Goal: Transaction & Acquisition: Book appointment/travel/reservation

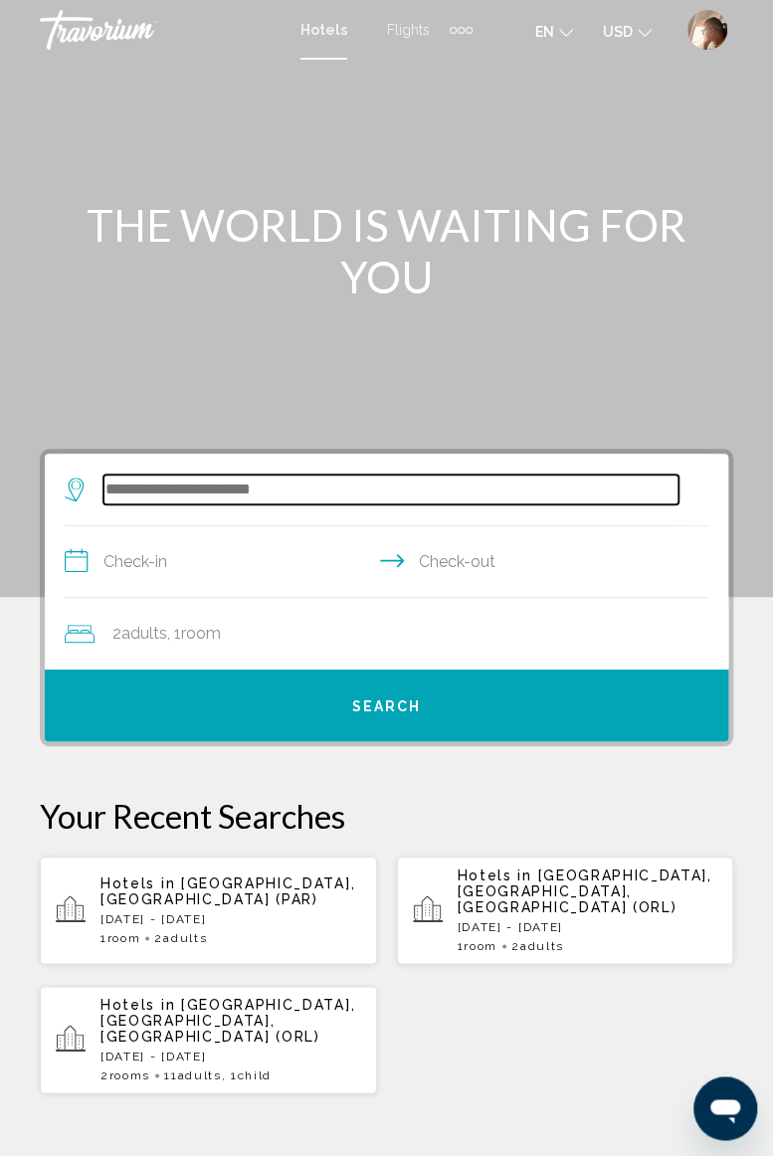
click at [358, 482] on input "Search widget" at bounding box center [390, 490] width 575 height 30
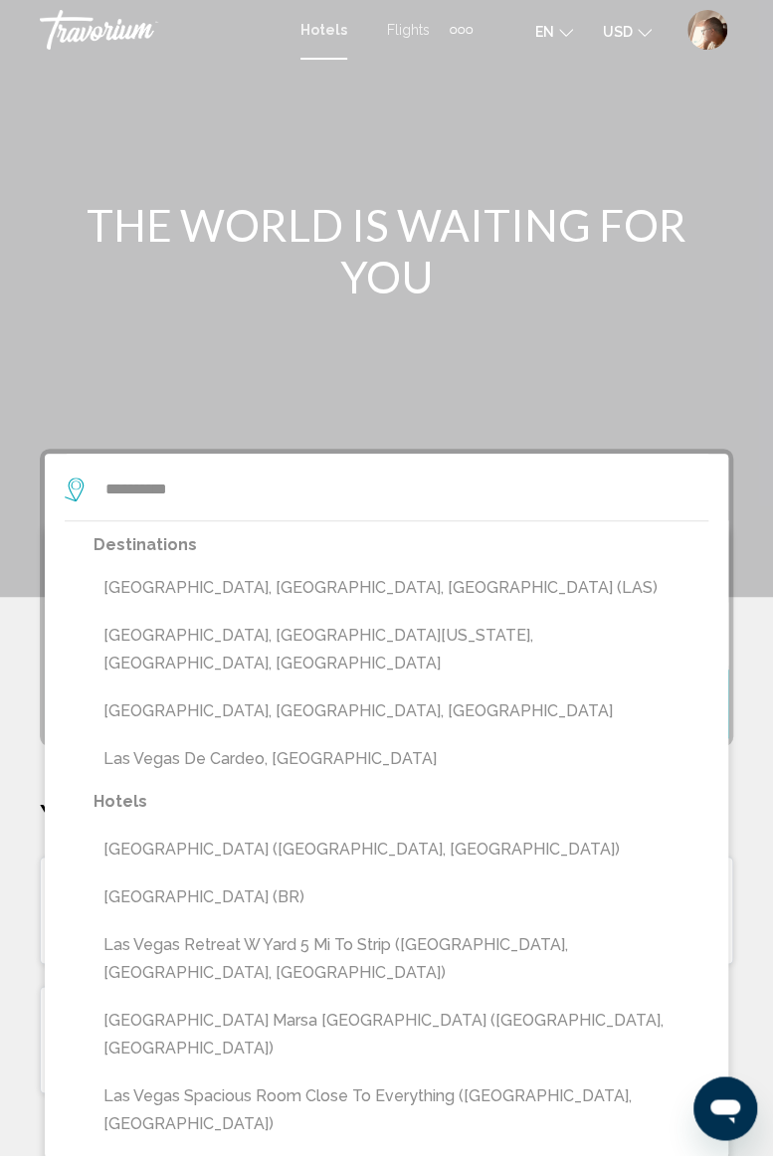
click at [273, 581] on button "[GEOGRAPHIC_DATA], [GEOGRAPHIC_DATA], [GEOGRAPHIC_DATA] (LAS)" at bounding box center [401, 588] width 615 height 38
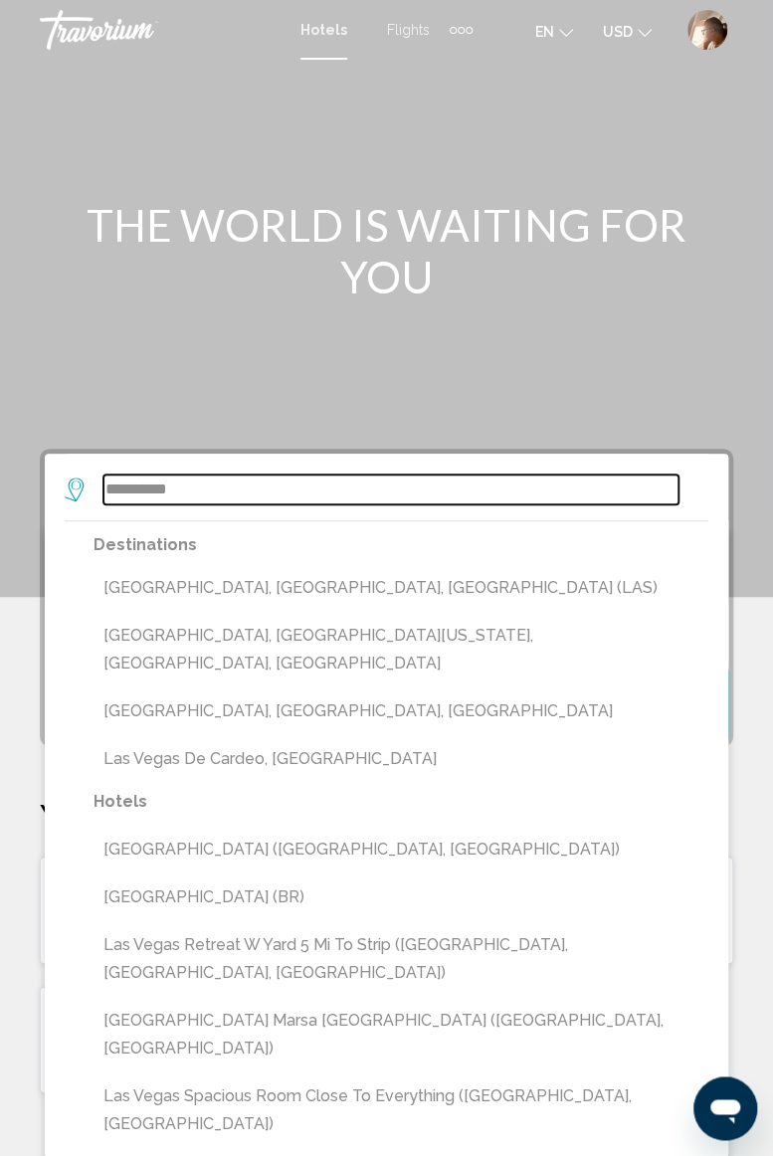
type input "**********"
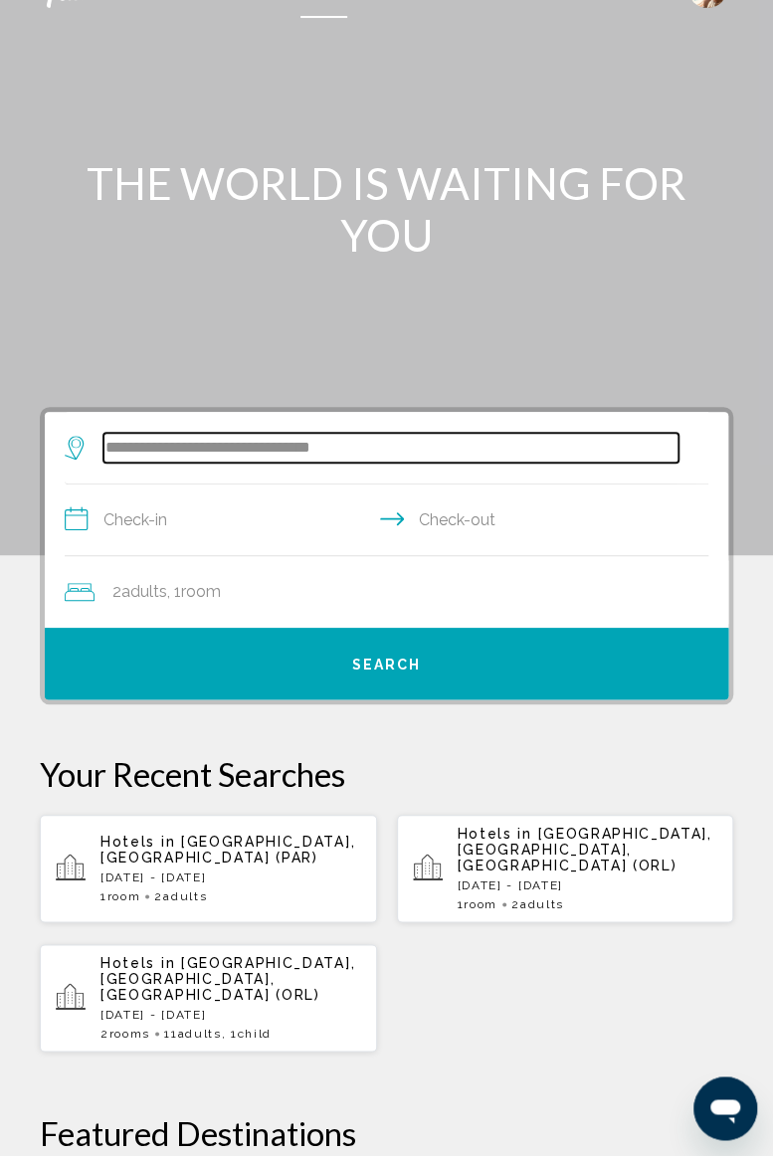
scroll to position [58, 0]
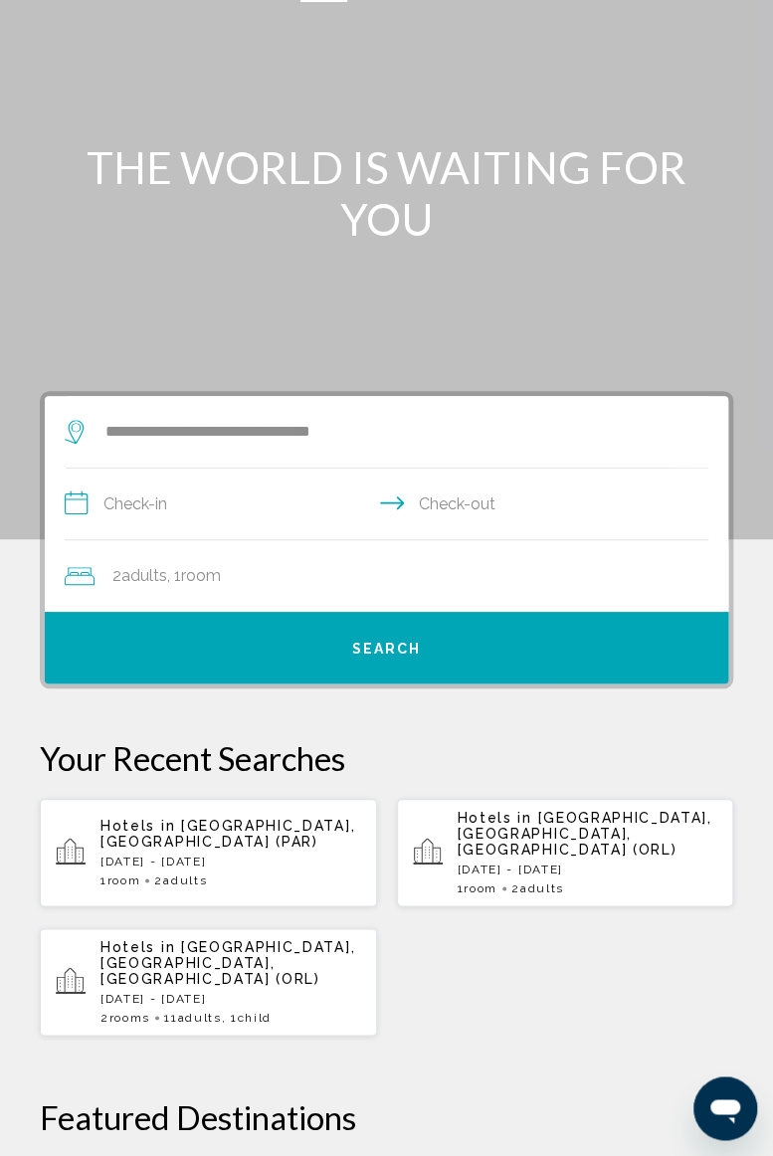
click at [337, 496] on input "**********" at bounding box center [391, 507] width 652 height 77
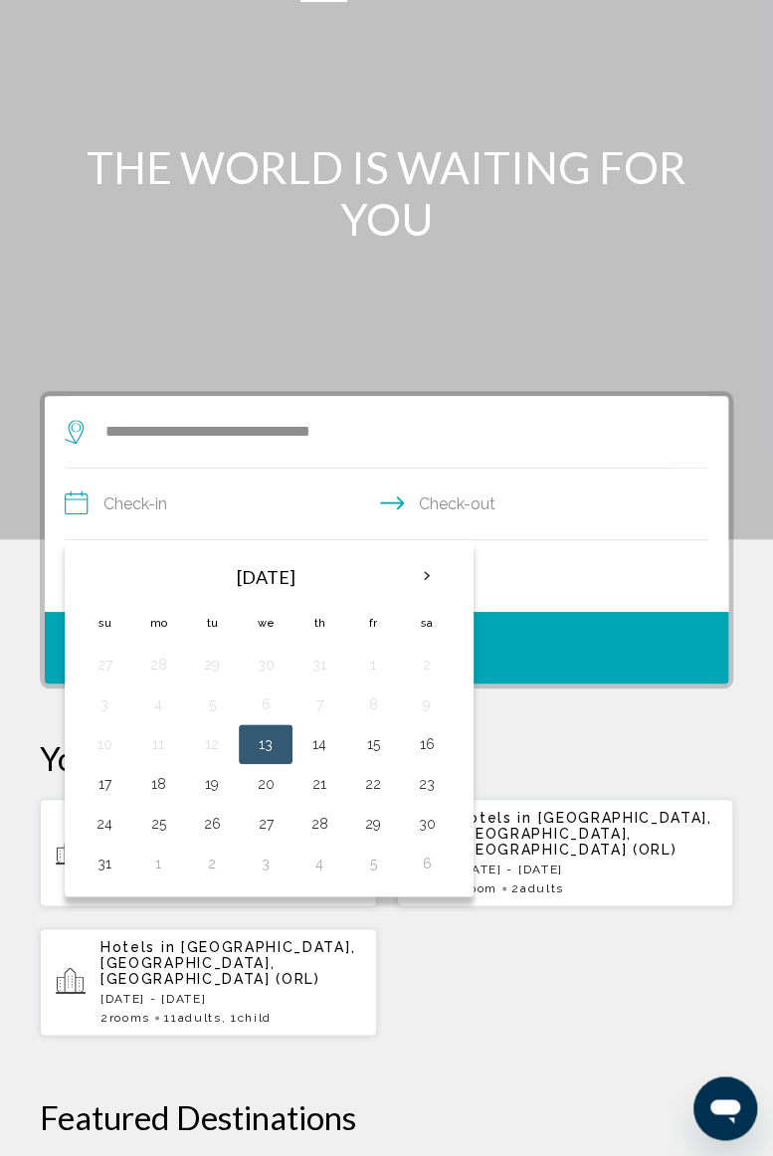
click at [430, 574] on th "Next month" at bounding box center [427, 576] width 54 height 44
click at [422, 573] on th "Next month" at bounding box center [427, 576] width 54 height 44
click at [424, 577] on th "Next month" at bounding box center [427, 576] width 54 height 44
click at [424, 579] on th "Next month" at bounding box center [427, 576] width 54 height 44
click at [211, 824] on button "30" at bounding box center [212, 824] width 32 height 28
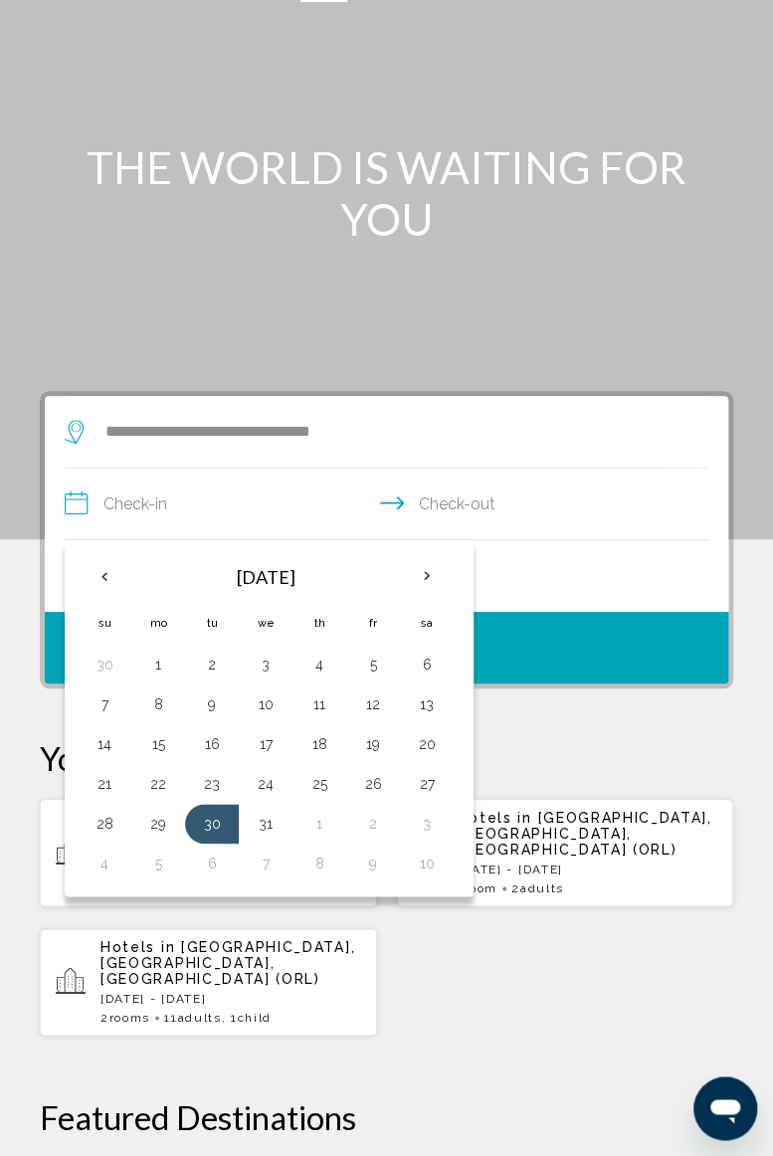
click at [316, 828] on button "1" at bounding box center [319, 824] width 32 height 28
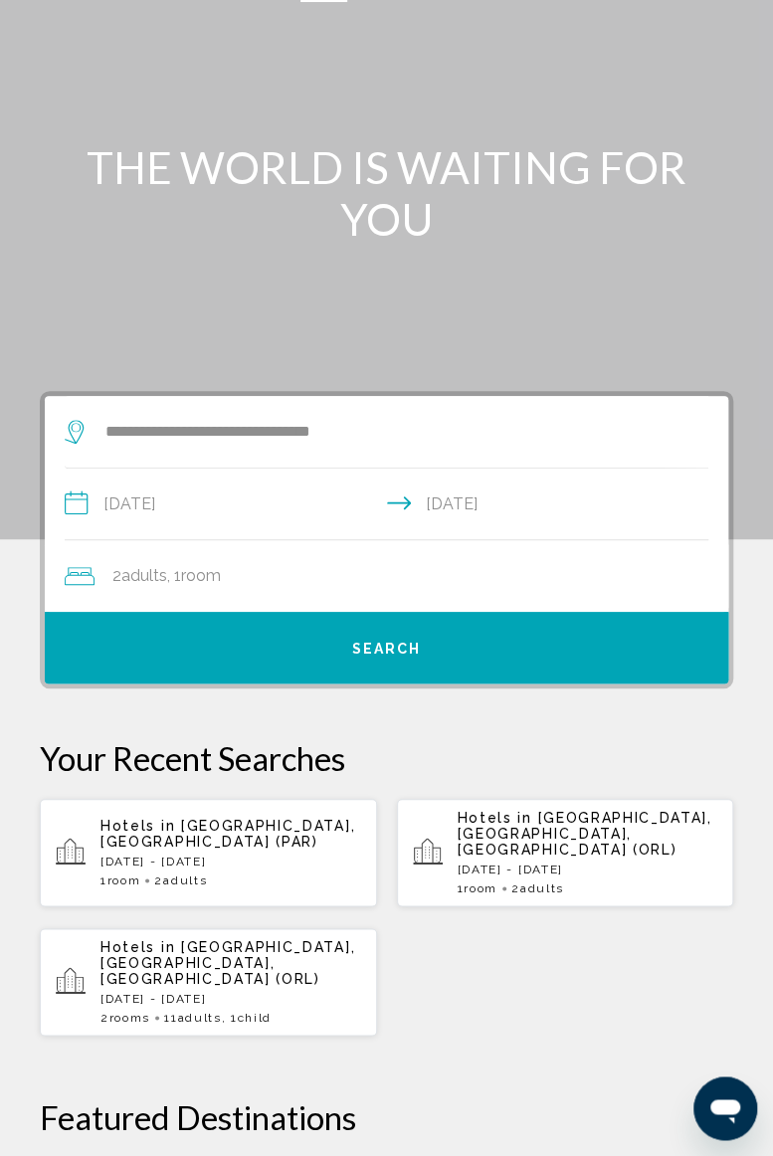
click at [310, 510] on input "**********" at bounding box center [391, 507] width 652 height 77
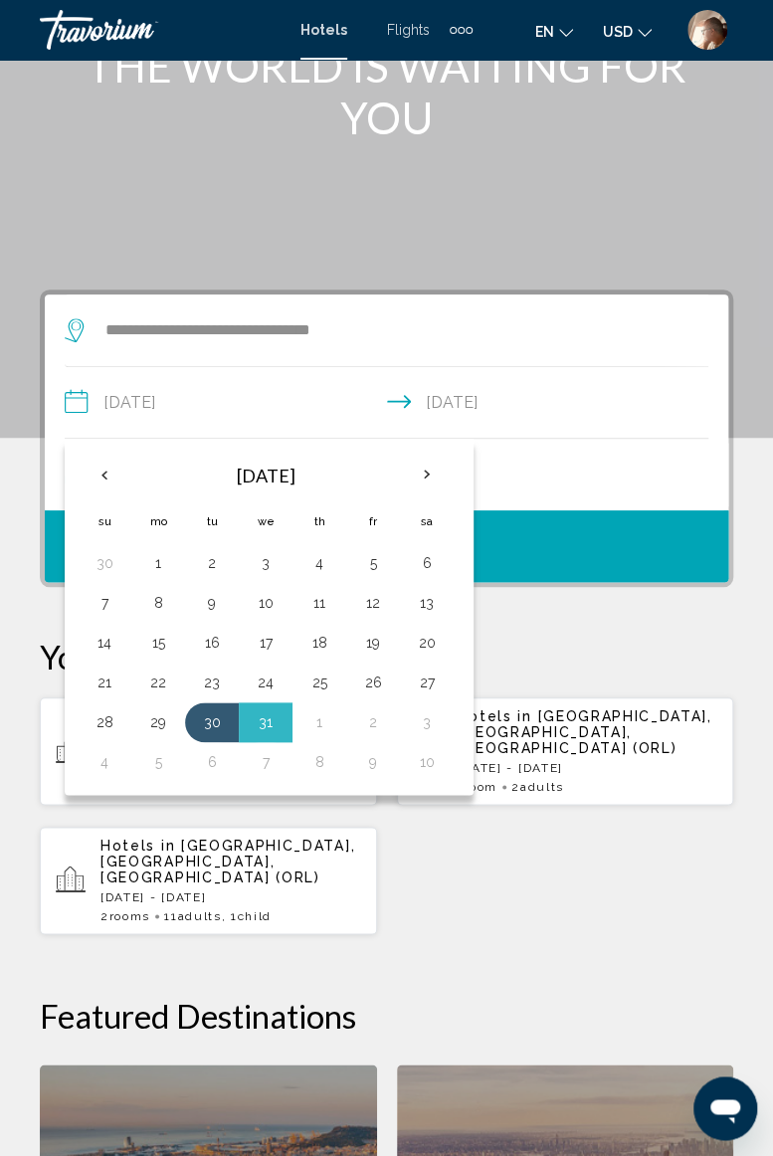
scroll to position [155, 0]
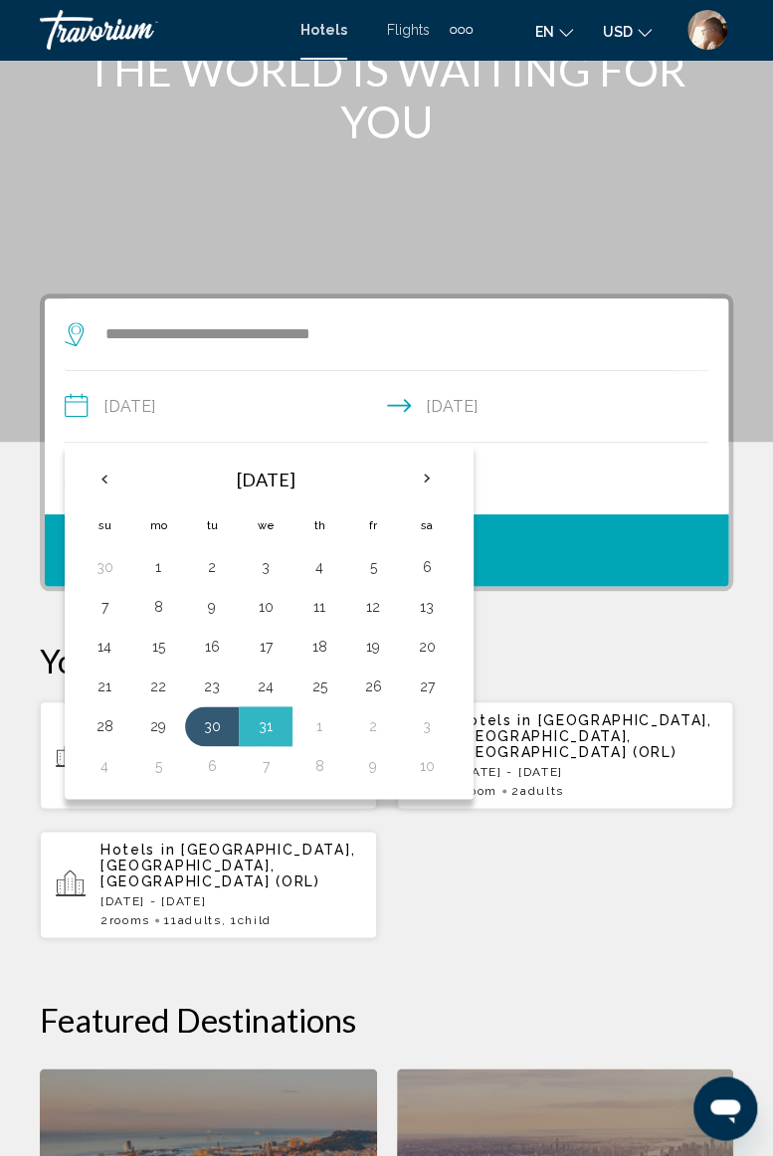
click at [204, 716] on button "30" at bounding box center [212, 726] width 32 height 28
click at [424, 730] on button "3" at bounding box center [427, 726] width 32 height 28
type input "**********"
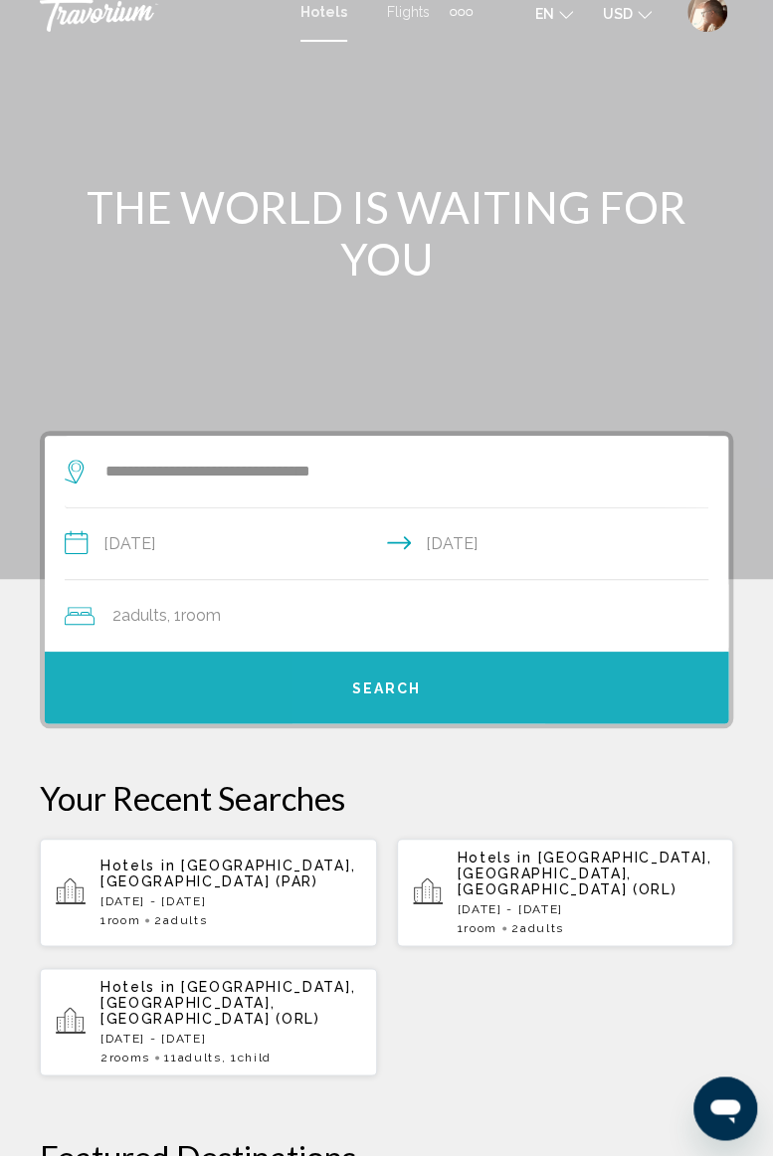
scroll to position [0, 0]
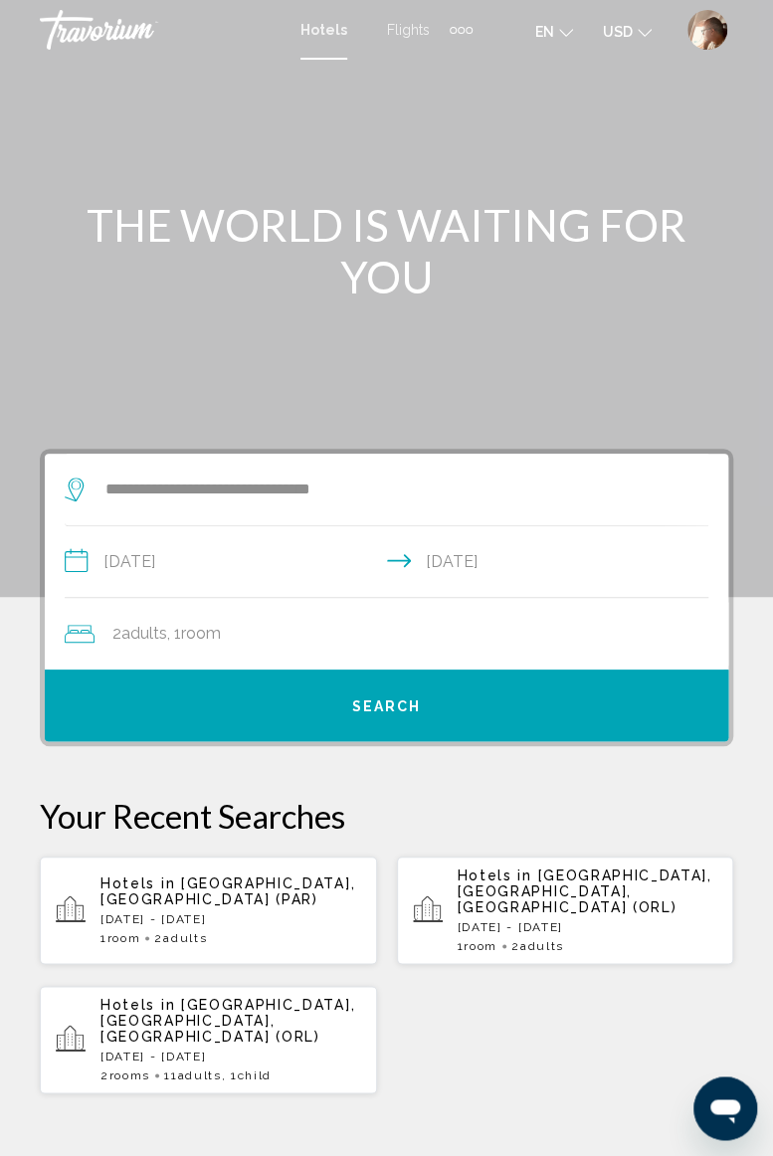
click at [300, 634] on div "2 Adult Adults , 1 Room rooms" at bounding box center [397, 634] width 664 height 28
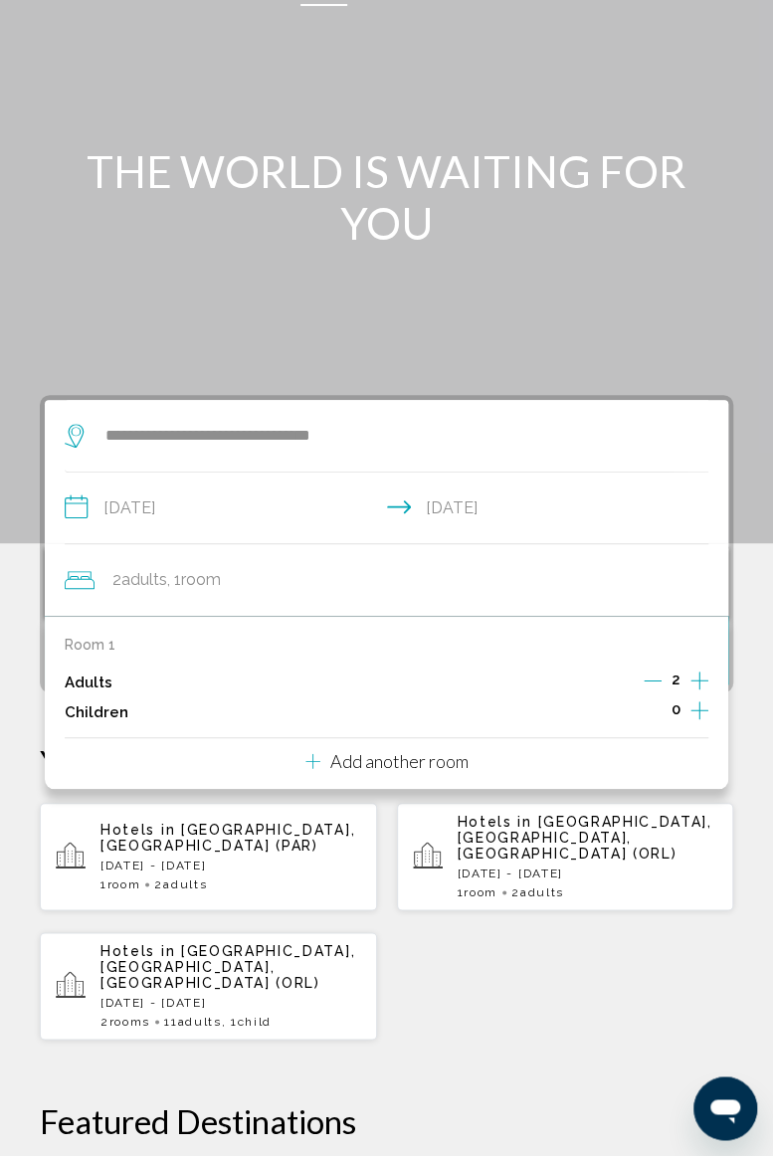
click at [441, 758] on p "Add another room" at bounding box center [399, 761] width 138 height 22
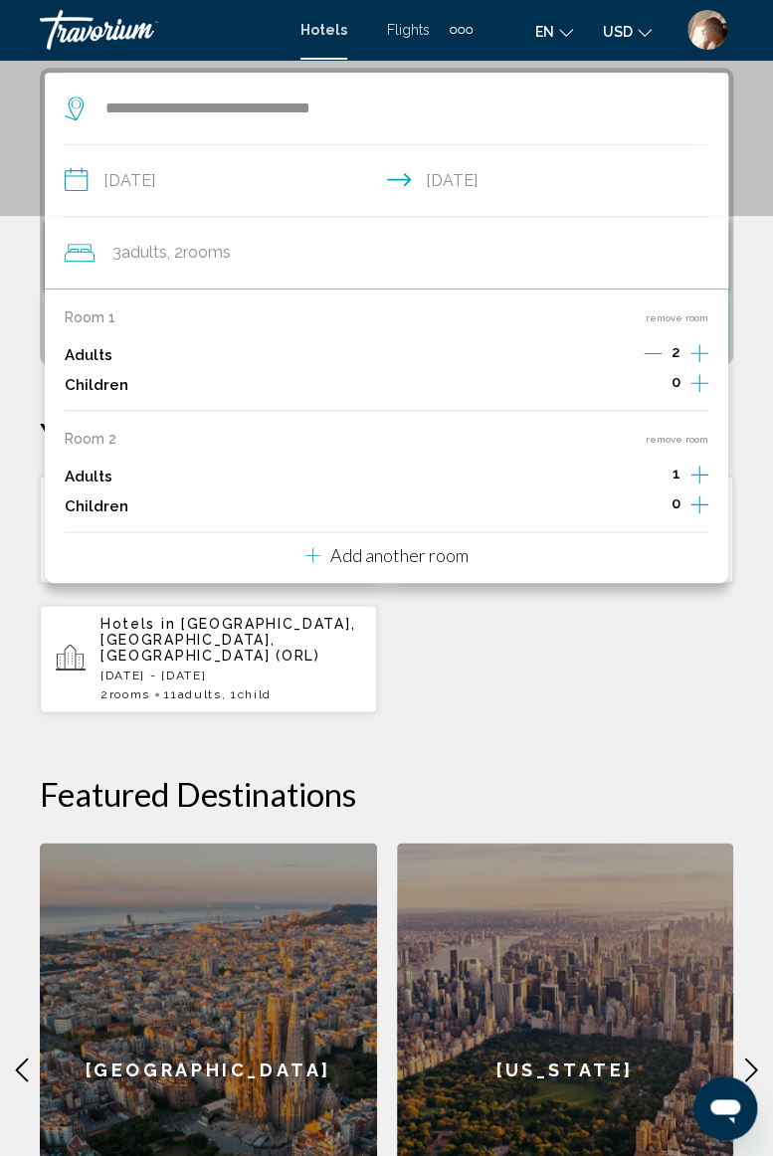
scroll to position [384, 0]
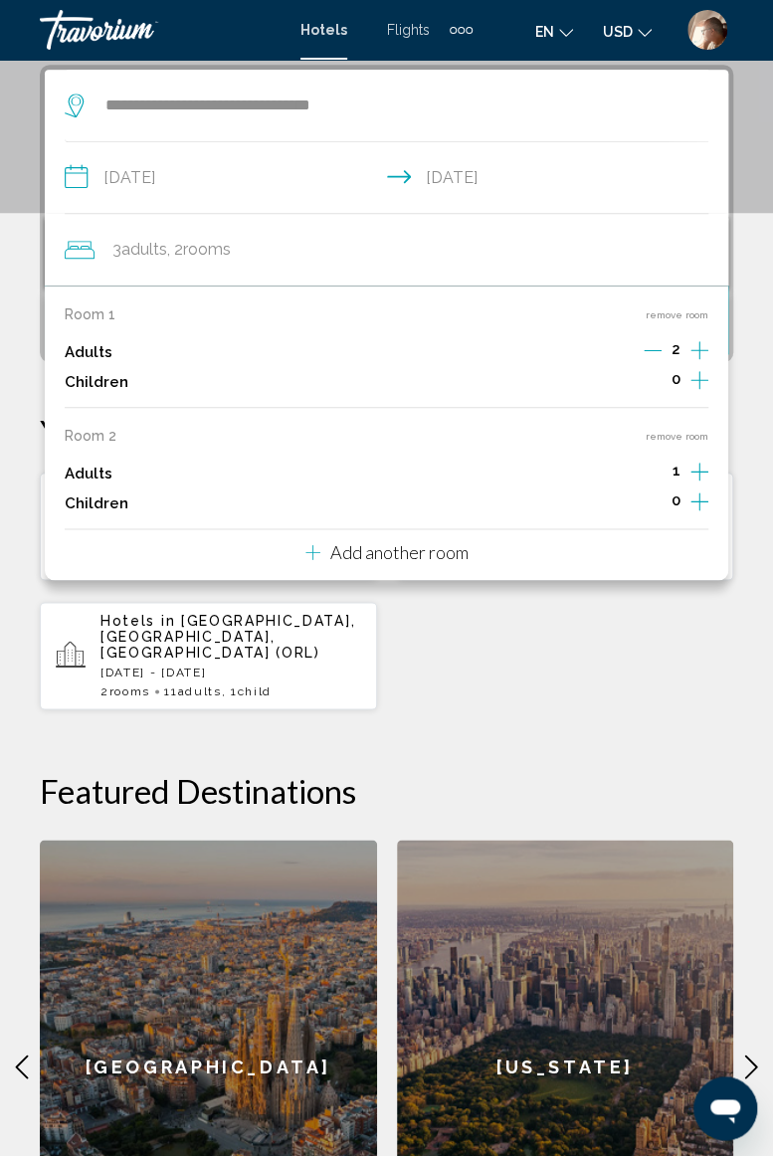
click at [414, 557] on p "Add another room" at bounding box center [399, 552] width 138 height 22
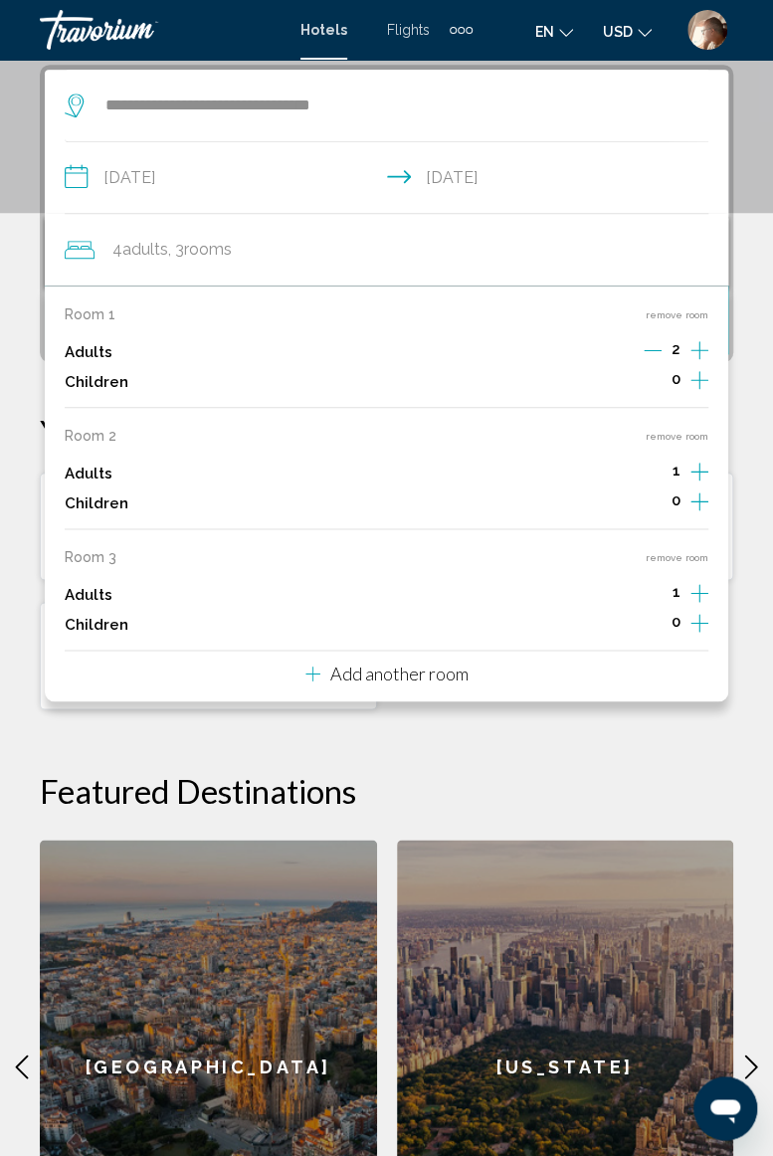
click at [408, 677] on p "Add another room" at bounding box center [399, 674] width 138 height 22
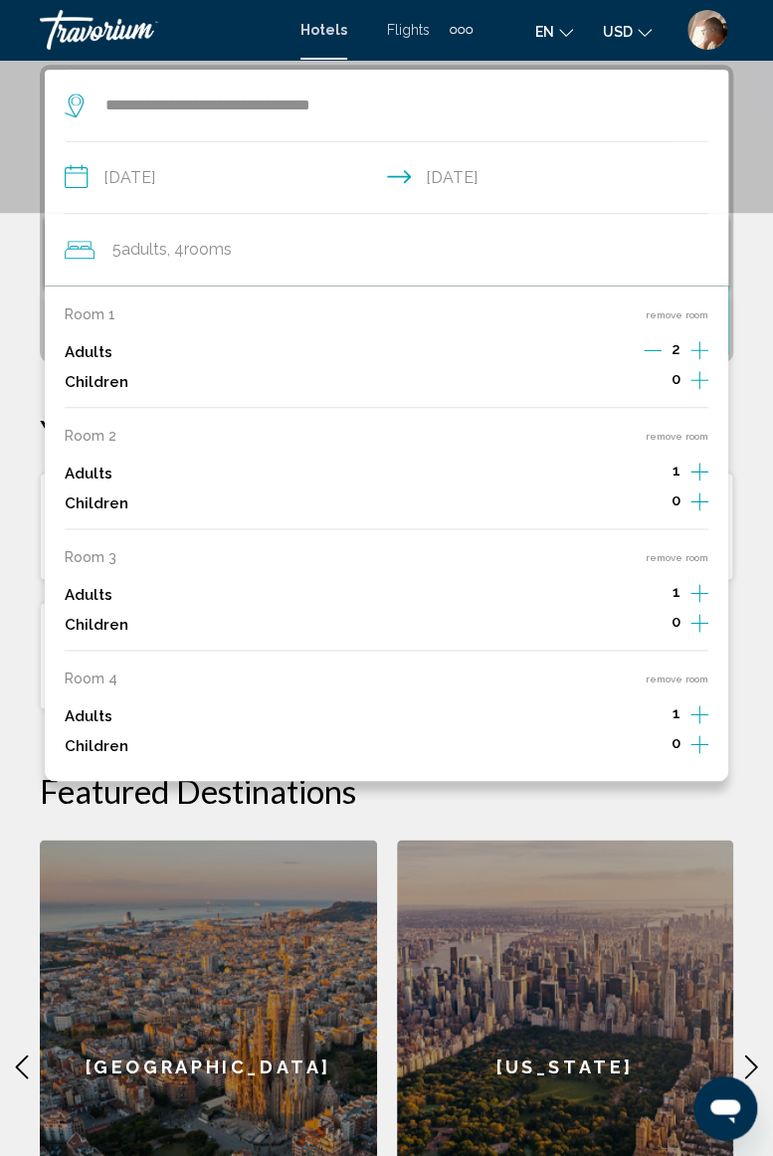
click at [682, 675] on button "remove room" at bounding box center [677, 679] width 63 height 13
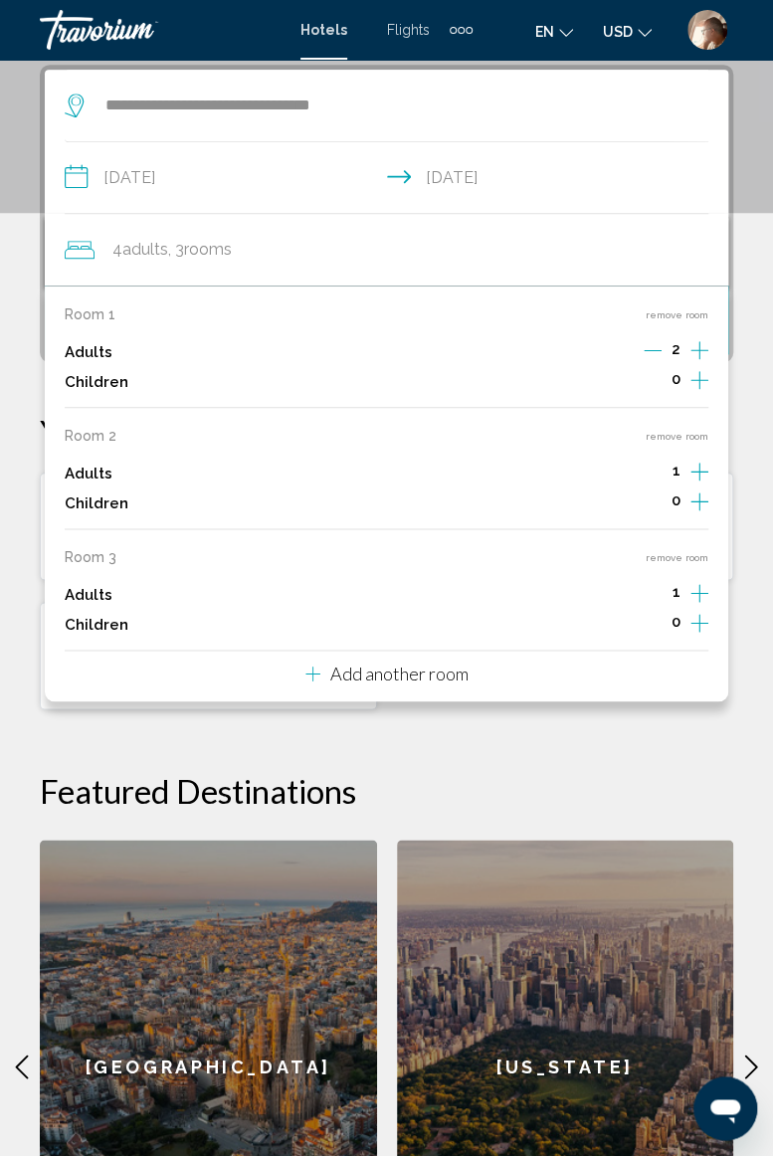
click at [683, 555] on button "remove room" at bounding box center [677, 557] width 63 height 13
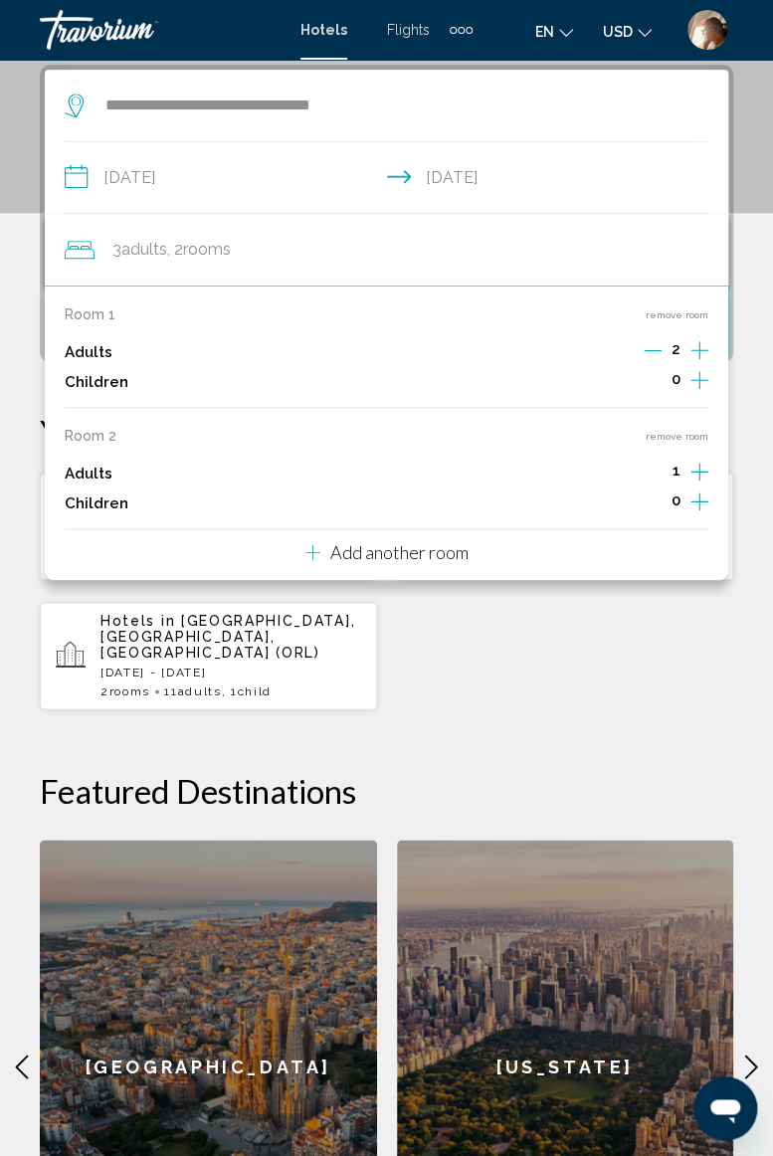
click at [686, 430] on button "remove room" at bounding box center [677, 436] width 63 height 13
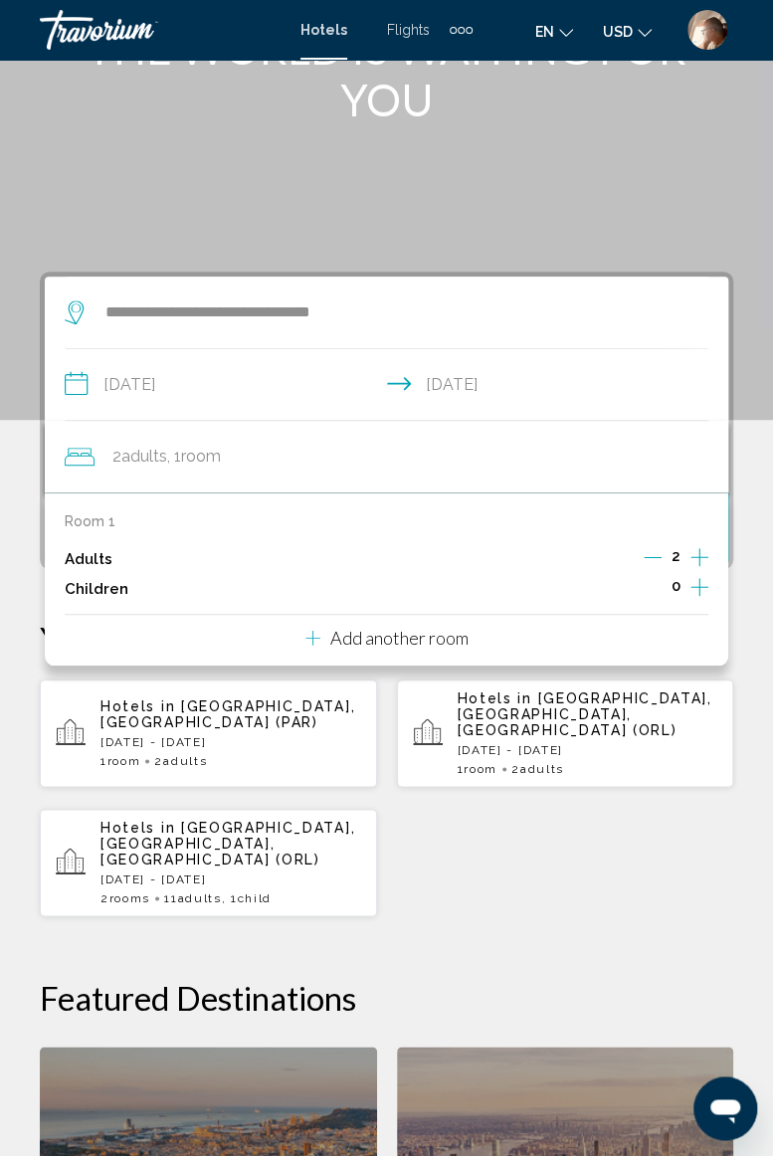
scroll to position [166, 0]
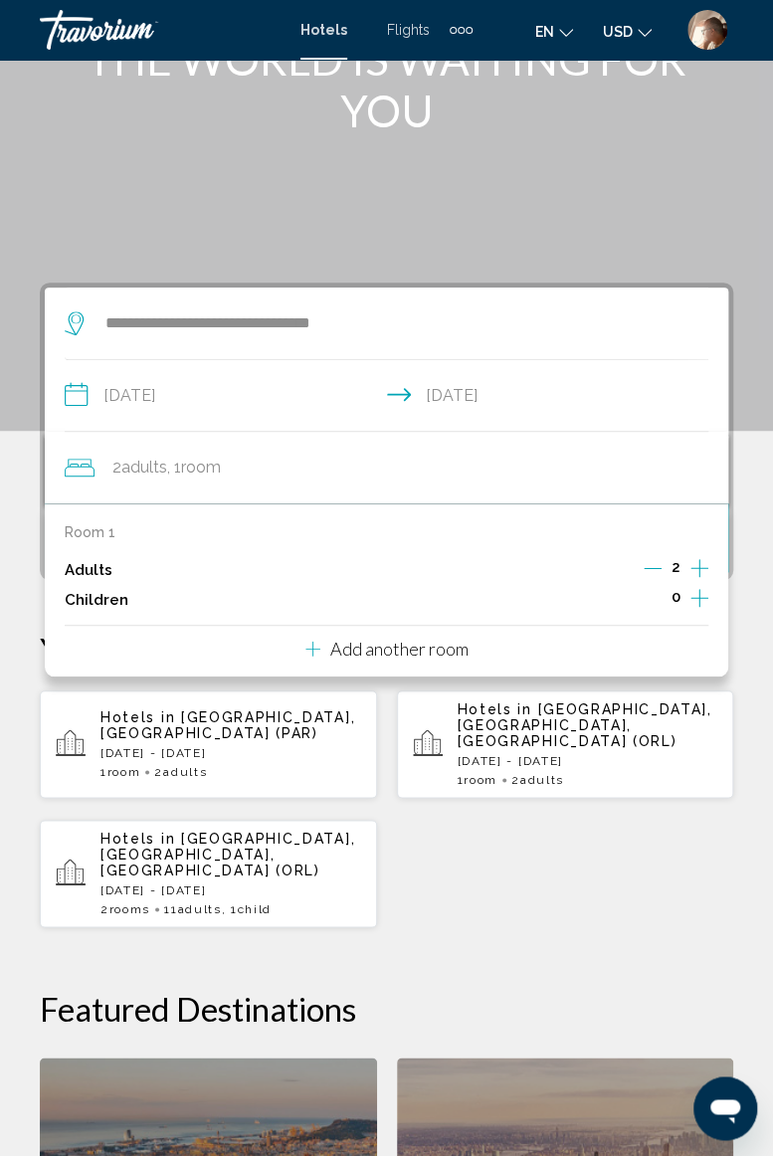
click at [625, 866] on div "Hotels in [GEOGRAPHIC_DATA], [GEOGRAPHIC_DATA] ([GEOGRAPHIC_DATA]) [DATE] - [DA…" at bounding box center [386, 808] width 693 height 239
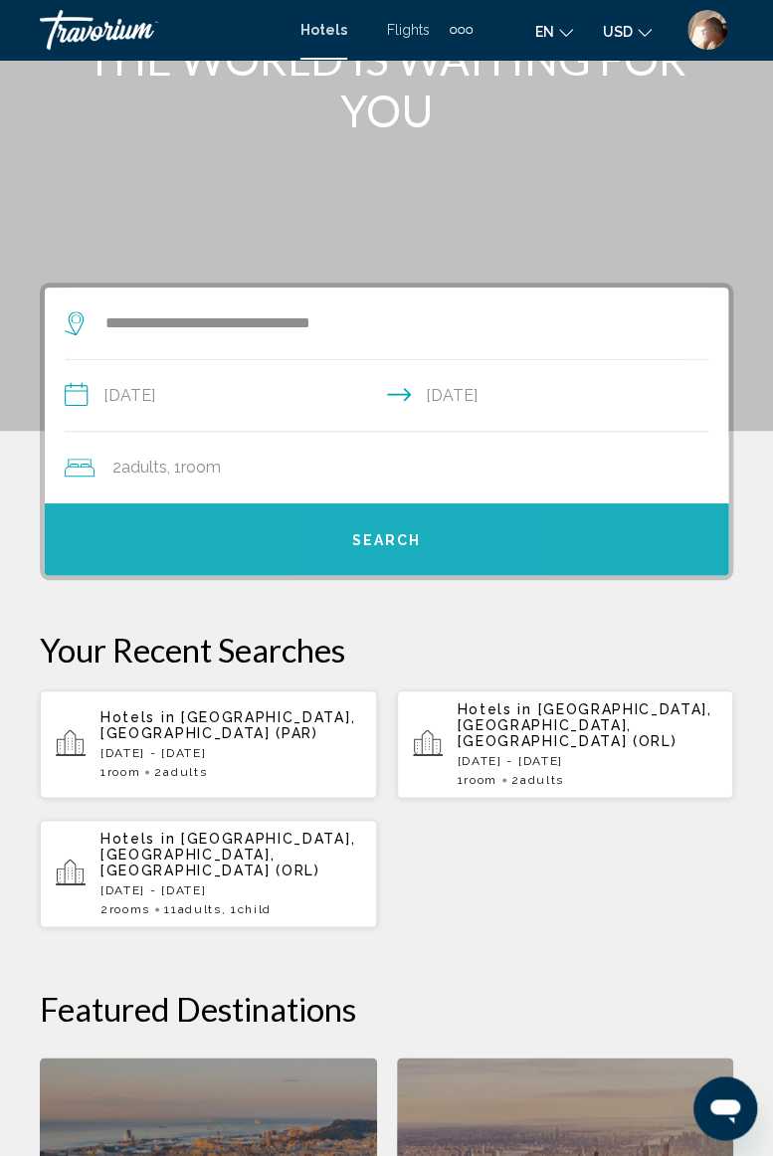
click at [429, 527] on button "Search" at bounding box center [386, 539] width 683 height 72
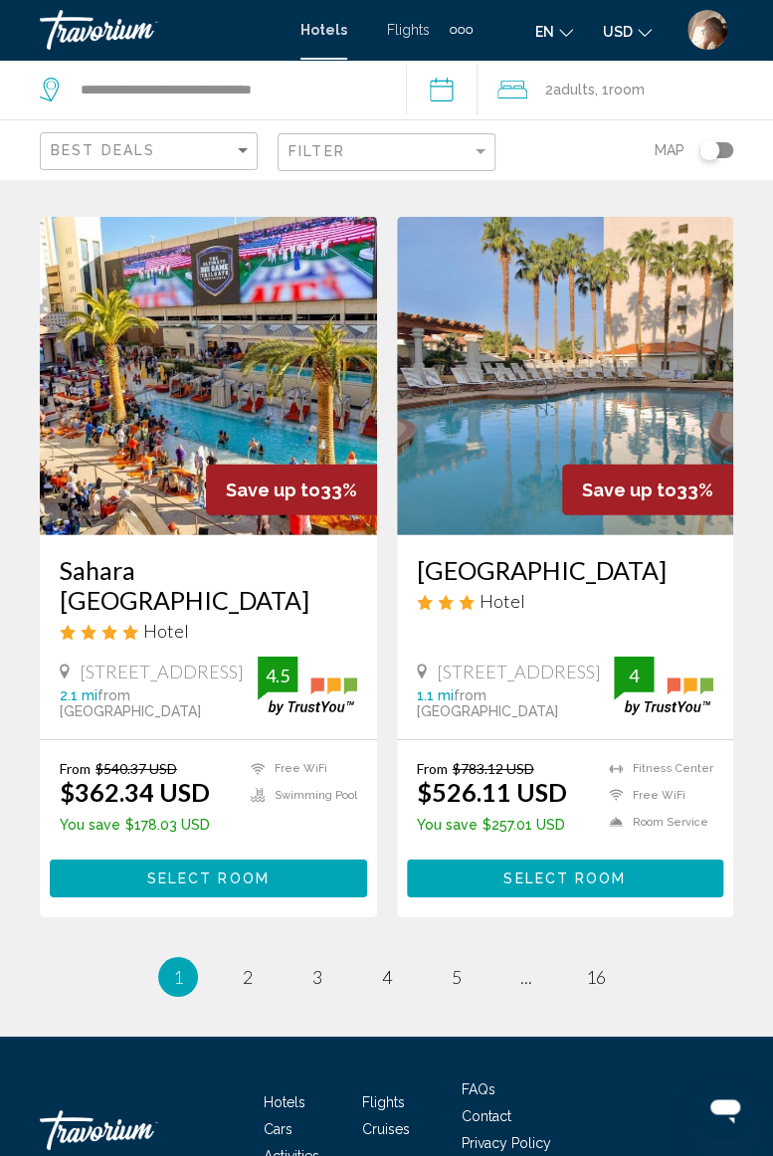
scroll to position [3848, 0]
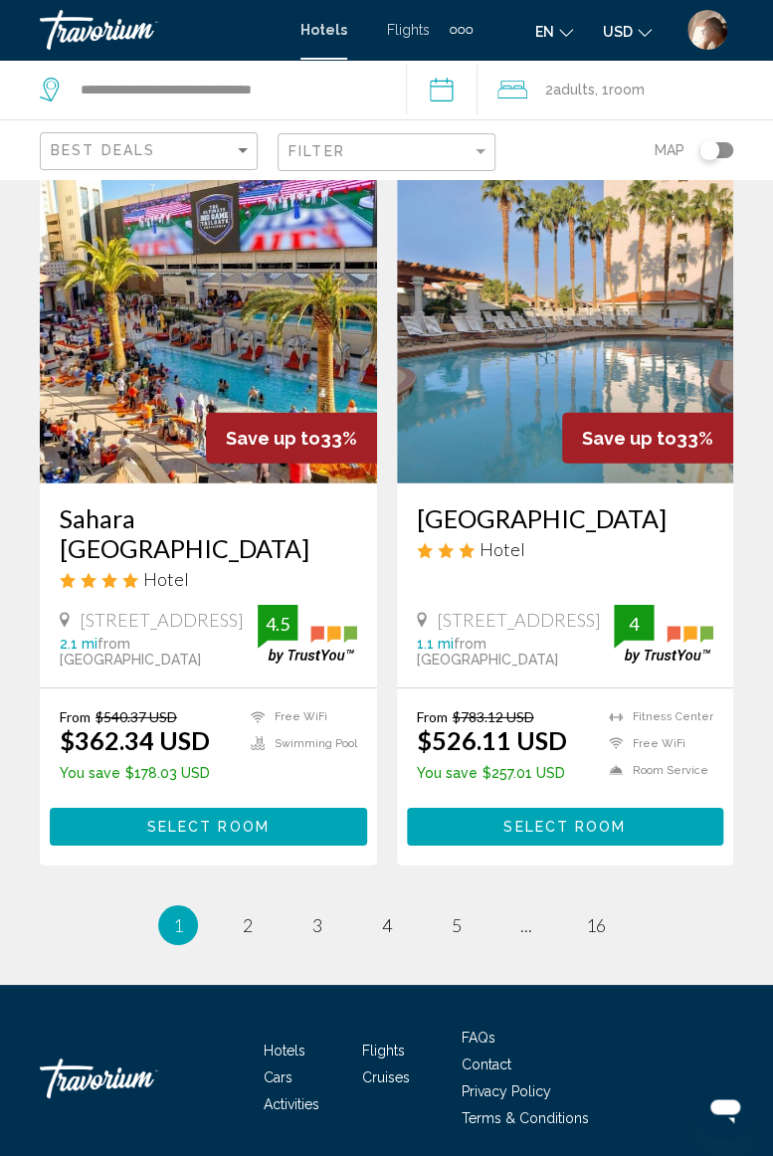
click at [248, 942] on link "page 2" at bounding box center [247, 924] width 35 height 35
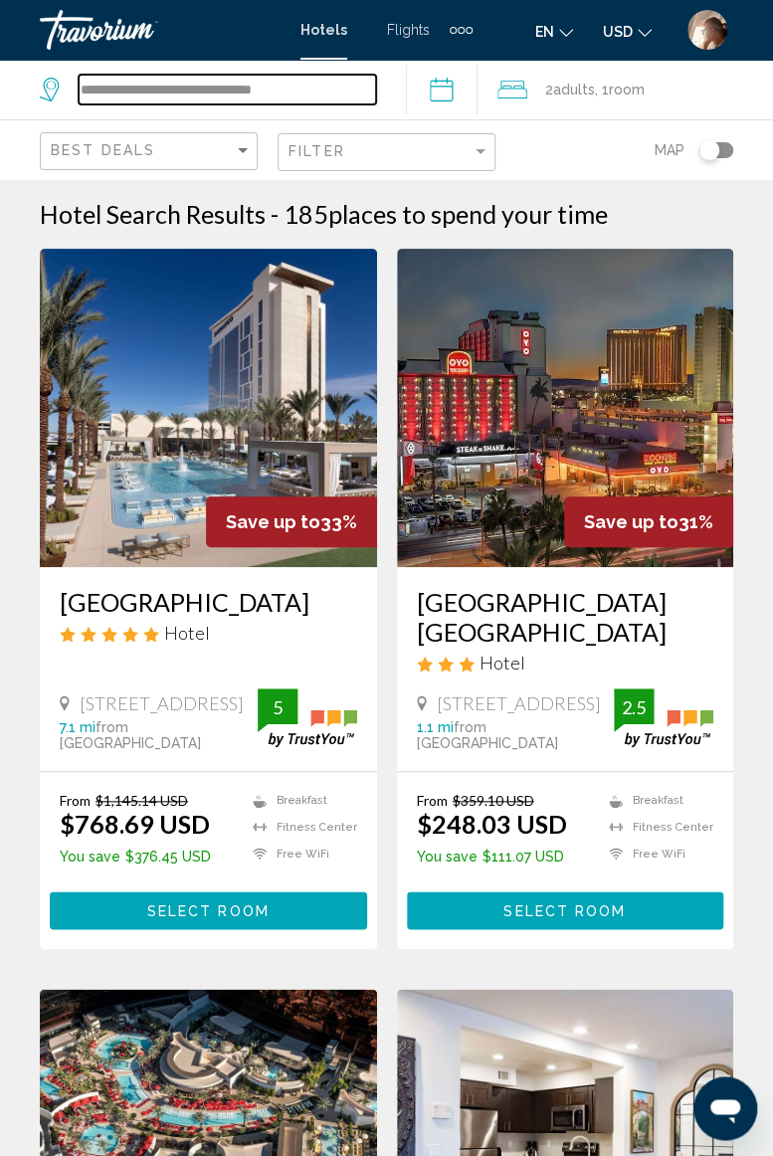
click at [331, 80] on input "**********" at bounding box center [227, 90] width 297 height 30
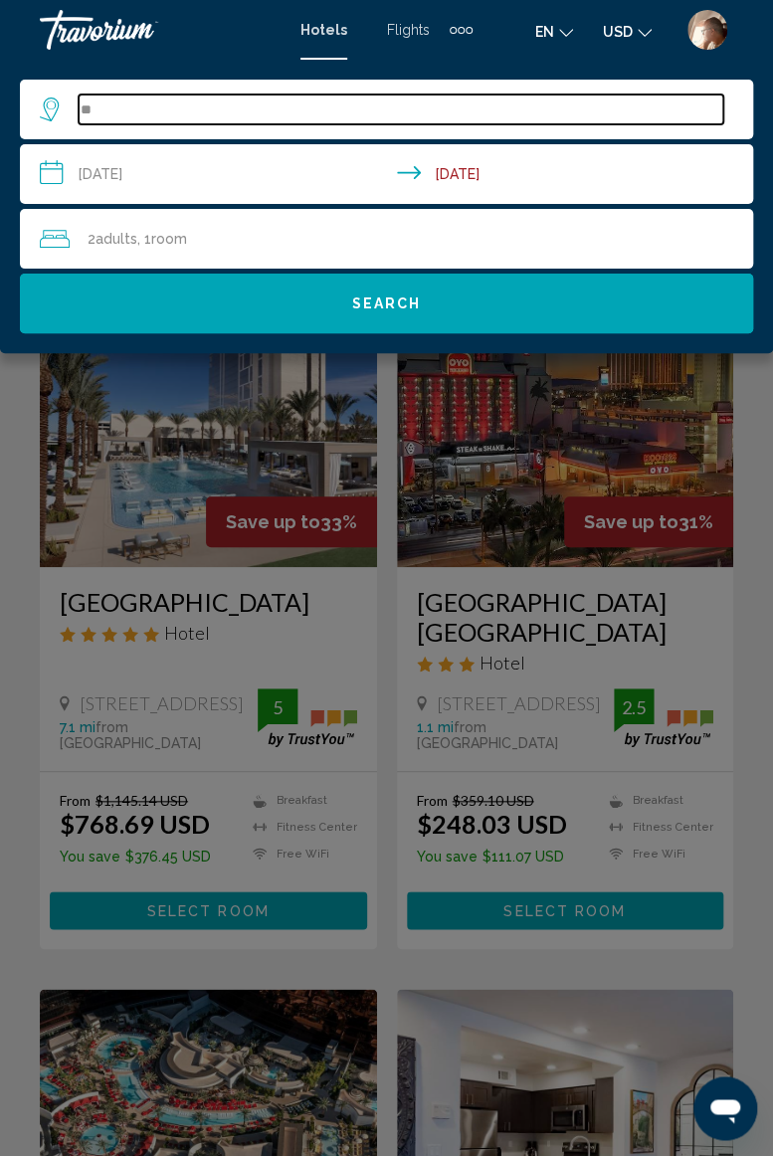
type input "*"
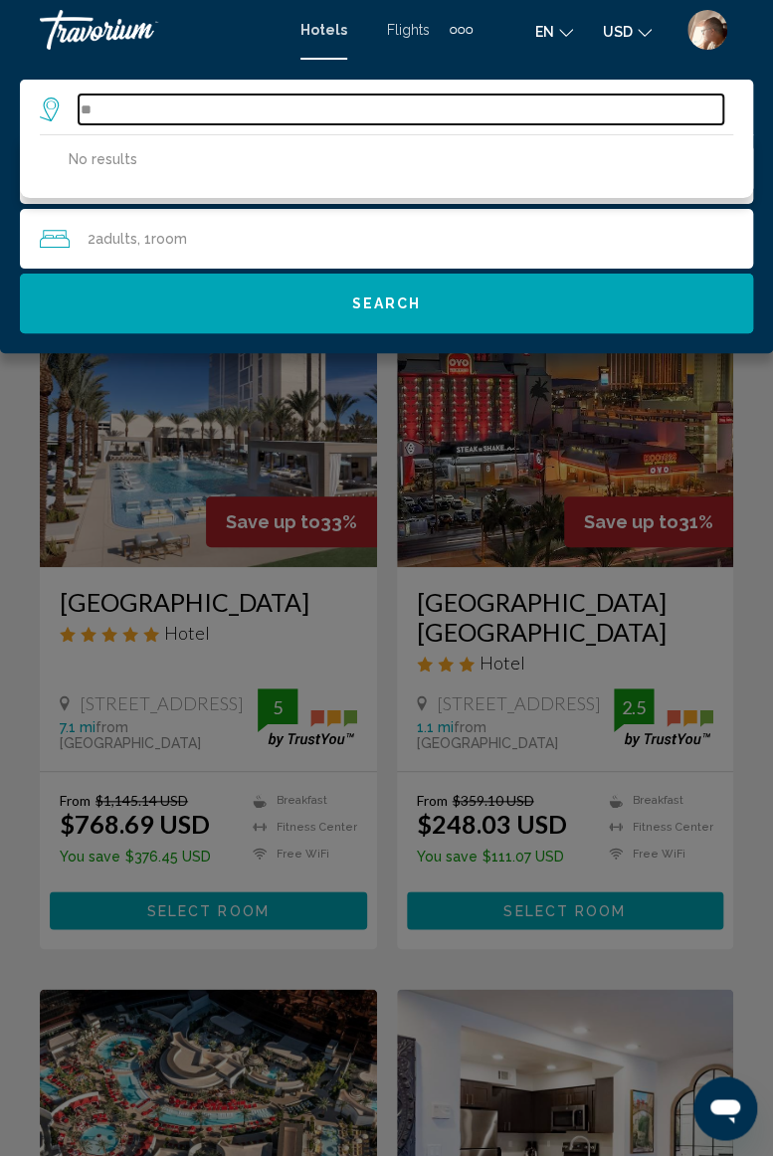
type input "*"
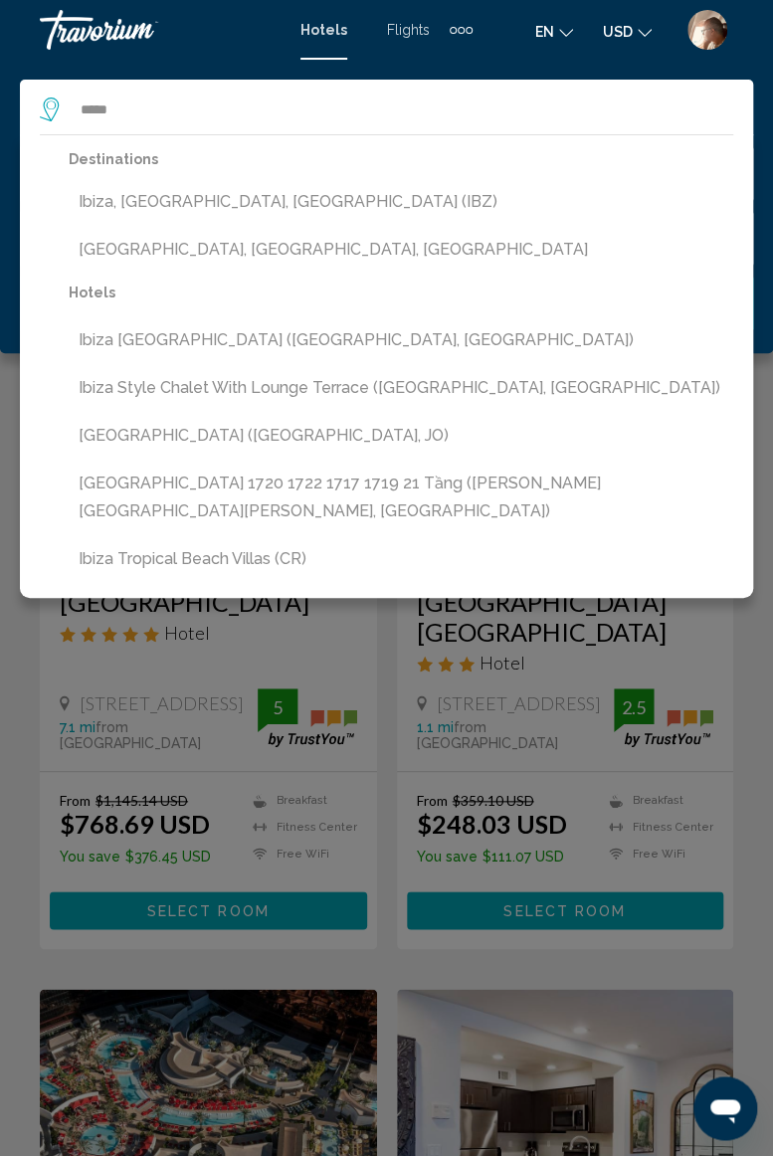
click at [181, 207] on button "Ibiza, [GEOGRAPHIC_DATA], [GEOGRAPHIC_DATA] (IBZ)" at bounding box center [401, 202] width 665 height 38
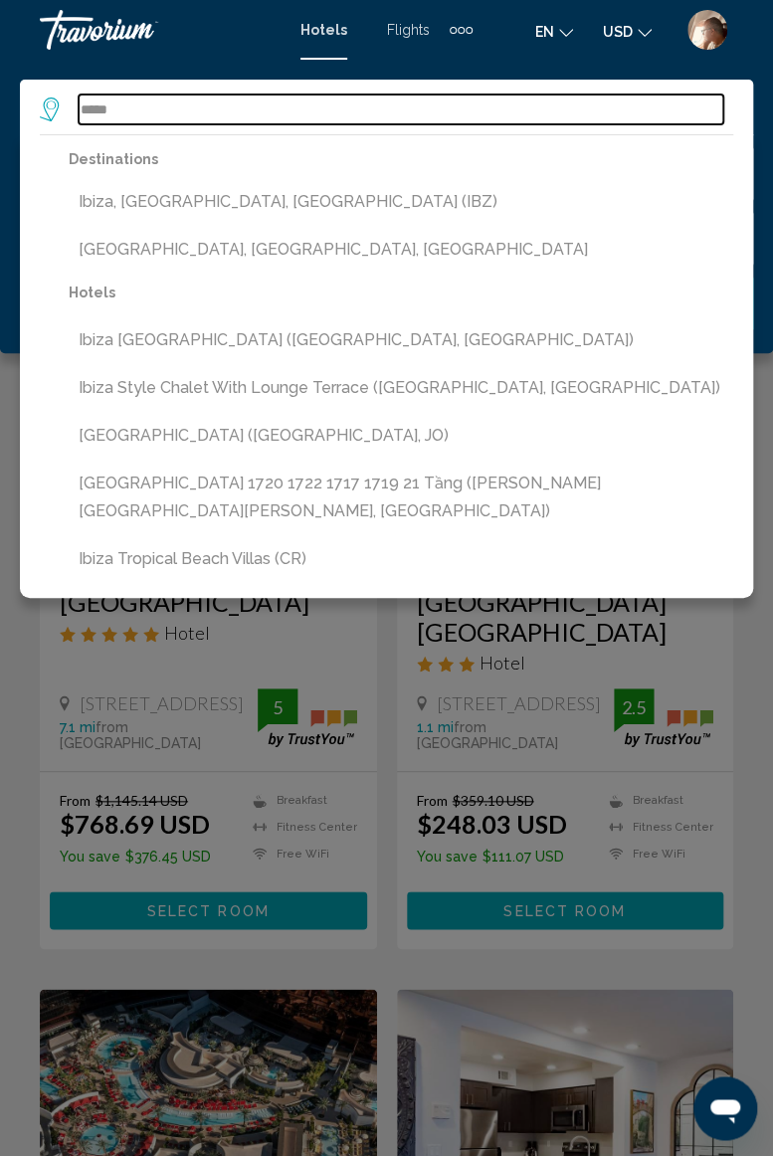
type input "**********"
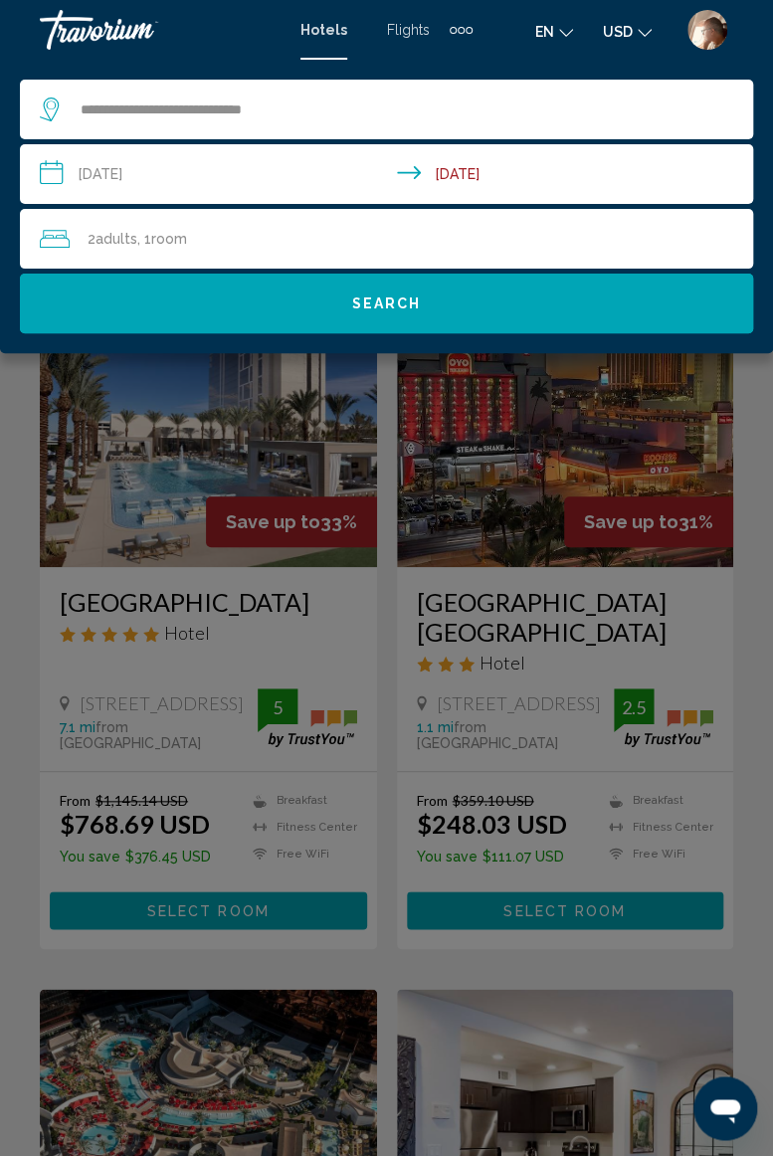
click at [242, 172] on input "**********" at bounding box center [390, 177] width 741 height 66
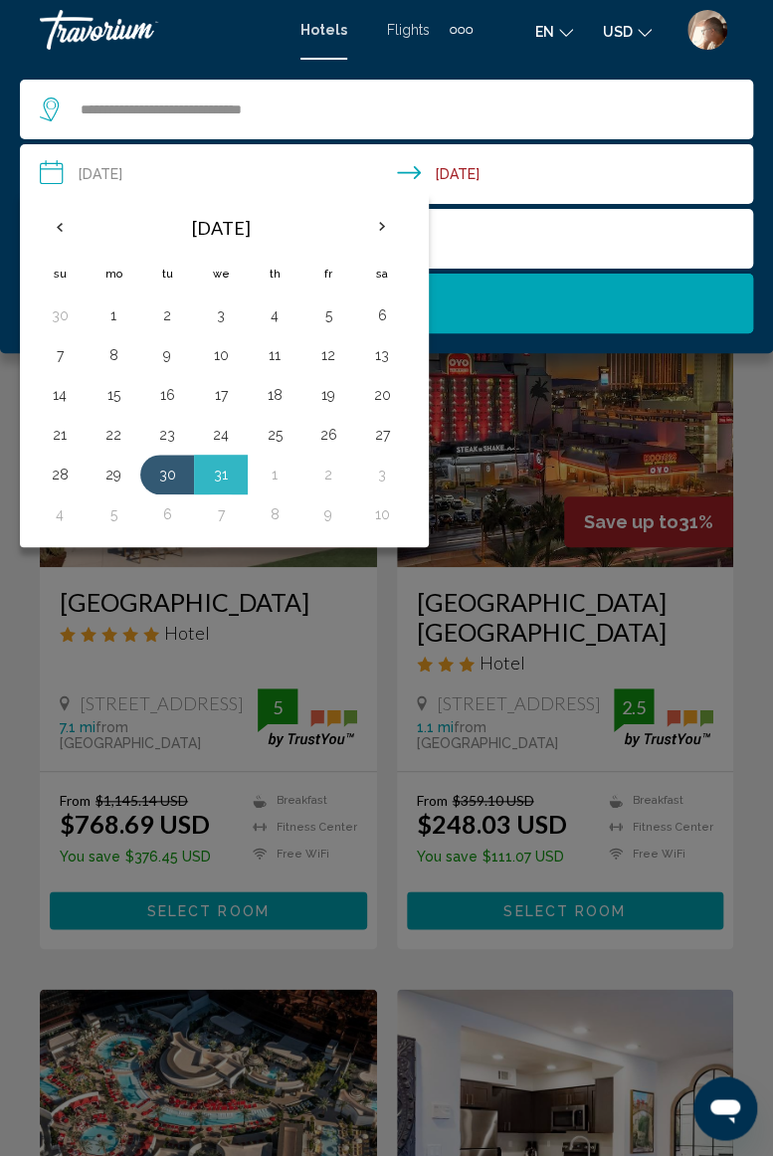
click at [68, 227] on th "Previous month" at bounding box center [60, 227] width 54 height 44
click at [61, 229] on th "Previous month" at bounding box center [60, 227] width 54 height 44
click at [58, 227] on th "Previous month" at bounding box center [60, 227] width 54 height 44
click at [273, 393] on button "18" at bounding box center [275, 395] width 32 height 28
click at [165, 436] on button "23" at bounding box center [167, 435] width 32 height 28
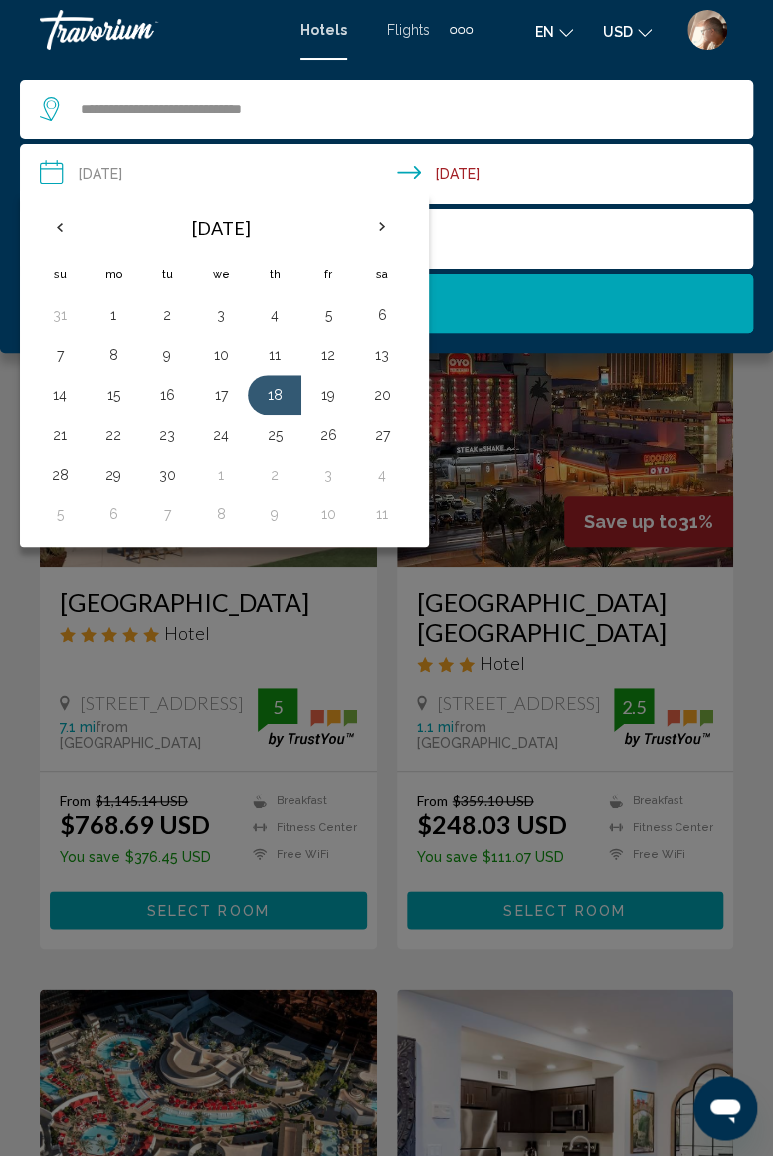
type input "**********"
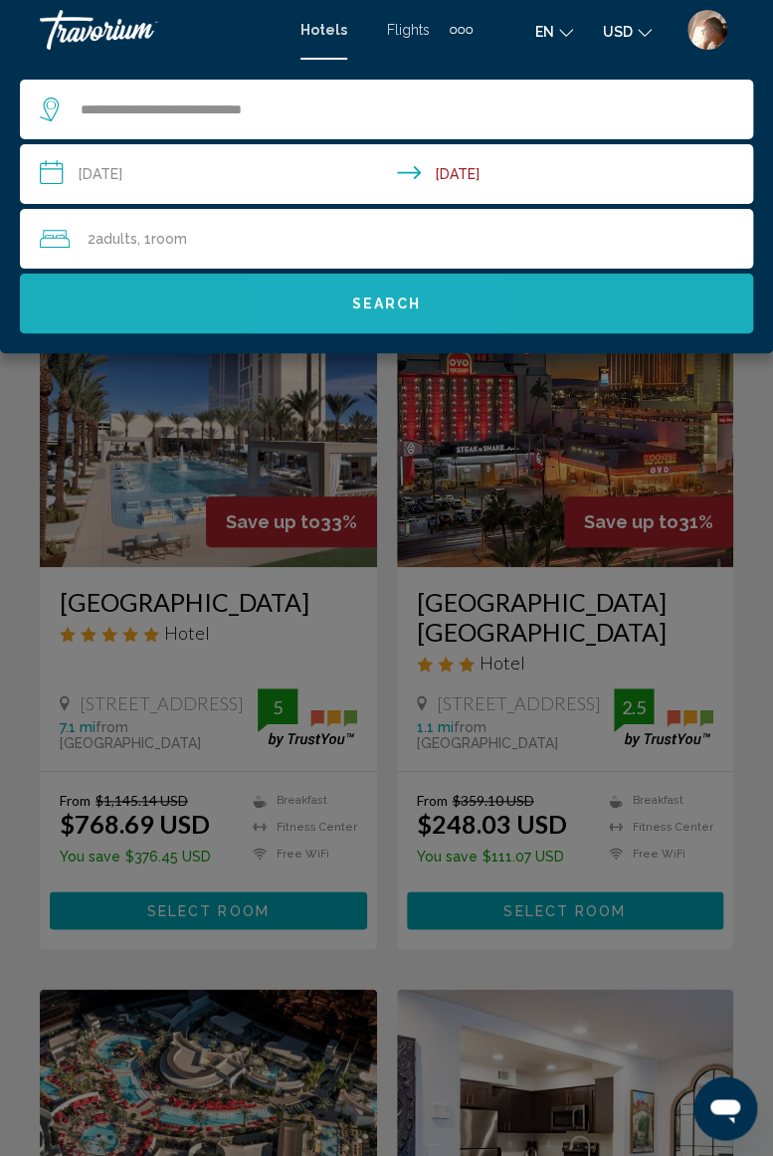
click at [374, 304] on span "Search" at bounding box center [387, 304] width 70 height 16
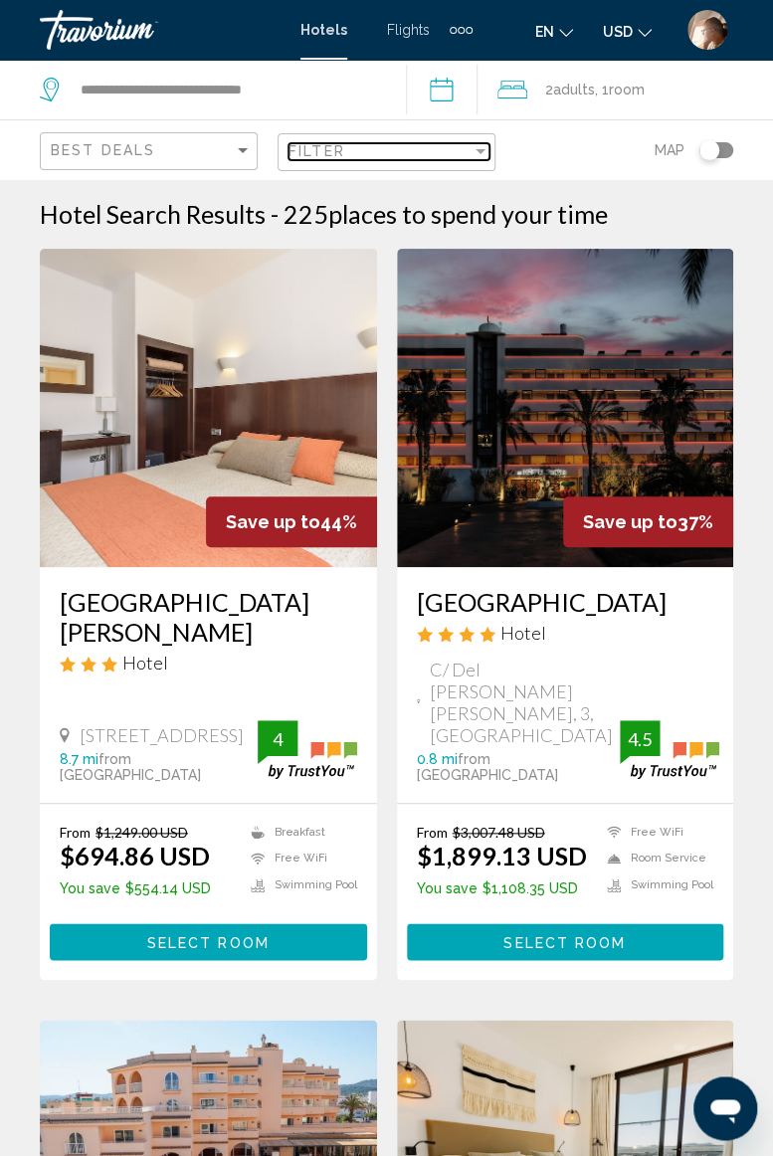
click at [481, 151] on div "Filter" at bounding box center [481, 151] width 10 height 5
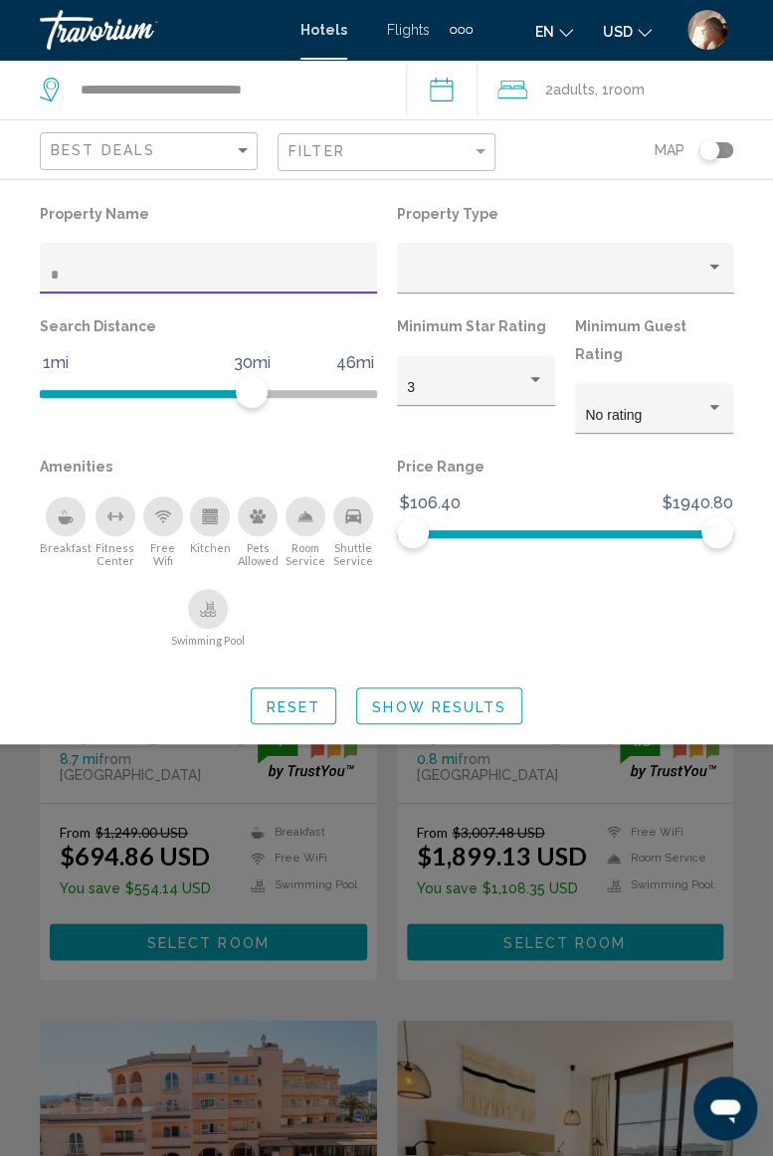
type input "**"
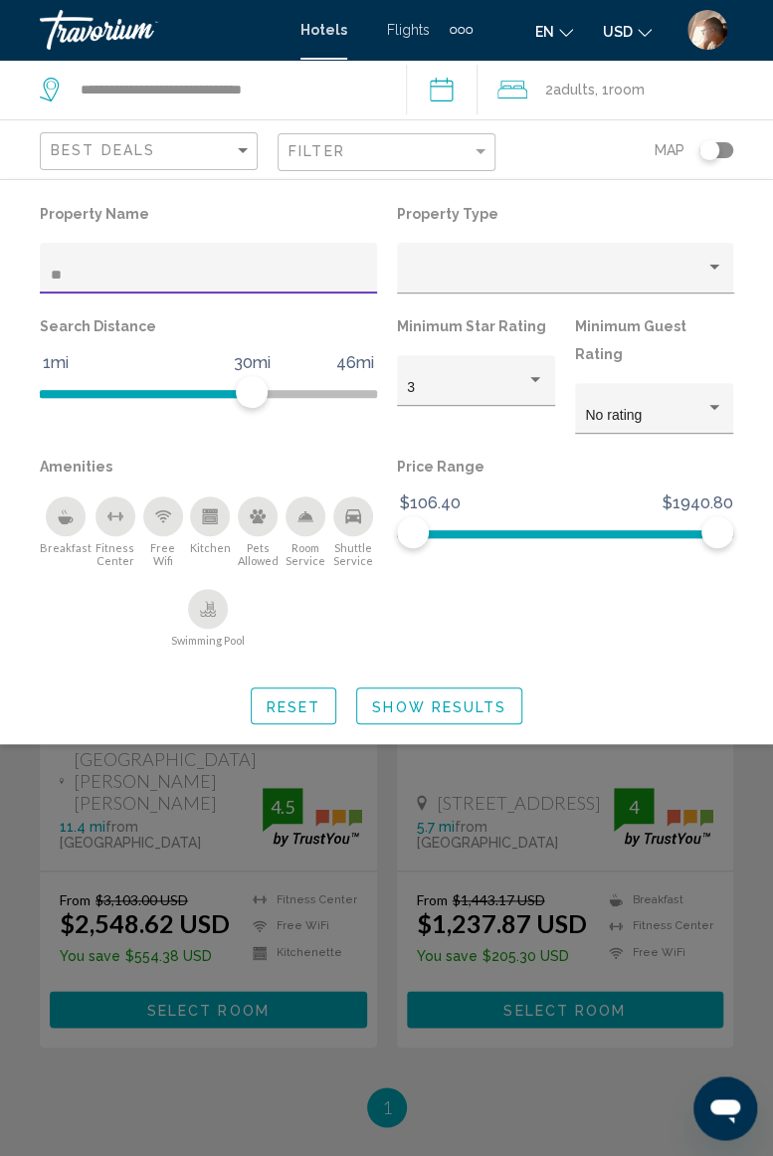
click at [746, 724] on div "Search widget" at bounding box center [386, 727] width 773 height 858
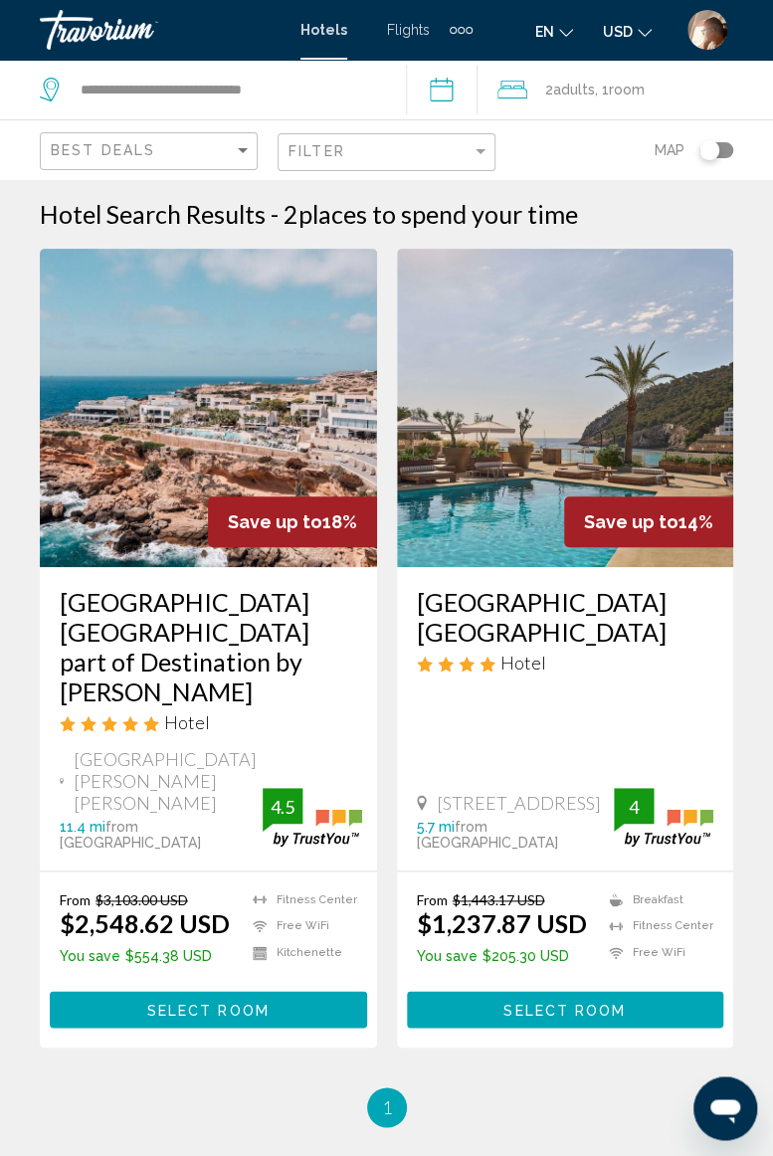
click at [576, 1002] on span "Select Room" at bounding box center [564, 1010] width 122 height 16
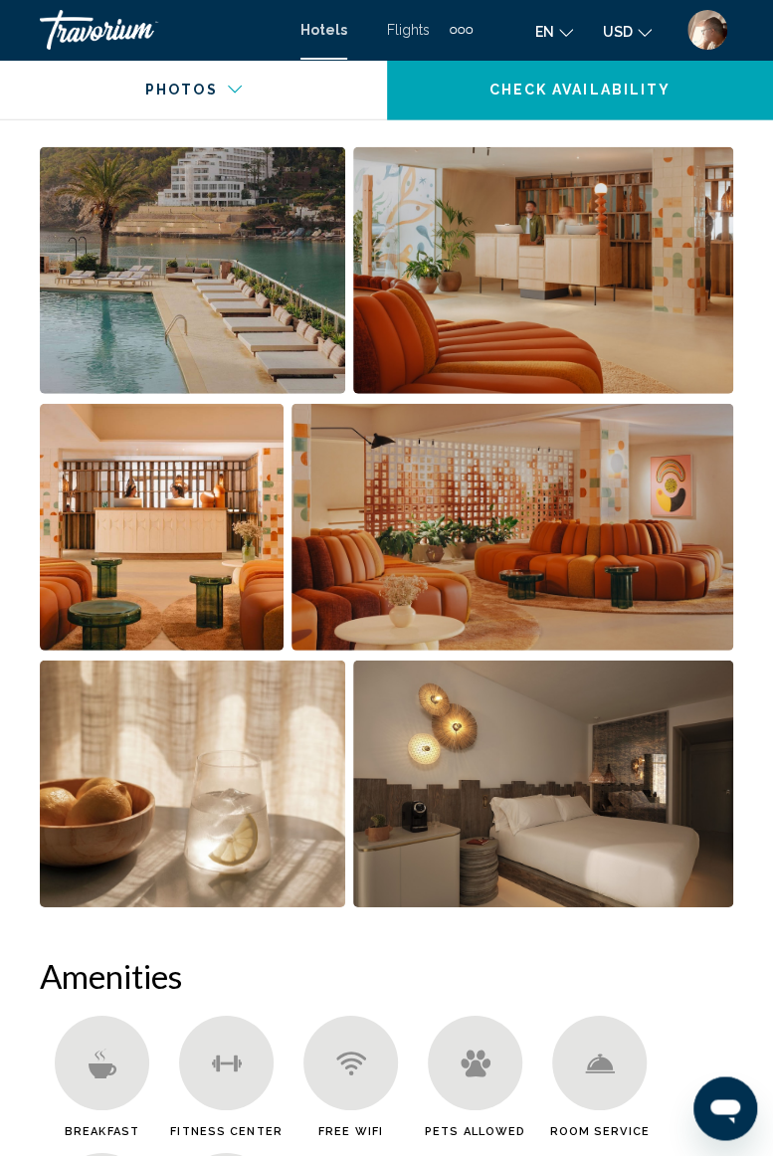
scroll to position [1317, 0]
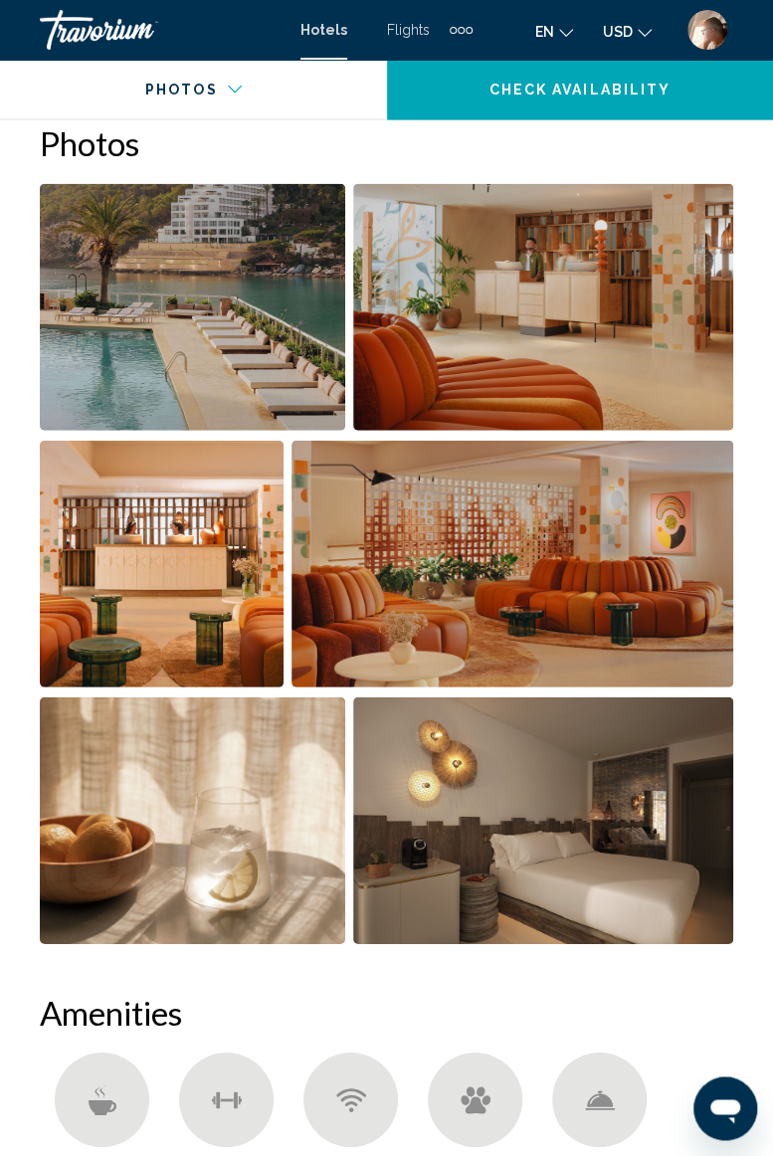
click at [270, 348] on img "Open full-screen image slider" at bounding box center [192, 307] width 305 height 247
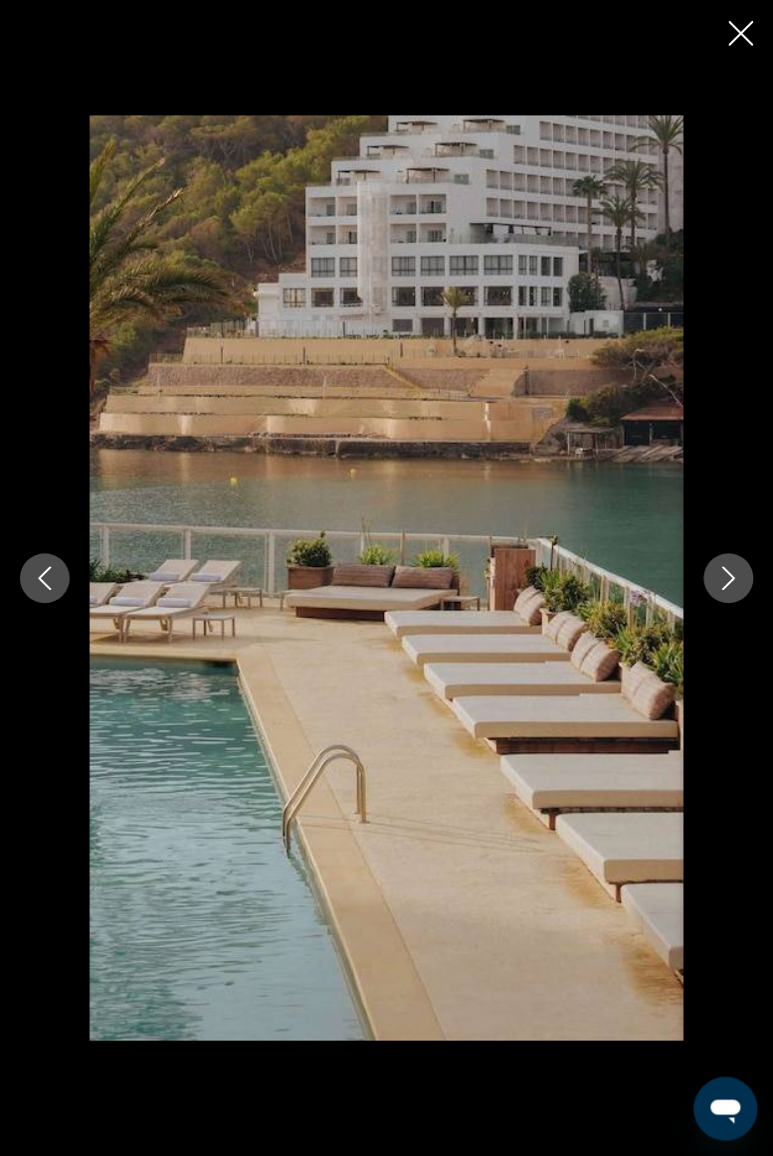
click at [730, 566] on icon "Next image" at bounding box center [728, 578] width 24 height 24
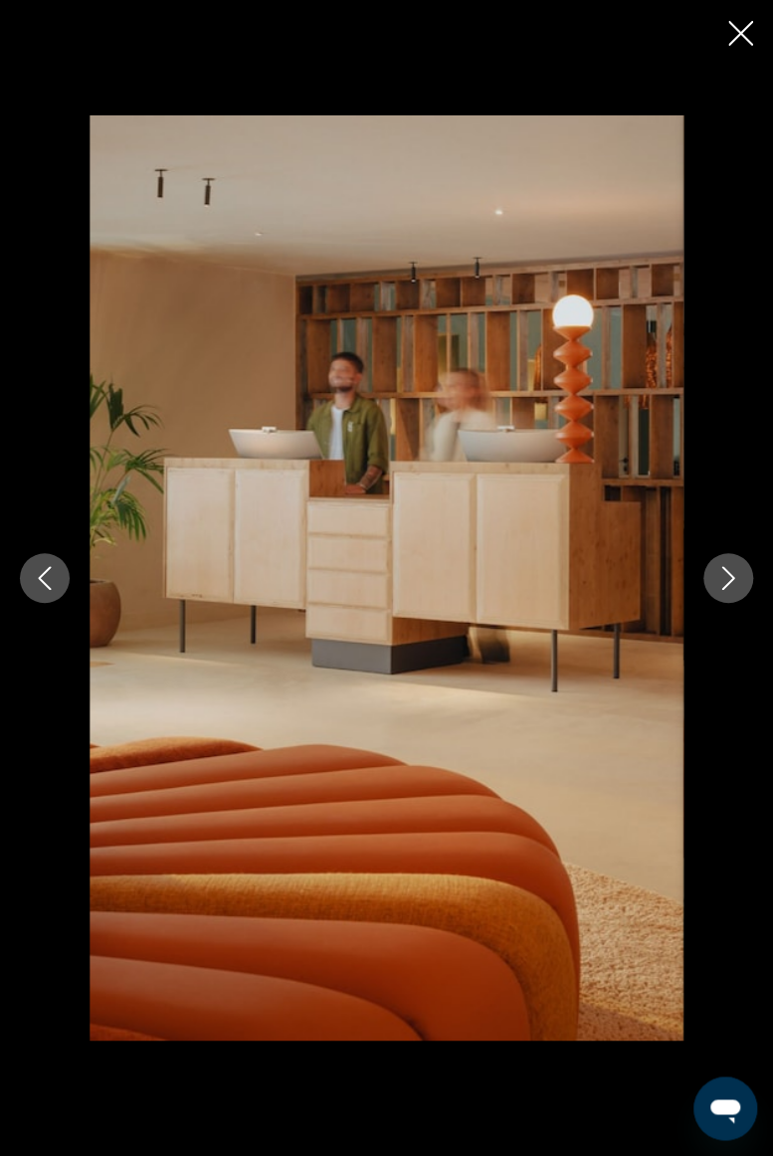
click at [733, 577] on icon "Next image" at bounding box center [728, 578] width 13 height 24
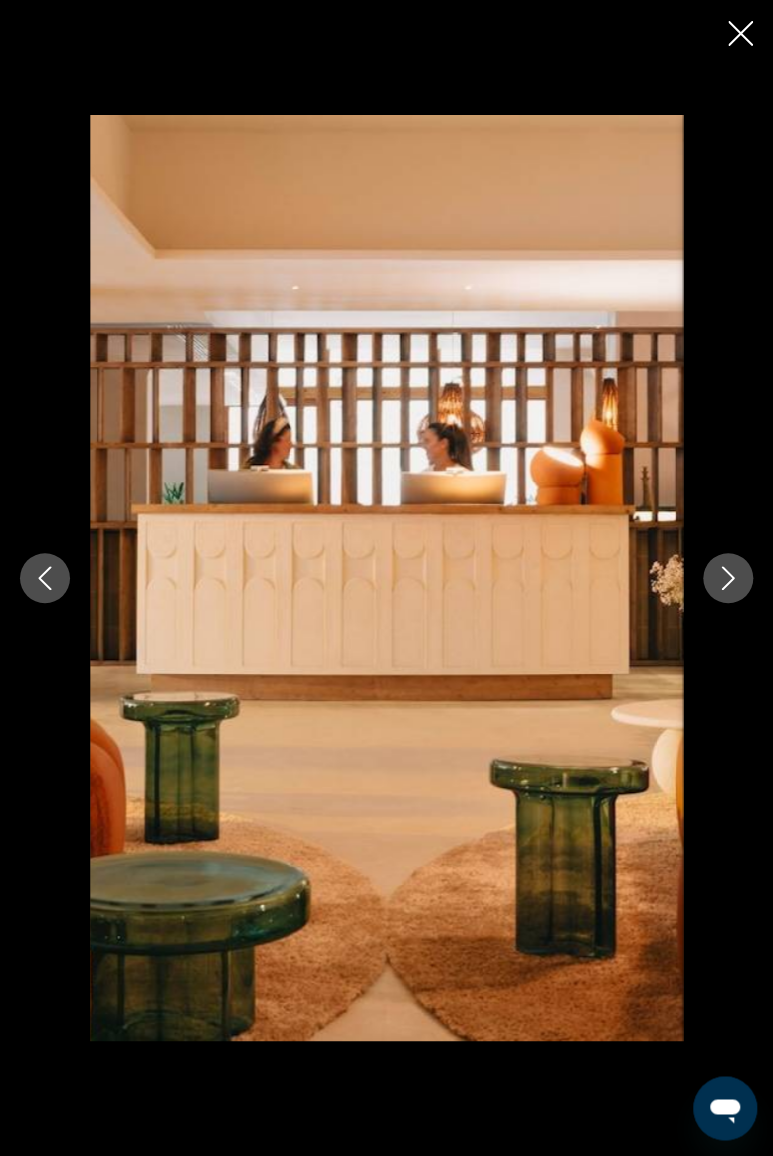
click at [729, 582] on icon "Next image" at bounding box center [728, 578] width 13 height 24
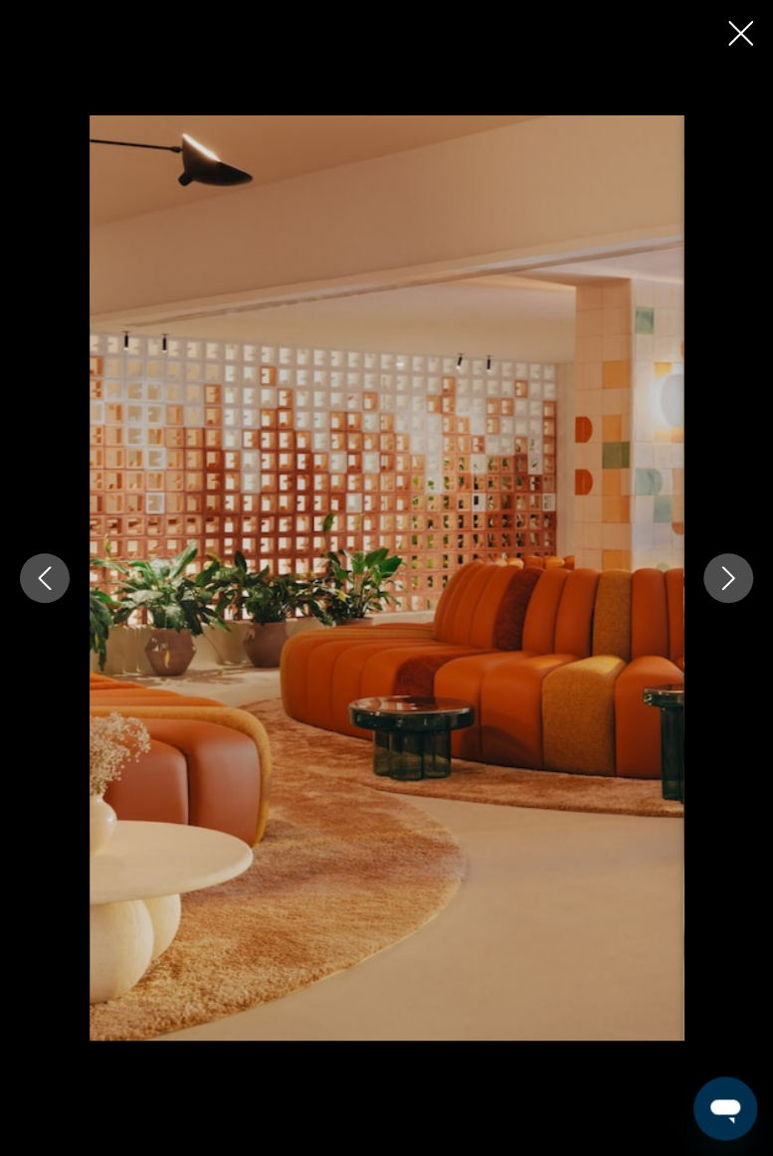
click at [748, 581] on button "Next image" at bounding box center [728, 578] width 50 height 50
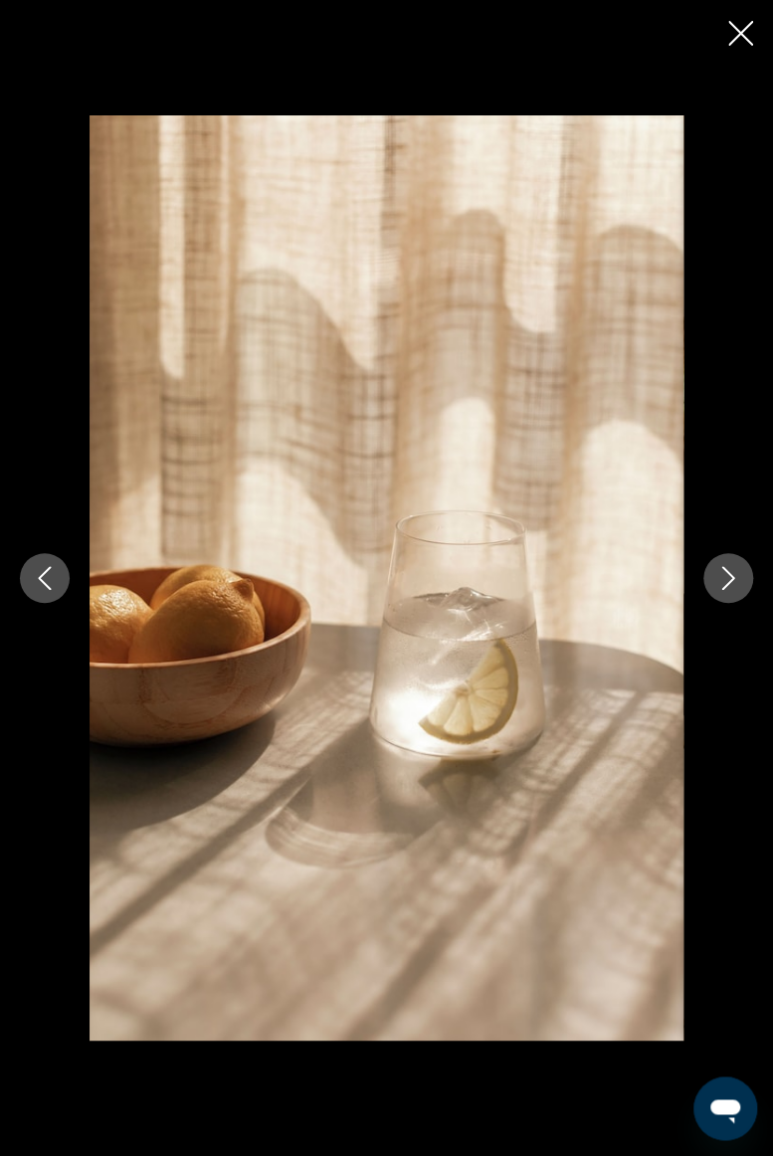
click at [730, 585] on icon "Next image" at bounding box center [728, 578] width 24 height 24
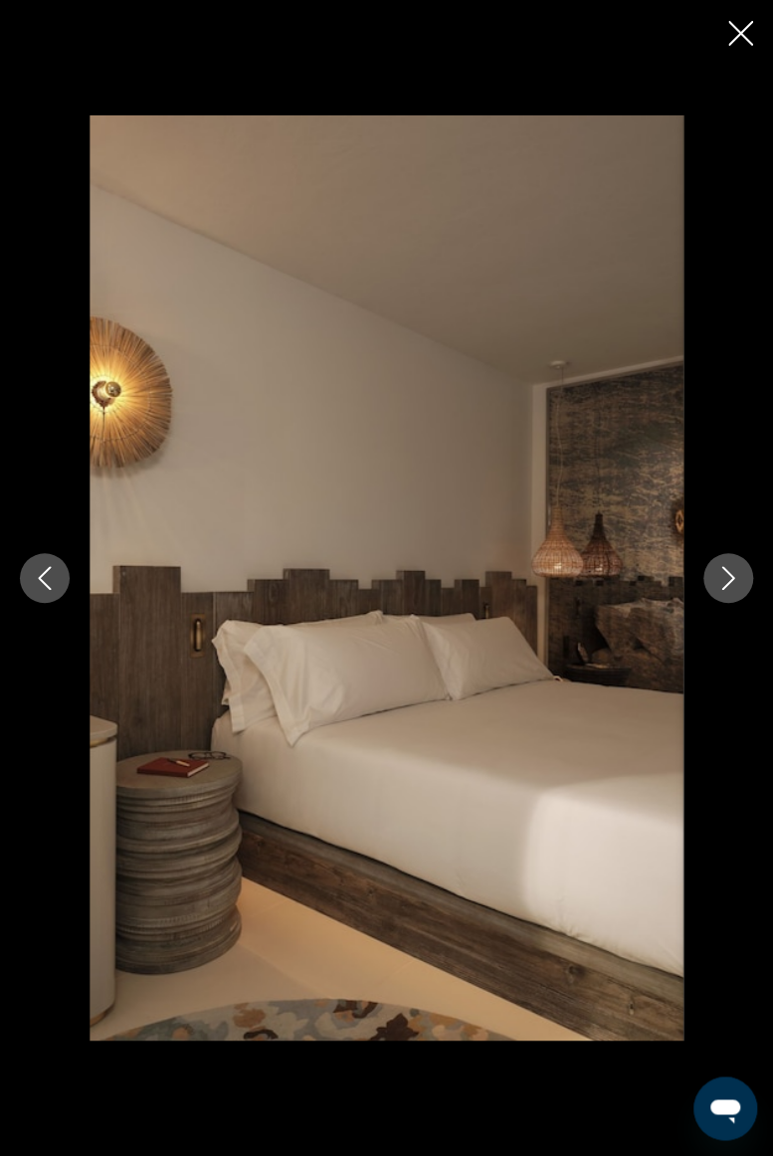
click at [738, 578] on icon "Next image" at bounding box center [728, 578] width 24 height 24
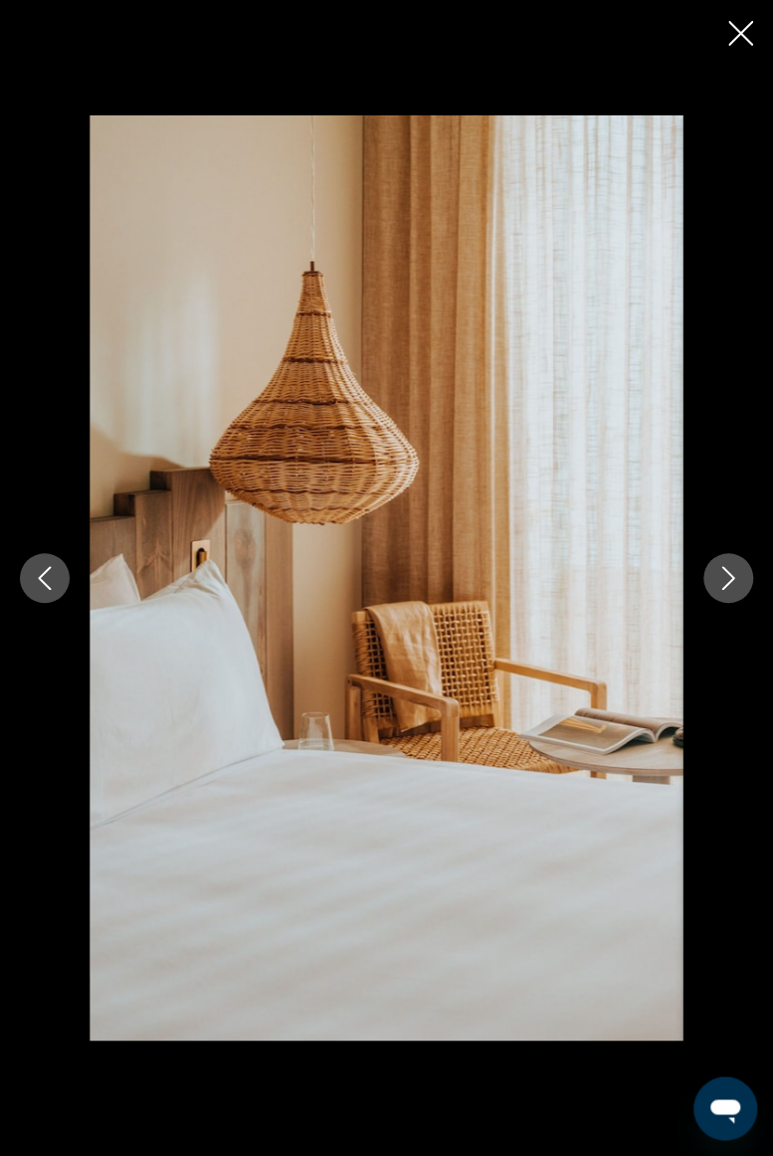
click at [730, 593] on button "Next image" at bounding box center [728, 578] width 50 height 50
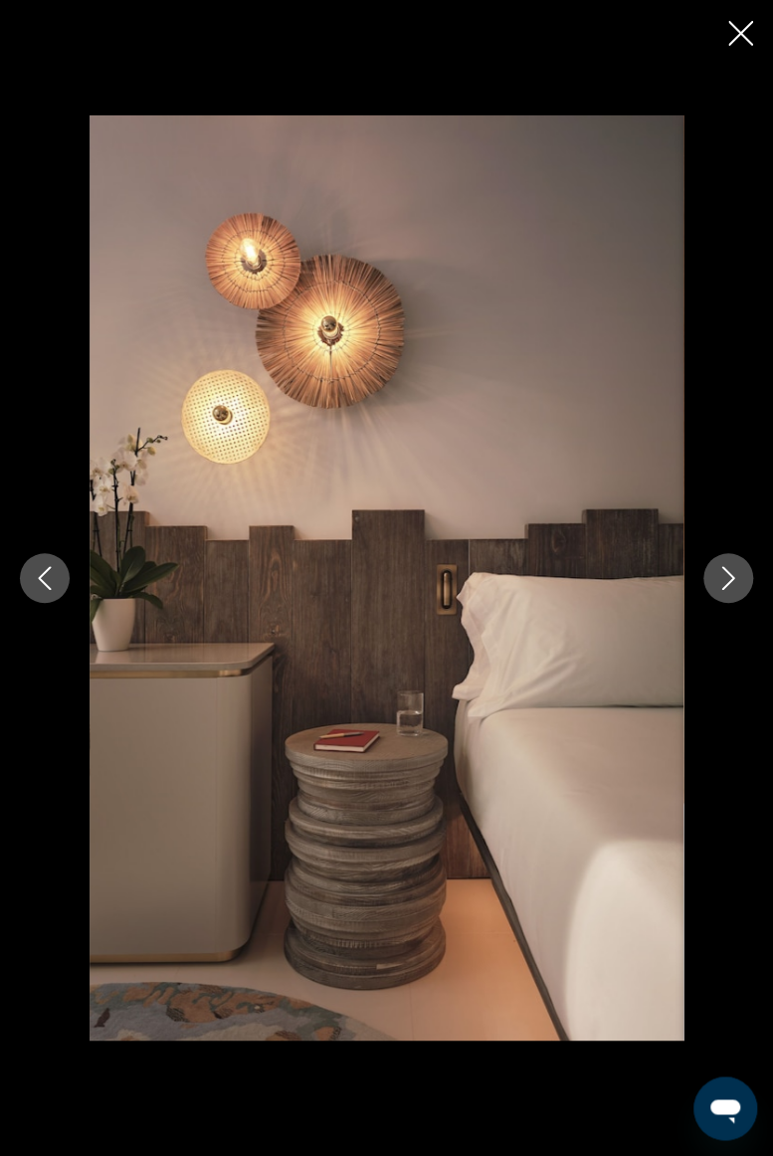
click at [725, 583] on icon "Next image" at bounding box center [728, 578] width 24 height 24
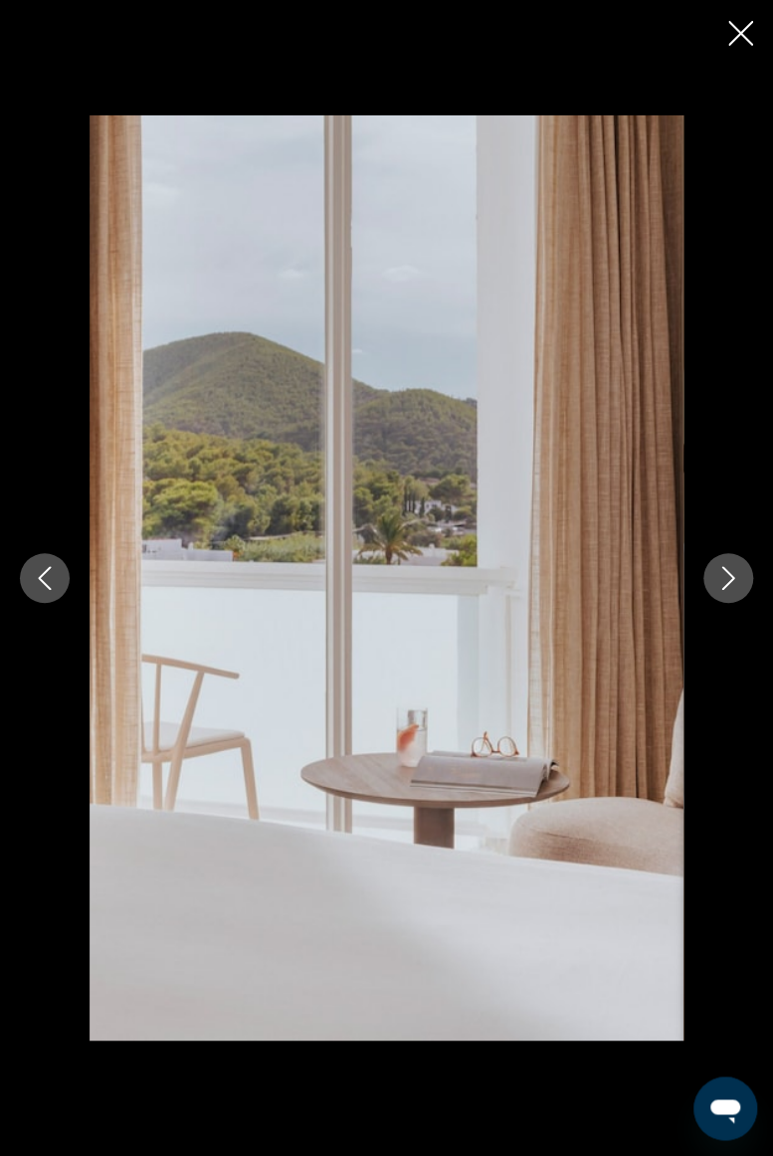
click at [732, 567] on icon "Next image" at bounding box center [728, 578] width 24 height 24
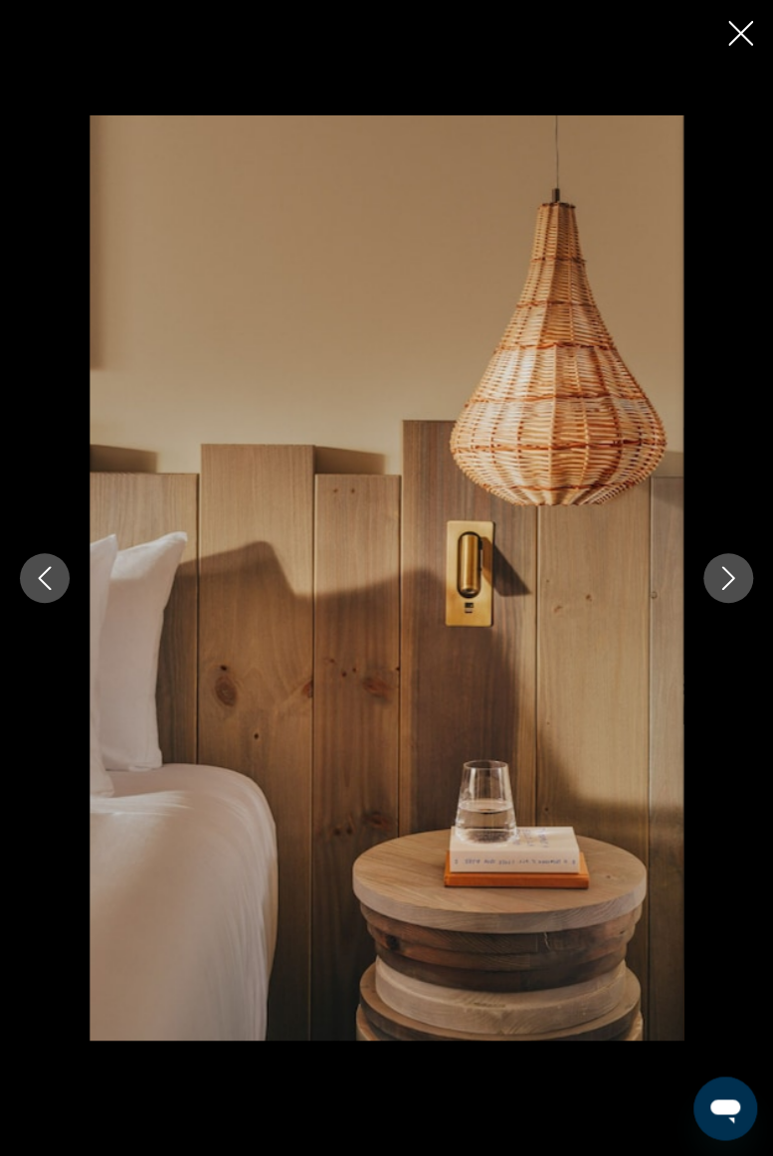
click at [728, 587] on icon "Next image" at bounding box center [728, 578] width 24 height 24
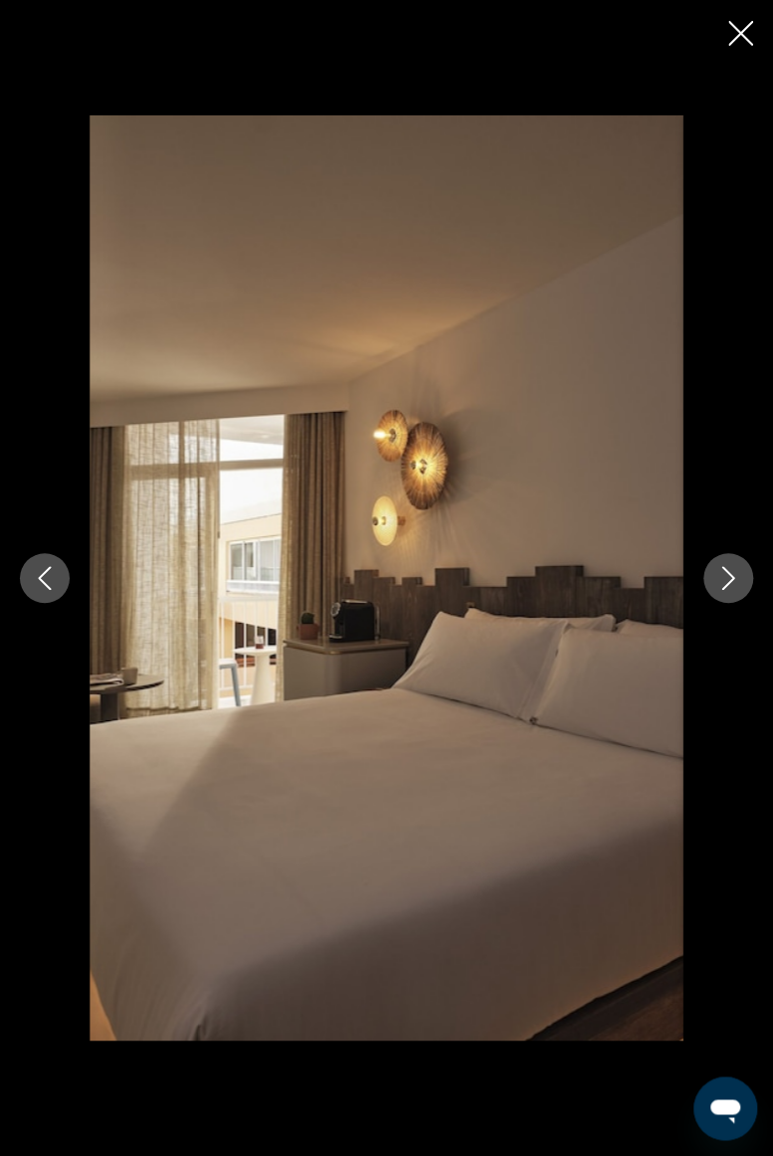
click at [725, 589] on icon "Next image" at bounding box center [728, 578] width 24 height 24
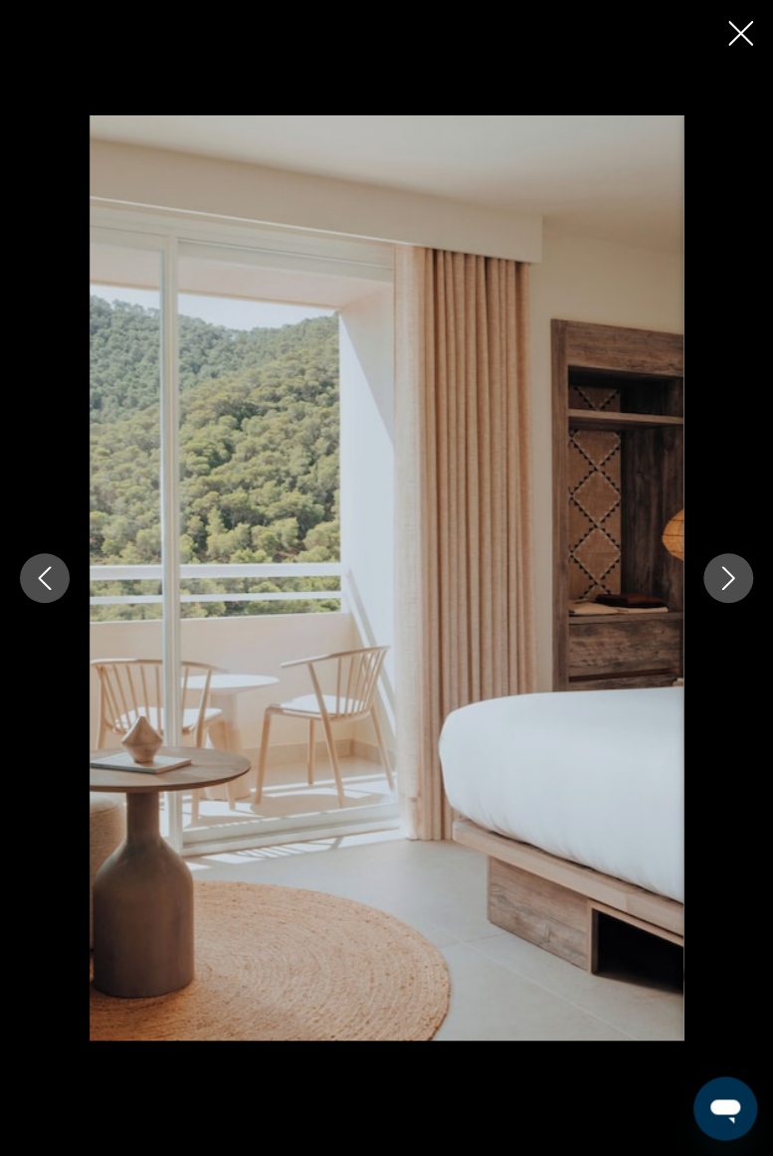
click at [726, 580] on icon "Next image" at bounding box center [728, 578] width 24 height 24
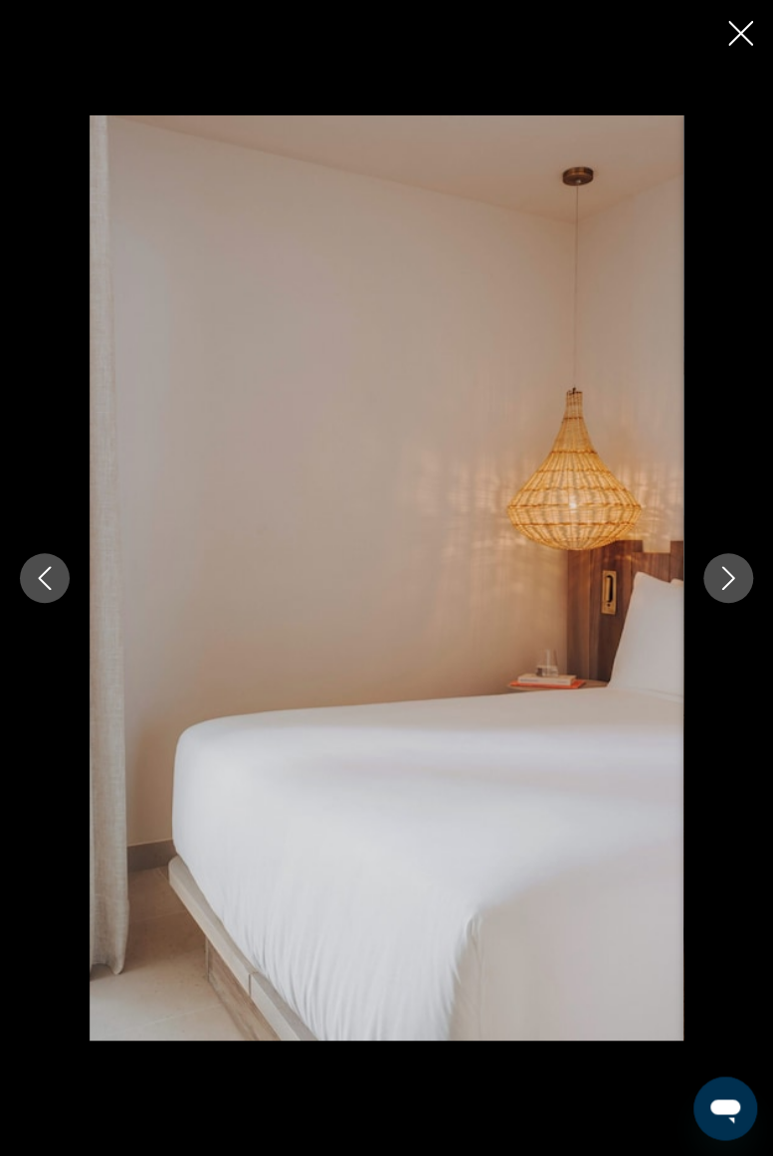
click at [724, 583] on icon "Next image" at bounding box center [728, 578] width 24 height 24
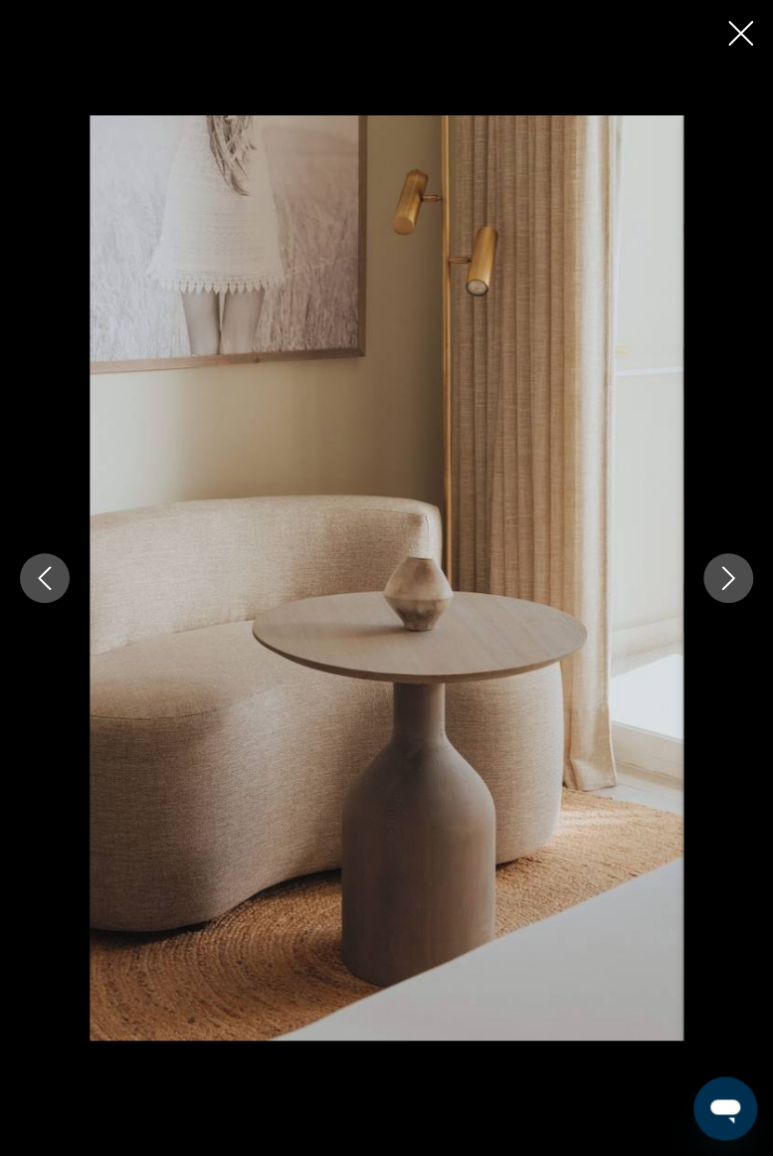
click at [723, 589] on icon "Next image" at bounding box center [728, 578] width 24 height 24
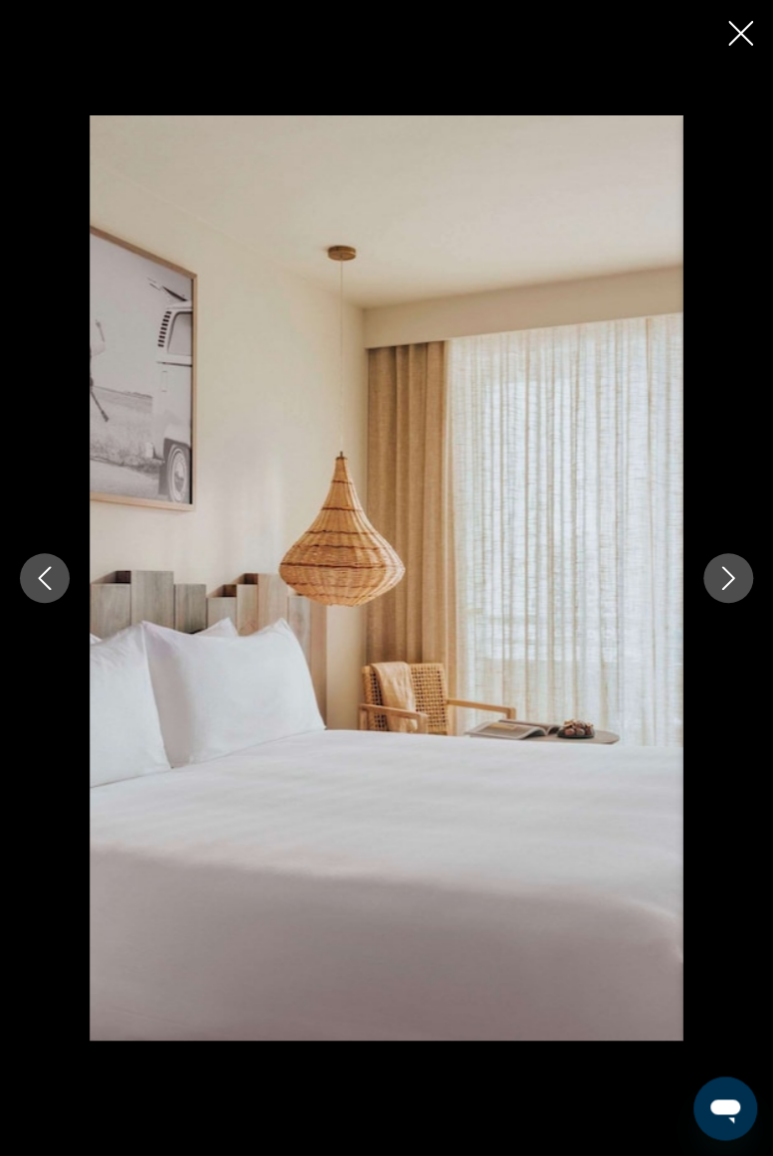
click at [724, 589] on icon "Next image" at bounding box center [728, 578] width 24 height 24
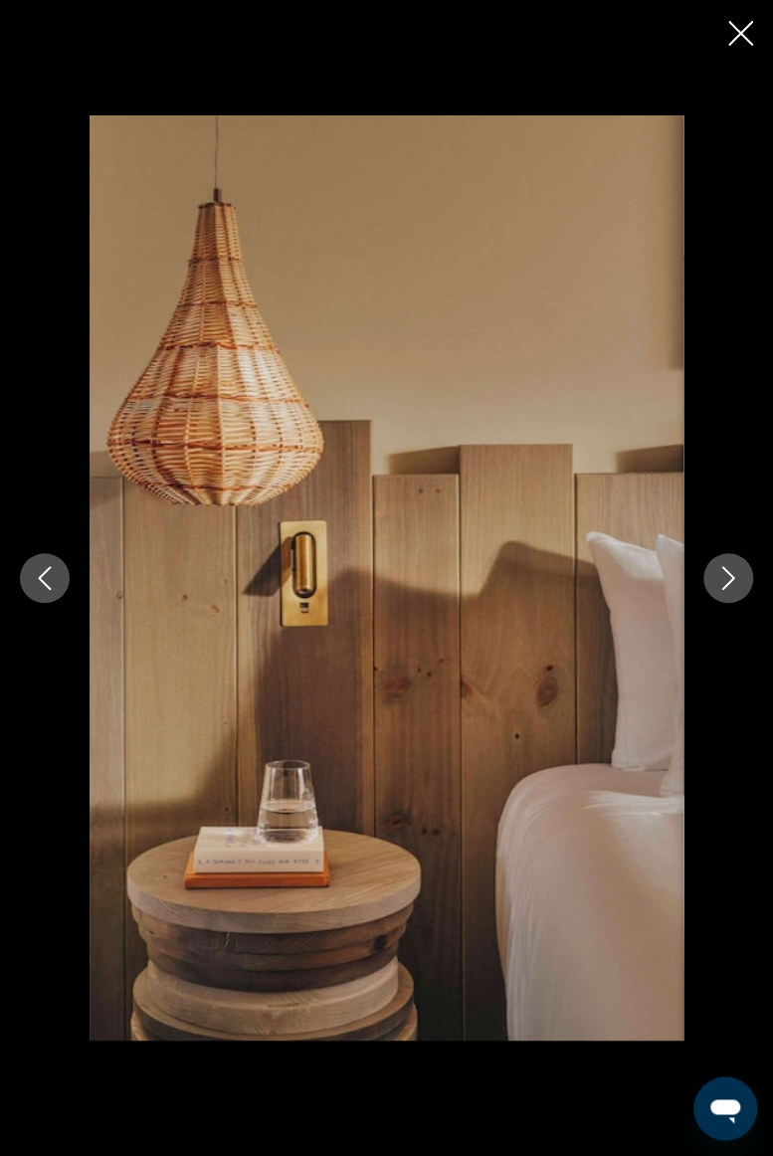
click at [736, 27] on icon "Close slideshow" at bounding box center [740, 33] width 25 height 25
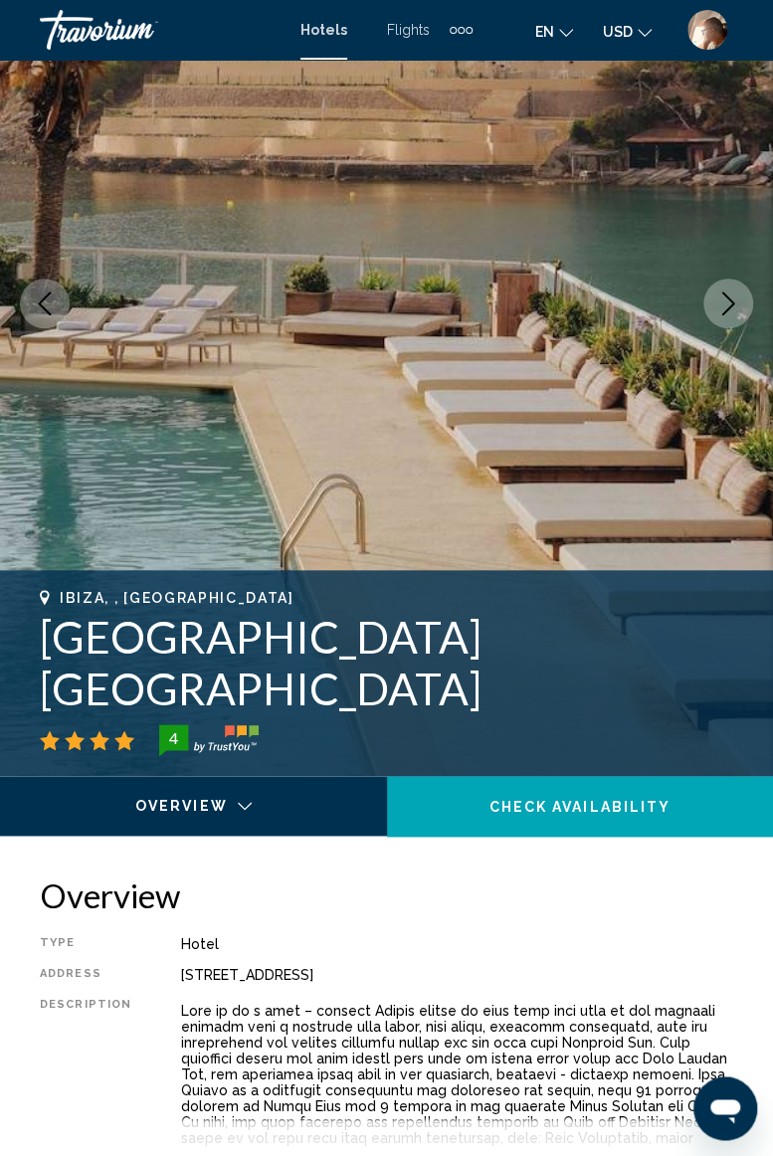
scroll to position [0, 0]
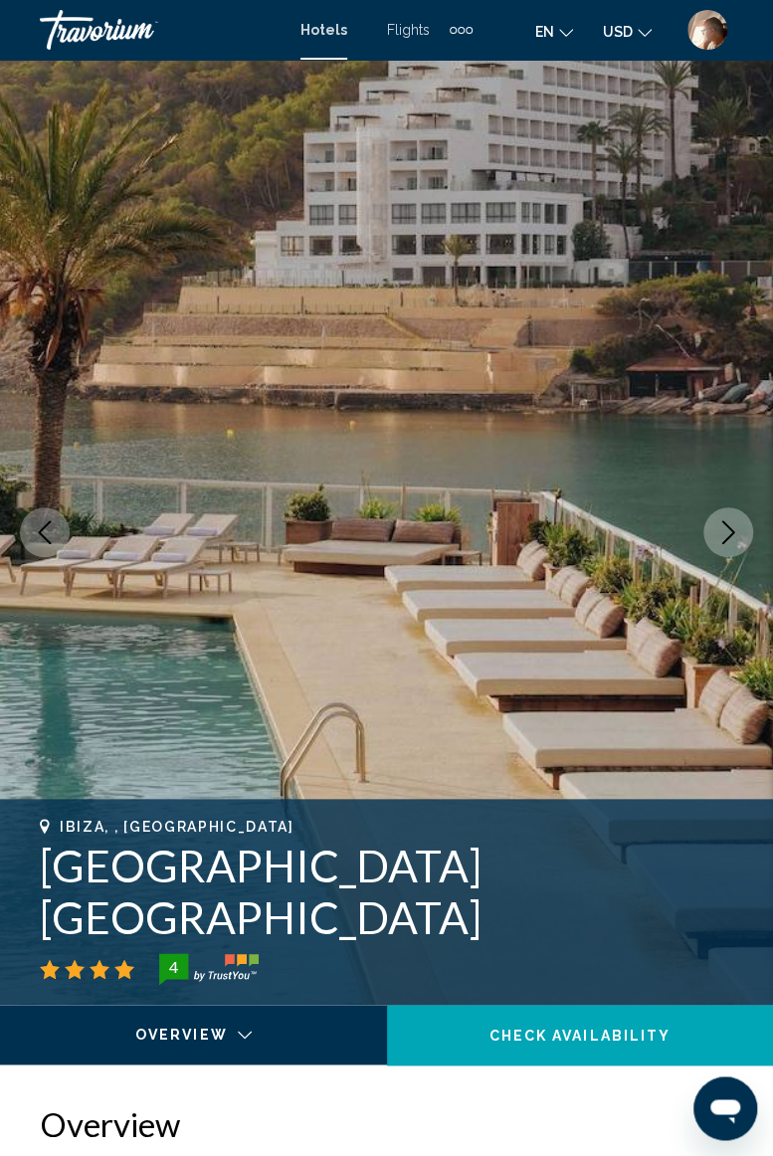
click at [97, 26] on div "Travorium" at bounding box center [139, 30] width 199 height 40
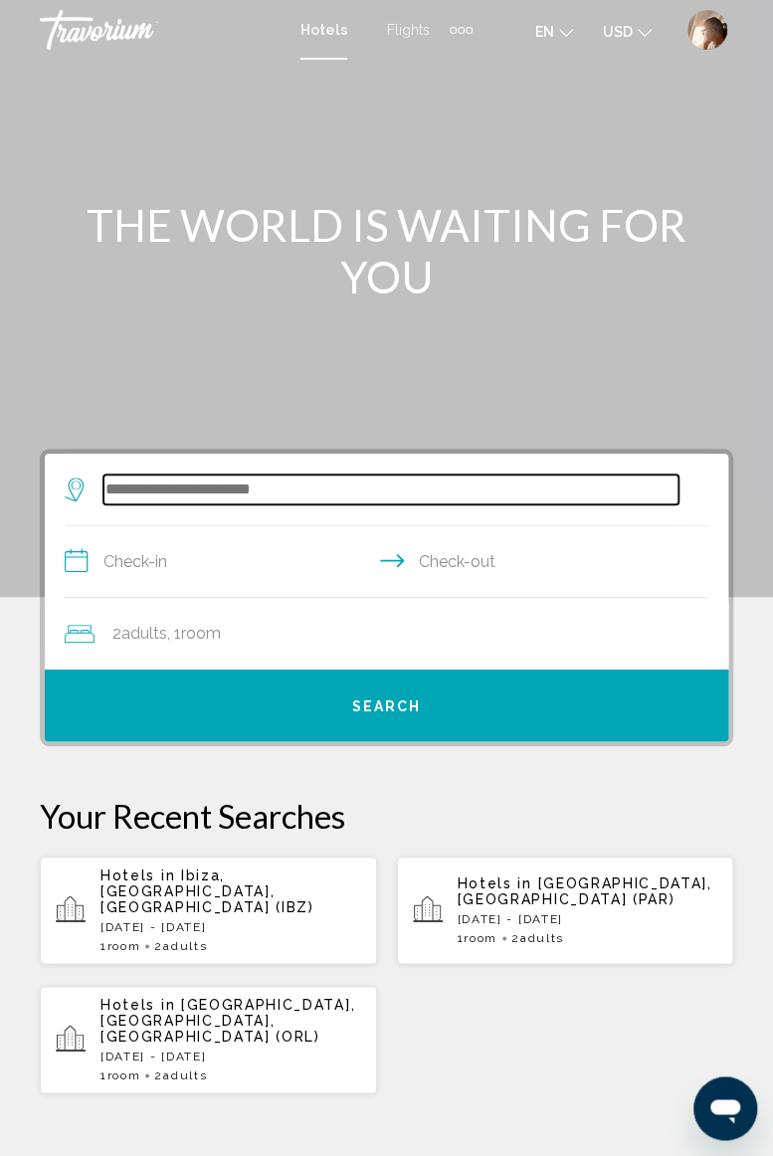
click at [365, 493] on input "Search widget" at bounding box center [390, 490] width 575 height 30
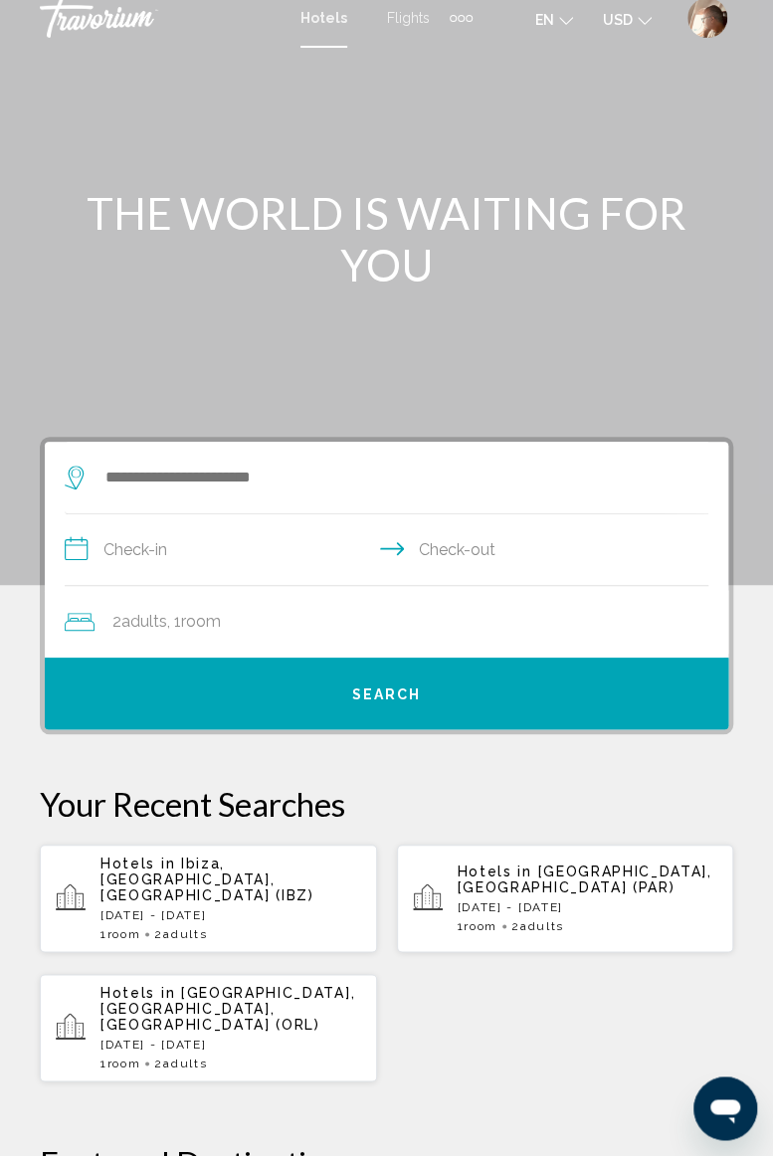
click at [357, 514] on input "**********" at bounding box center [391, 552] width 652 height 77
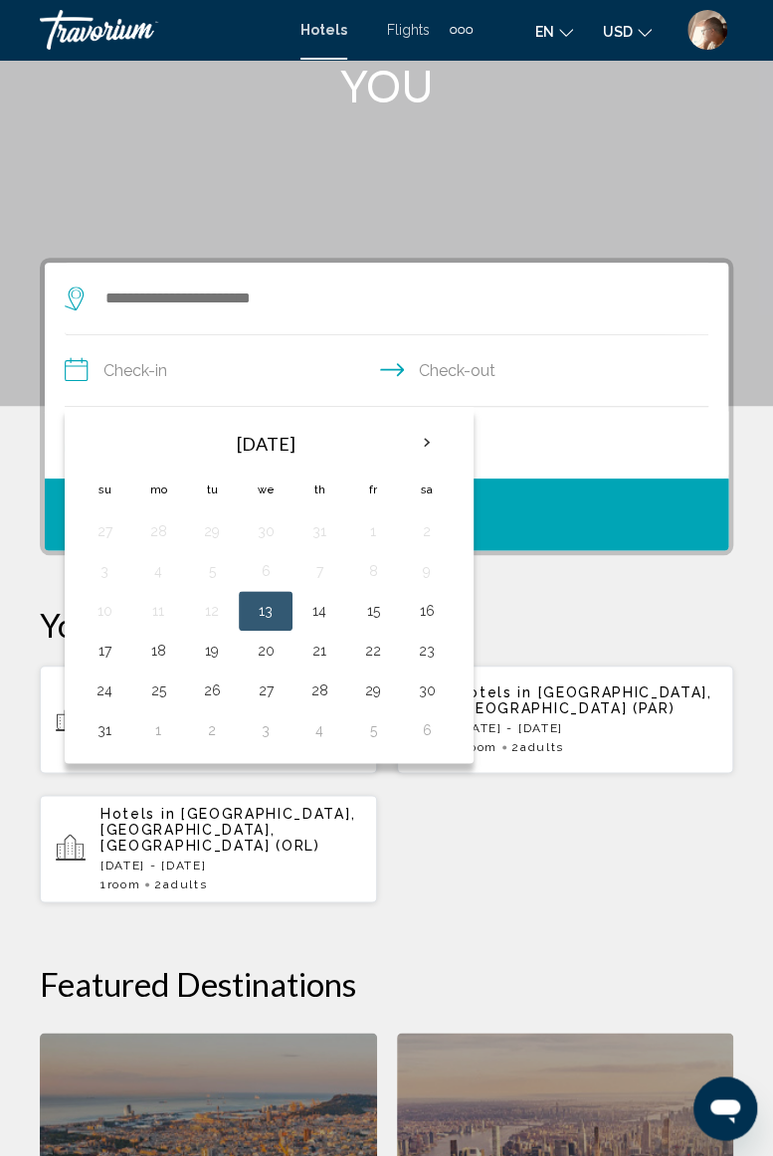
click at [364, 597] on button "15" at bounding box center [373, 611] width 32 height 28
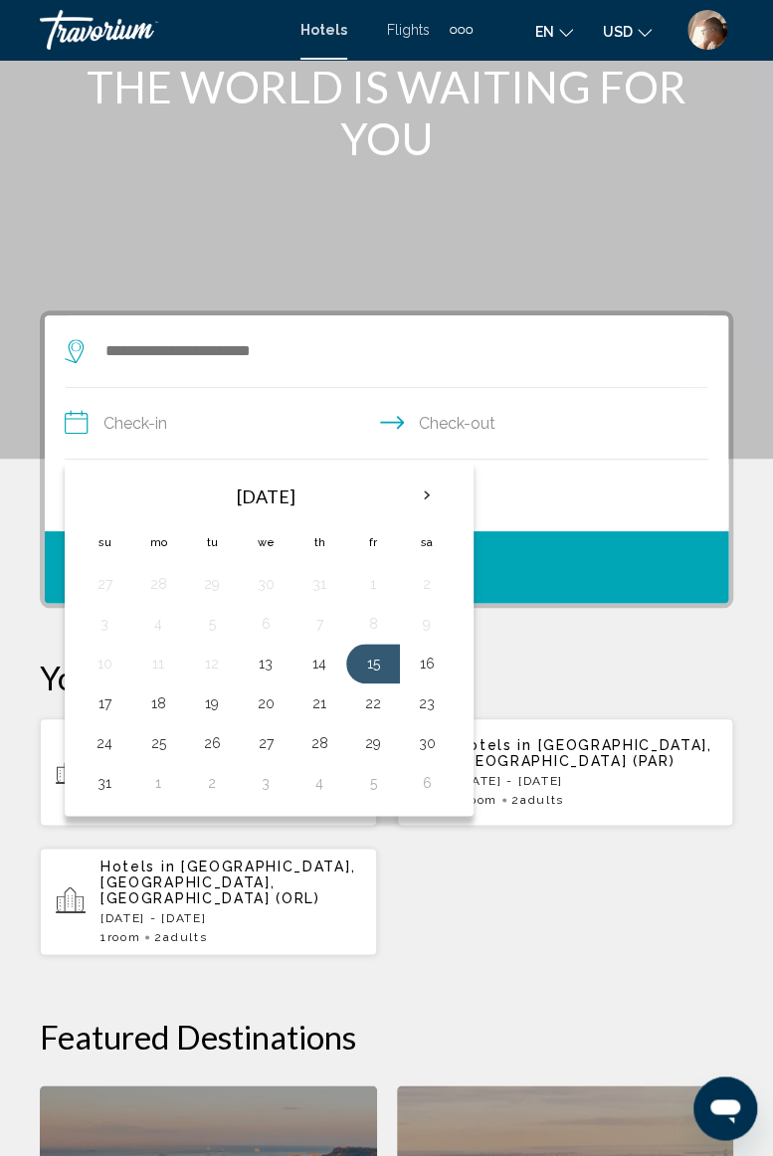
scroll to position [103, 0]
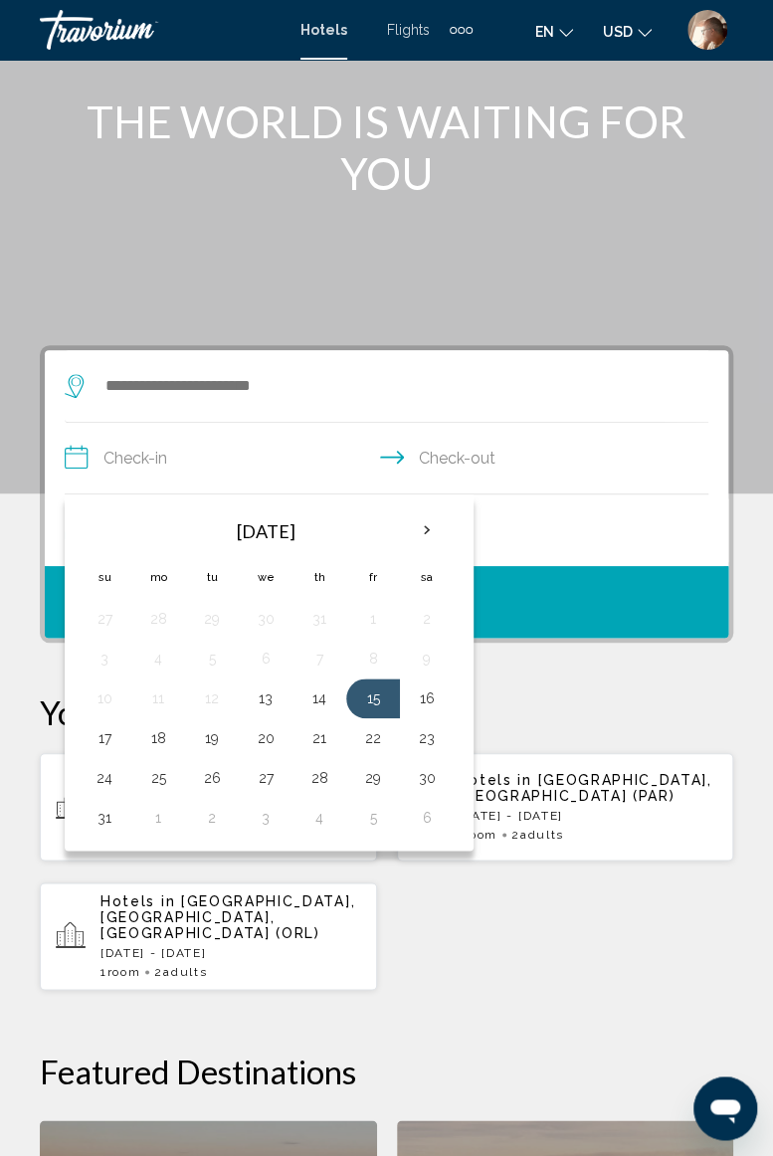
click at [527, 892] on div "Hotels in [GEOGRAPHIC_DATA], [GEOGRAPHIC_DATA], [GEOGRAPHIC_DATA] (IBZ) [DATE] …" at bounding box center [386, 871] width 693 height 239
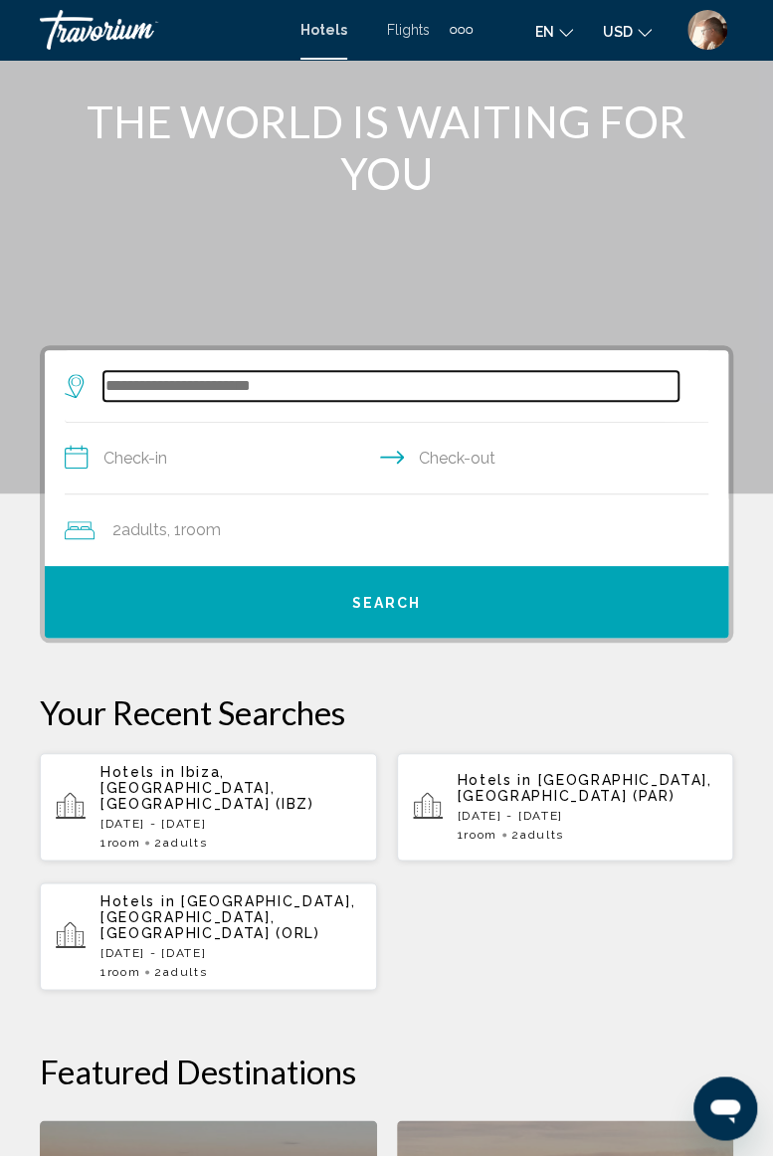
click at [275, 372] on input "Search widget" at bounding box center [390, 386] width 575 height 30
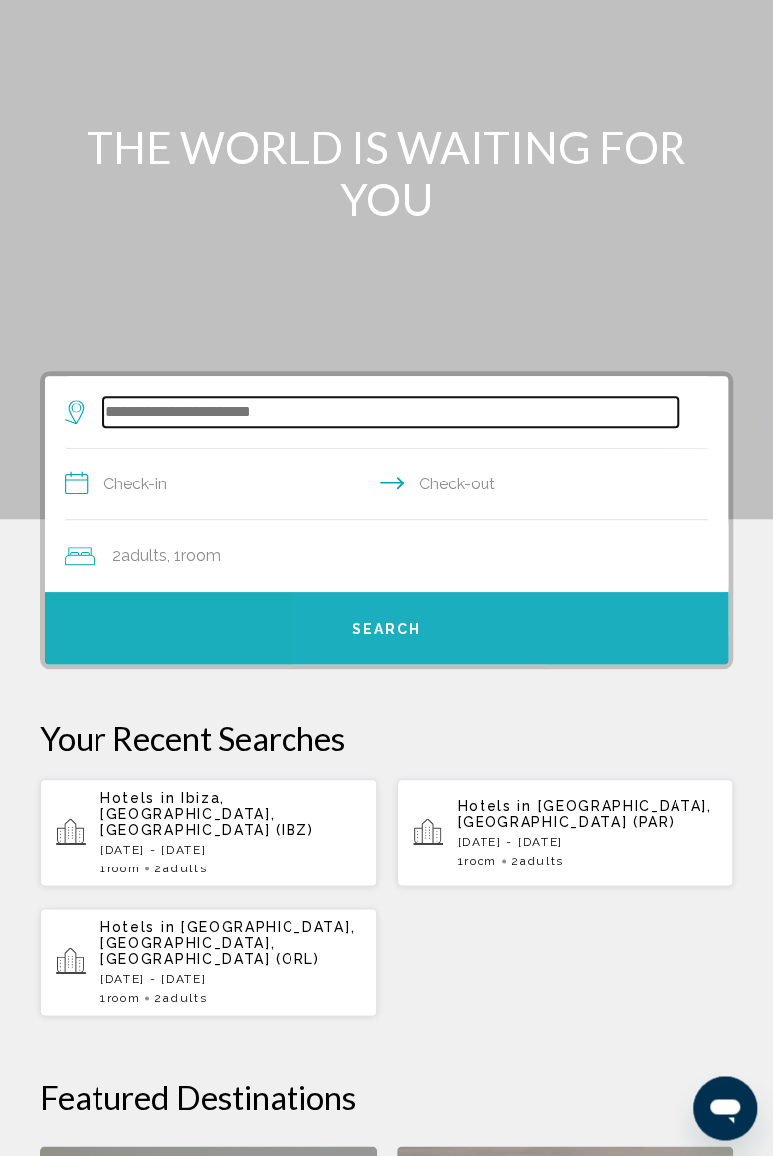
scroll to position [0, 0]
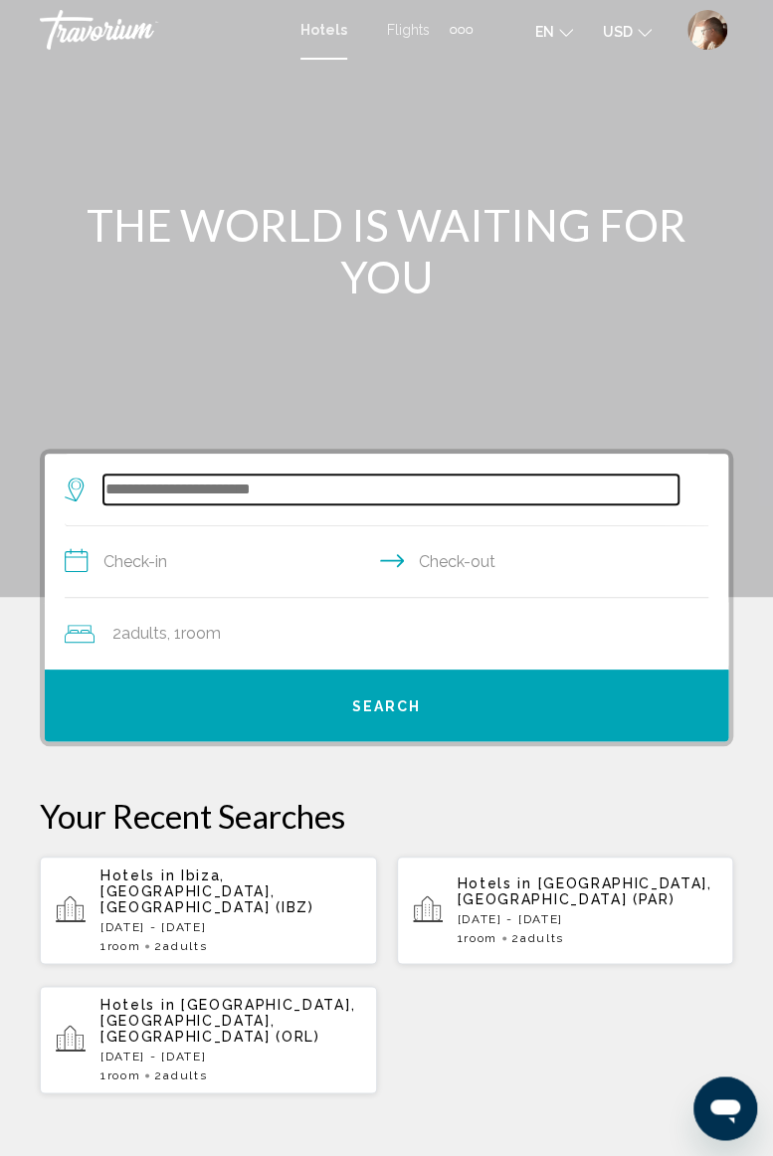
click at [302, 478] on input "Search widget" at bounding box center [390, 490] width 575 height 30
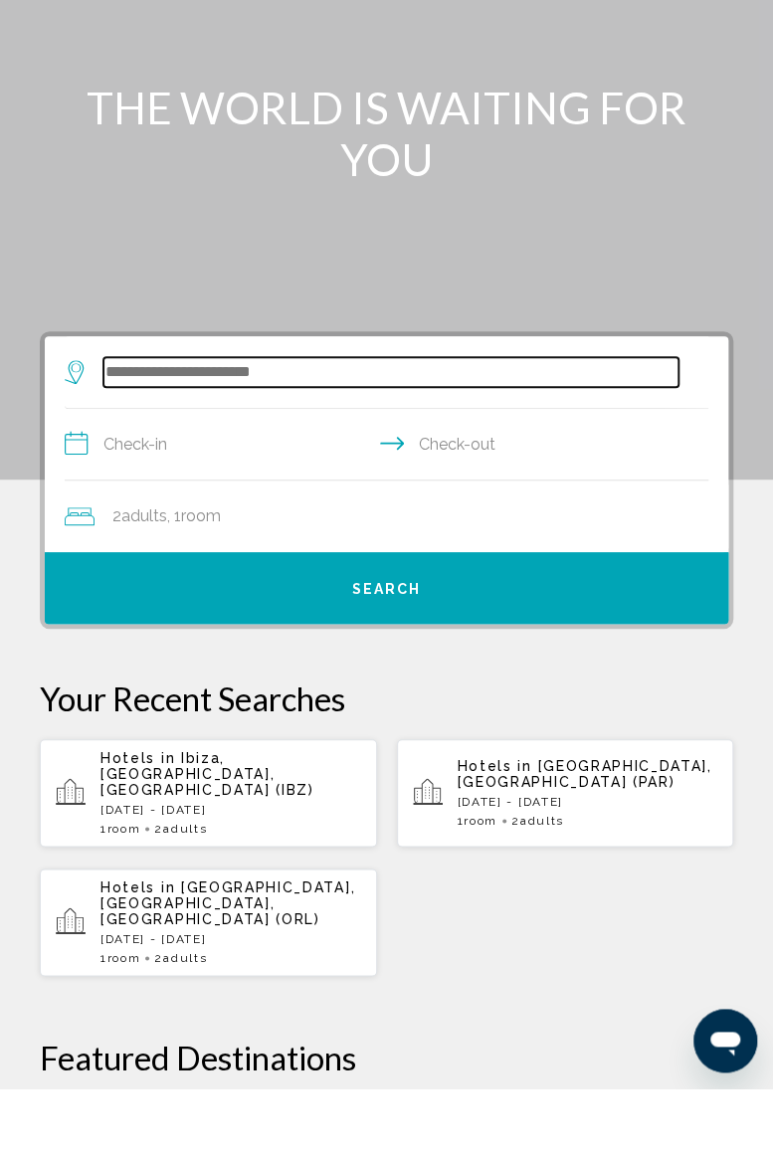
scroll to position [58, 0]
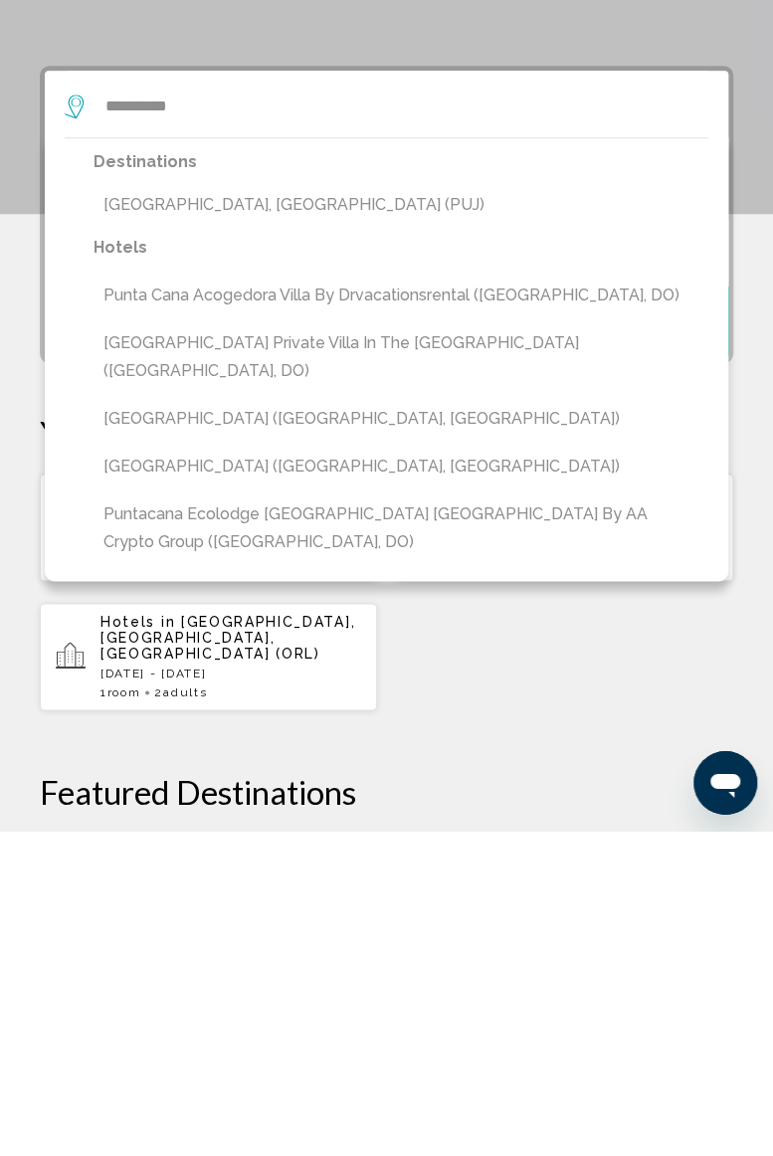
click at [255, 520] on button "[GEOGRAPHIC_DATA], [GEOGRAPHIC_DATA] (PUJ)" at bounding box center [401, 530] width 615 height 38
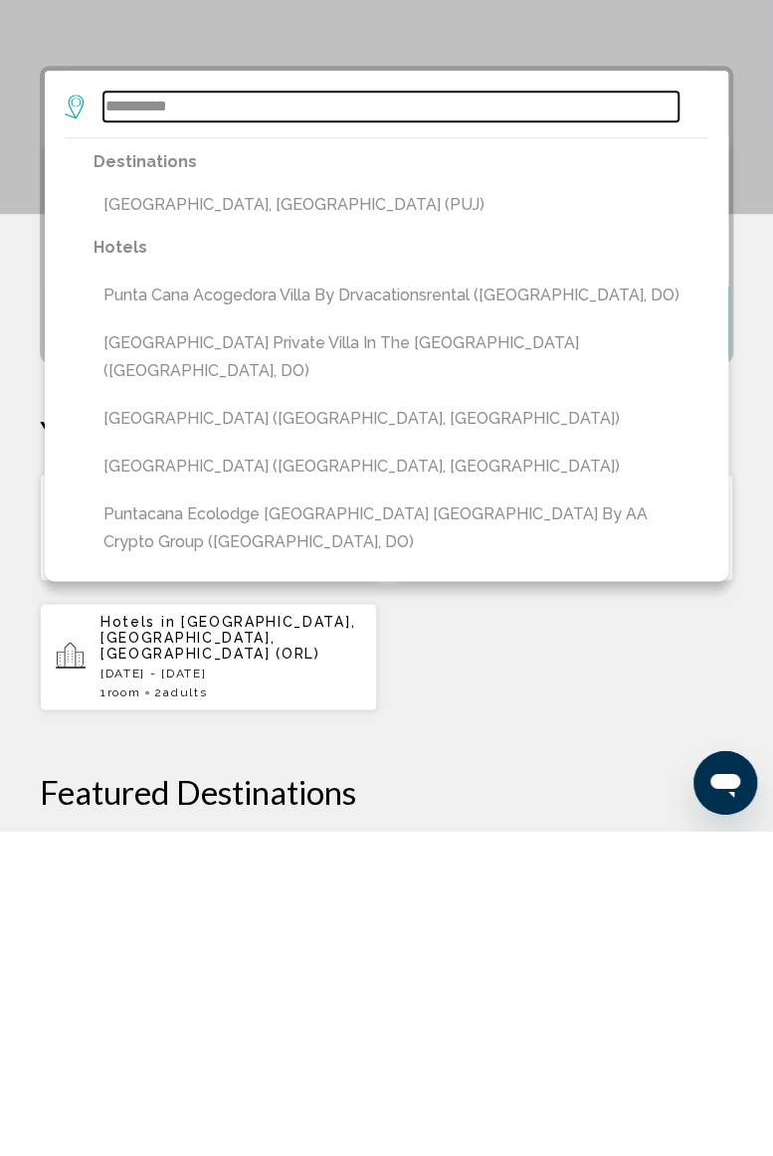
type input "**********"
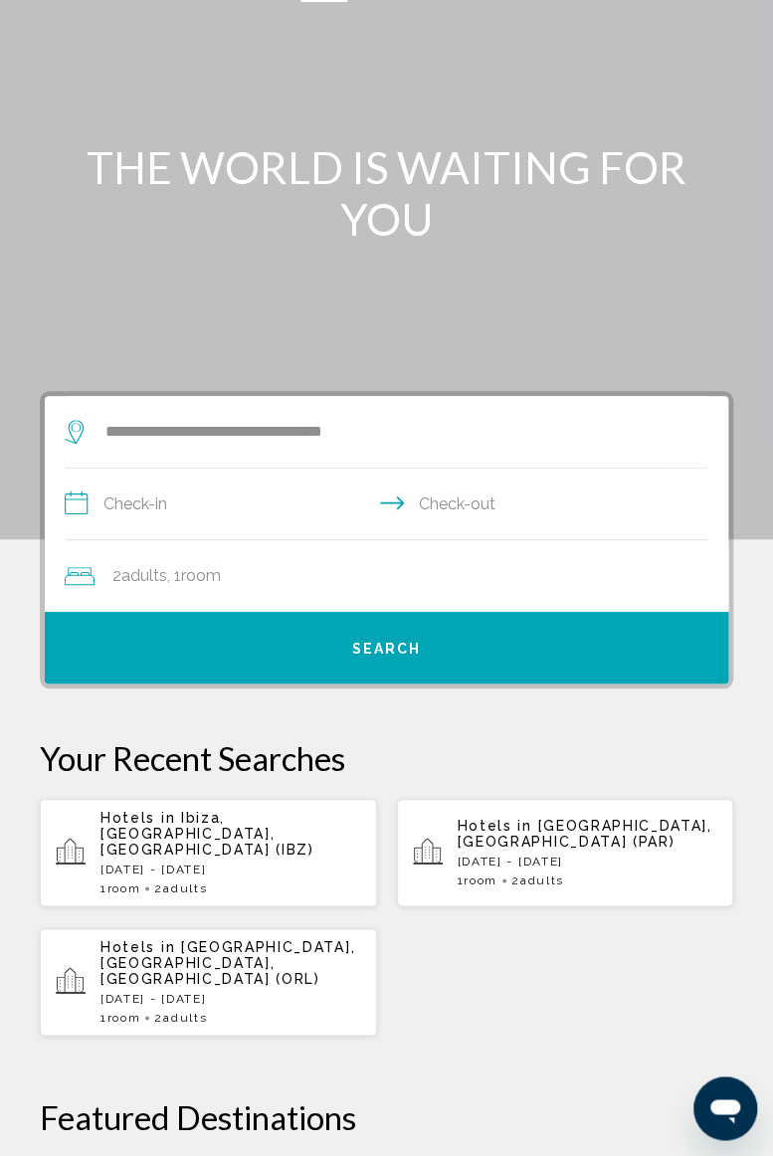
click at [246, 493] on input "**********" at bounding box center [391, 507] width 652 height 77
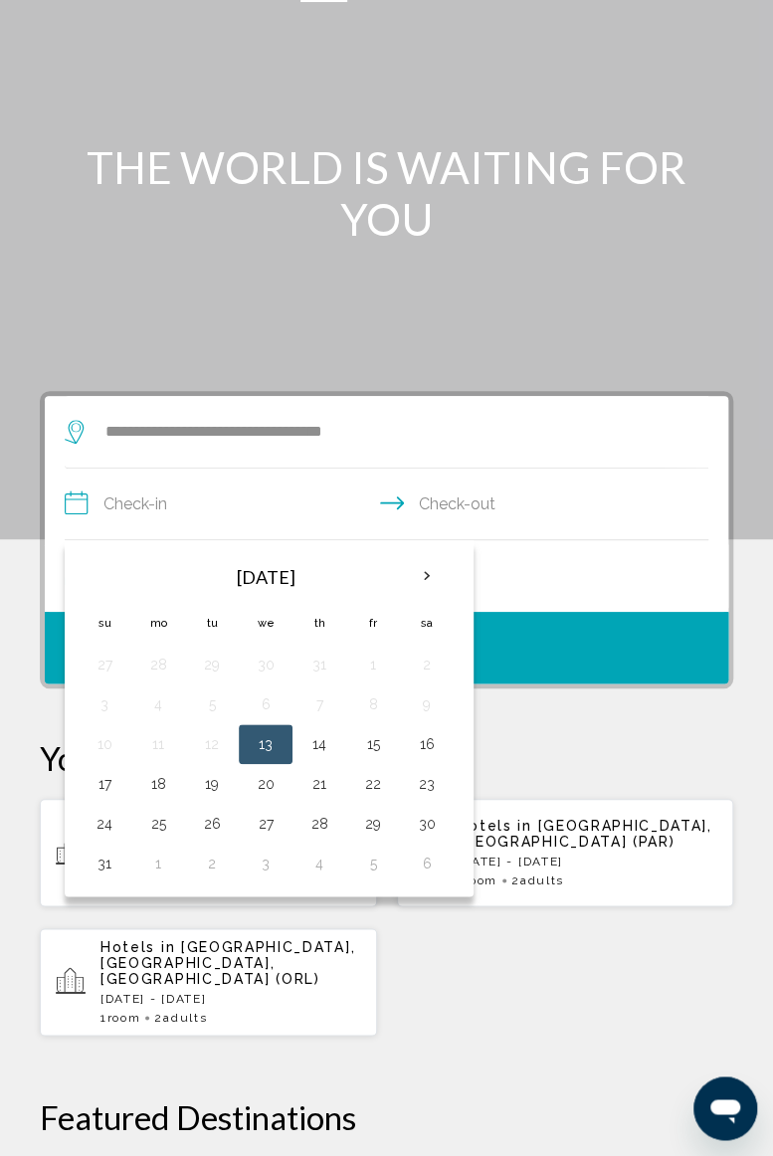
click at [423, 579] on th "Next month" at bounding box center [427, 576] width 54 height 44
click at [426, 573] on th "Next month" at bounding box center [427, 576] width 54 height 44
click at [416, 563] on th "Next month" at bounding box center [427, 576] width 54 height 44
click at [211, 821] on button "25" at bounding box center [212, 824] width 32 height 28
click at [108, 858] on button "30" at bounding box center [105, 864] width 32 height 28
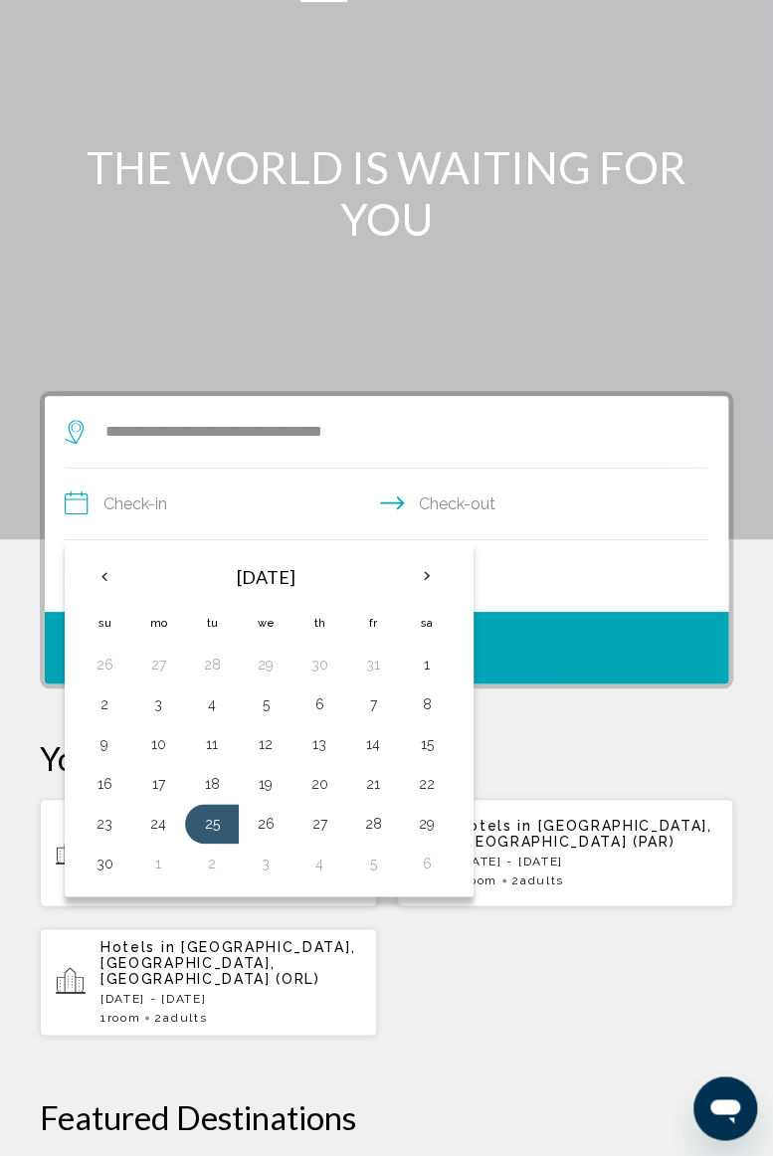
type input "**********"
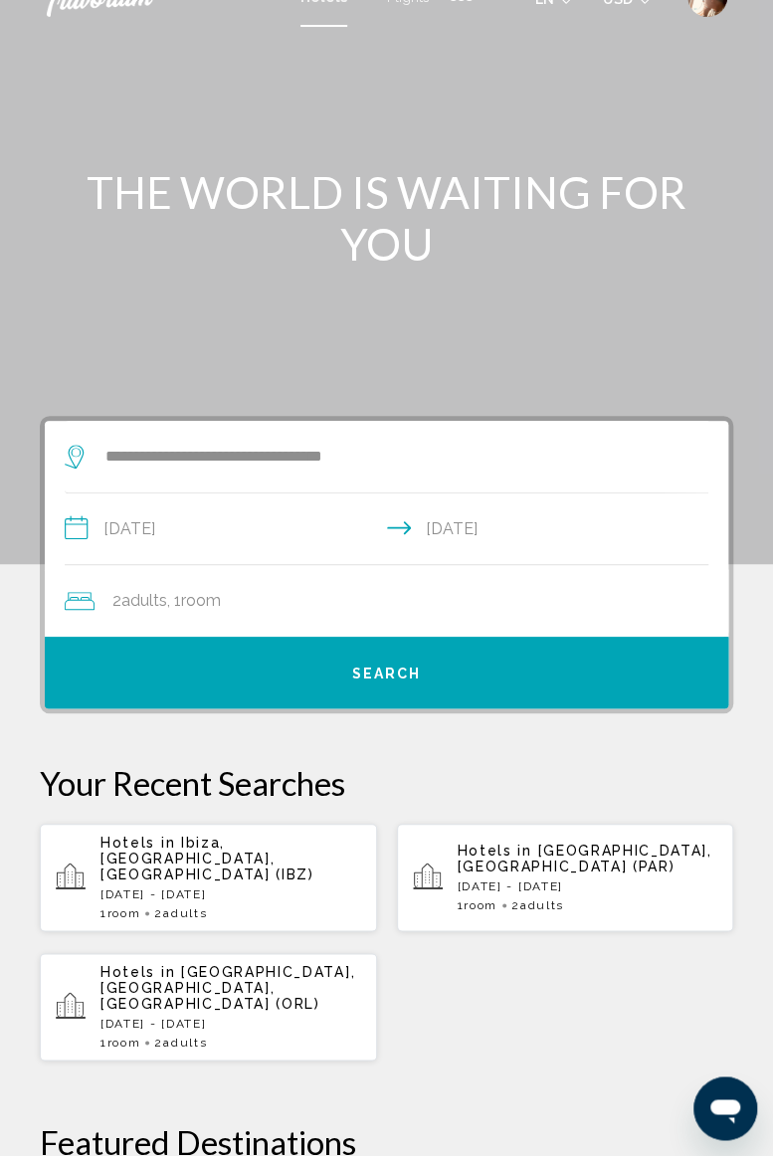
scroll to position [0, 0]
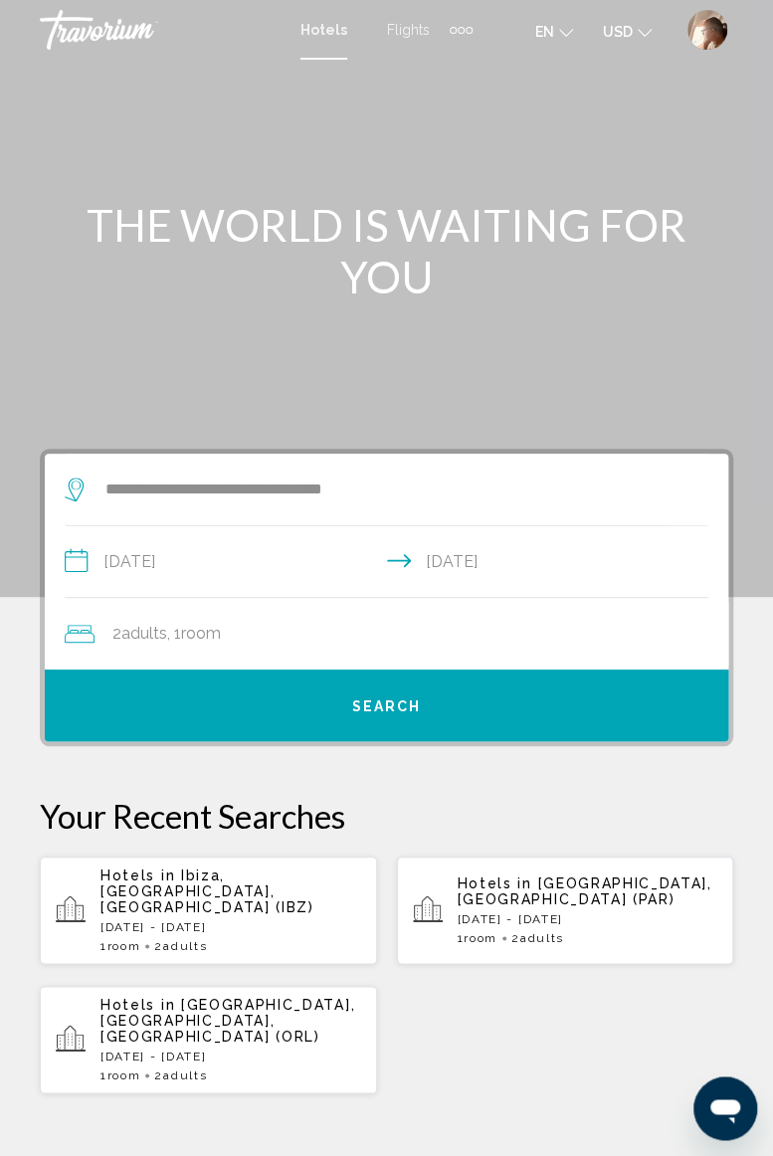
click at [390, 700] on span "Search" at bounding box center [387, 706] width 70 height 16
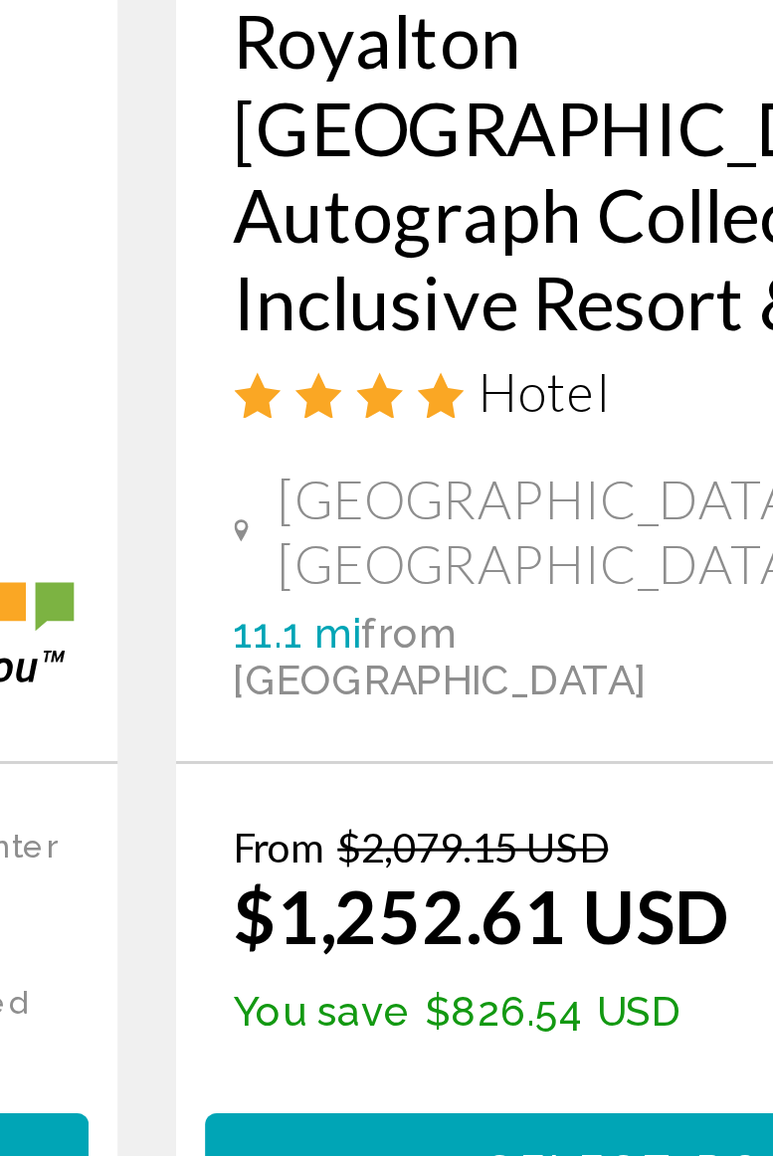
scroll to position [627, 0]
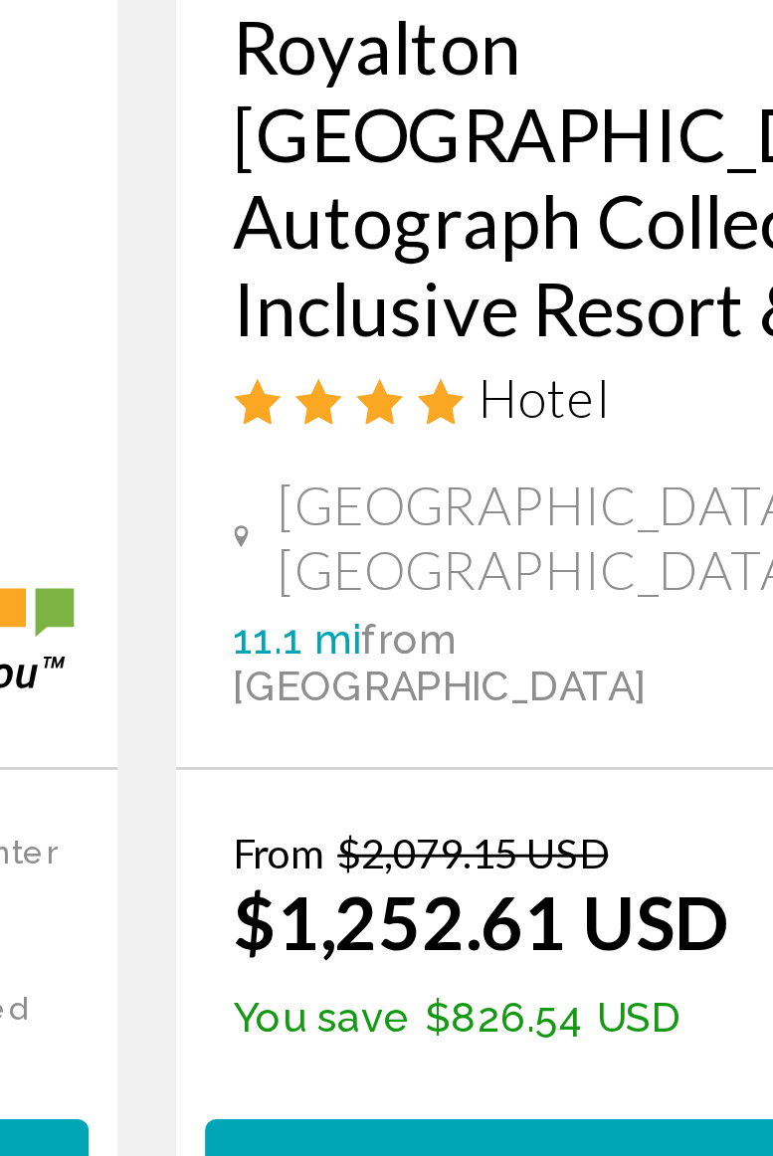
click at [535, 1155] on span "Select Room" at bounding box center [564, 1163] width 122 height 16
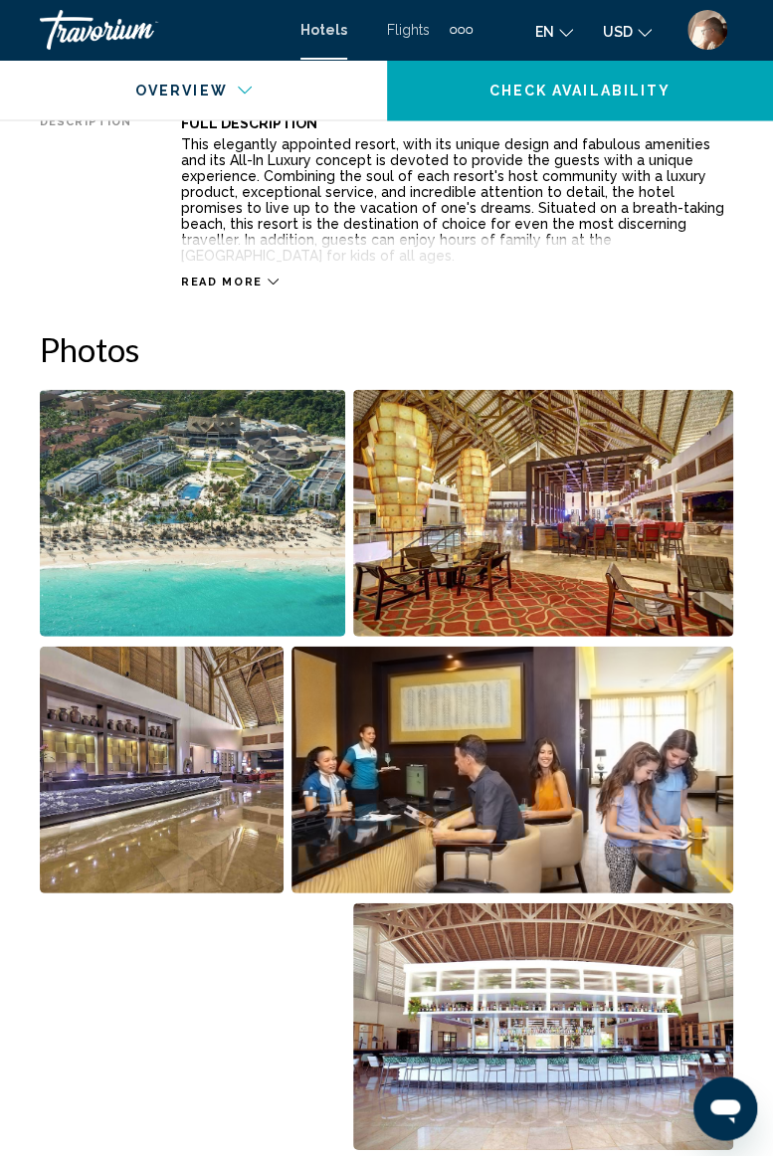
scroll to position [1113, 0]
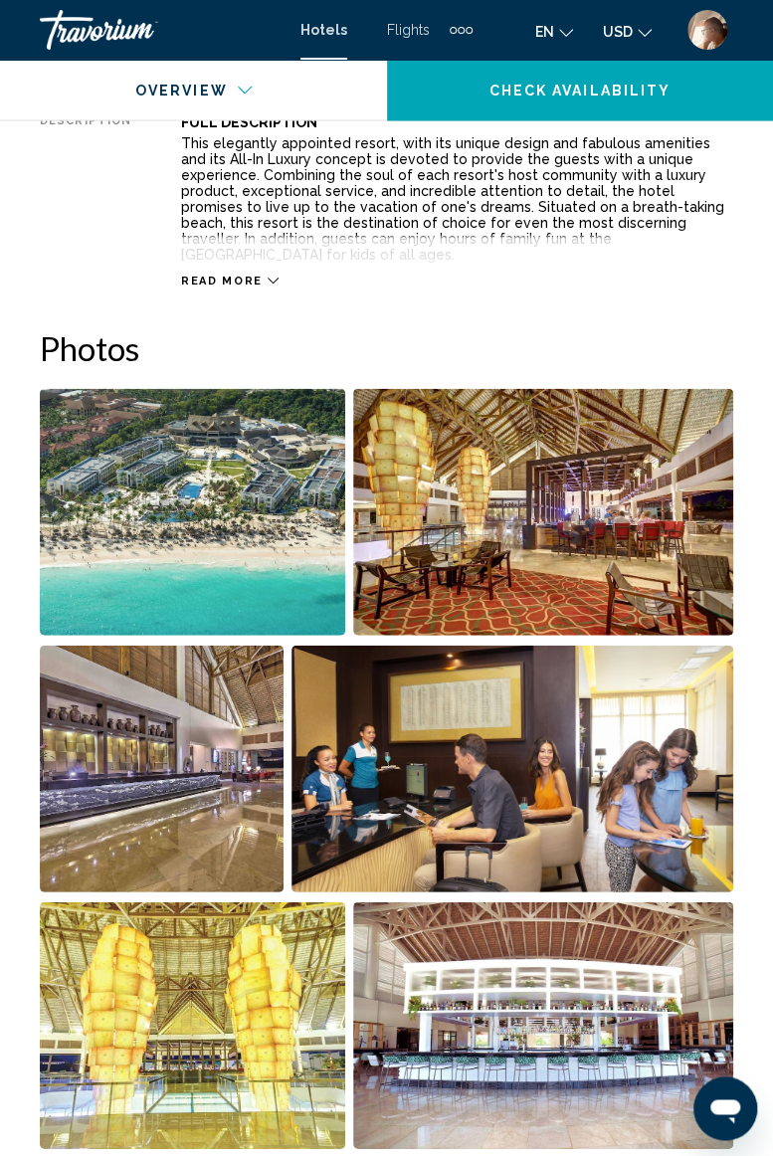
click at [287, 539] on img "Open full-screen image slider" at bounding box center [192, 511] width 305 height 247
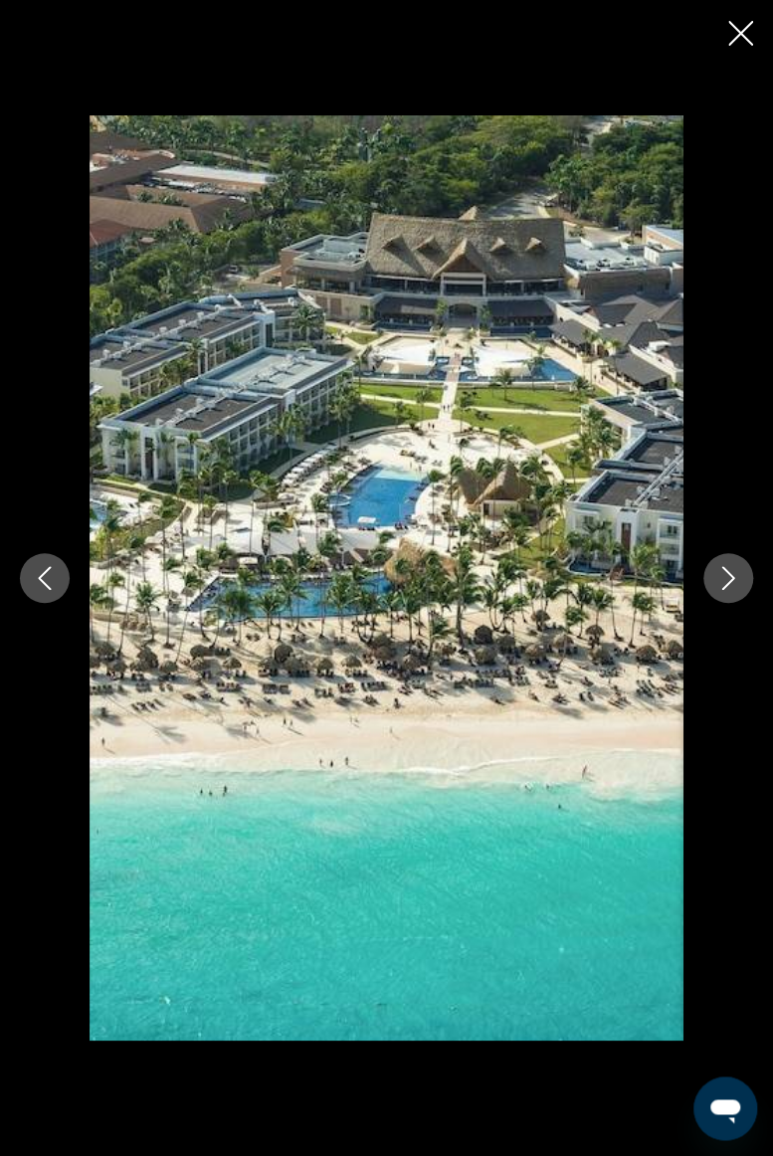
click at [727, 581] on icon "Next image" at bounding box center [728, 578] width 24 height 24
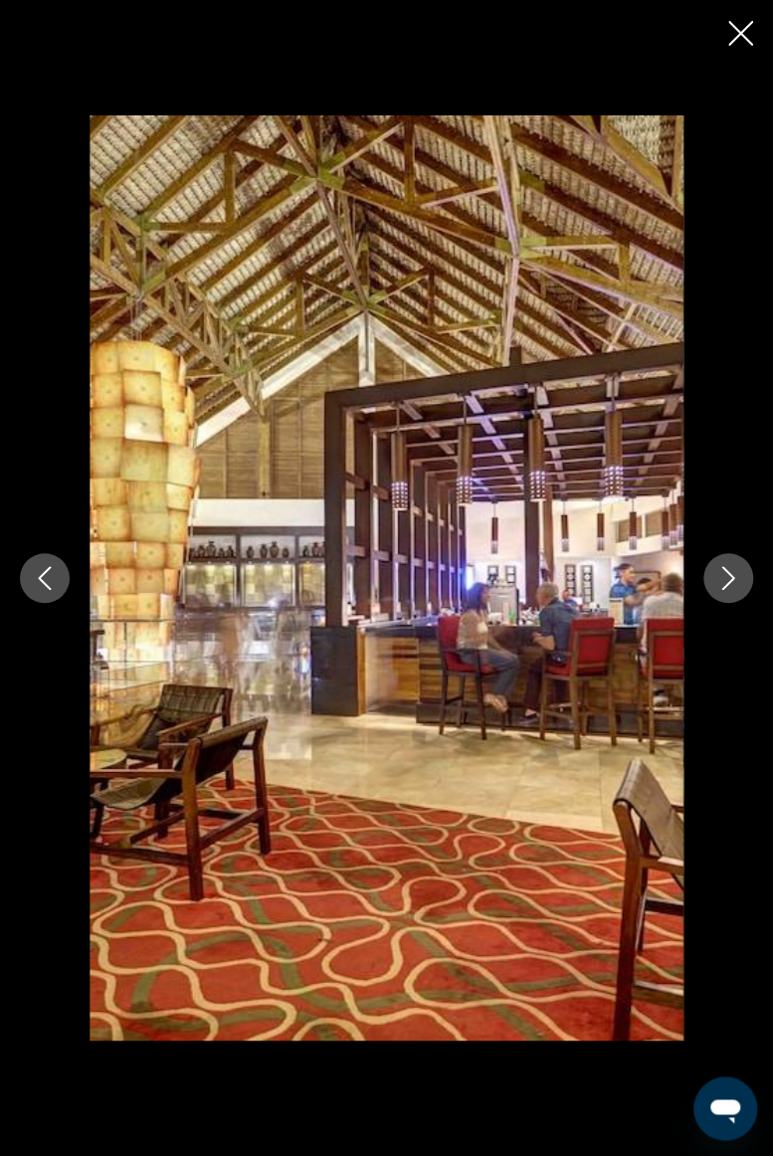
click at [727, 581] on icon "Next image" at bounding box center [728, 578] width 24 height 24
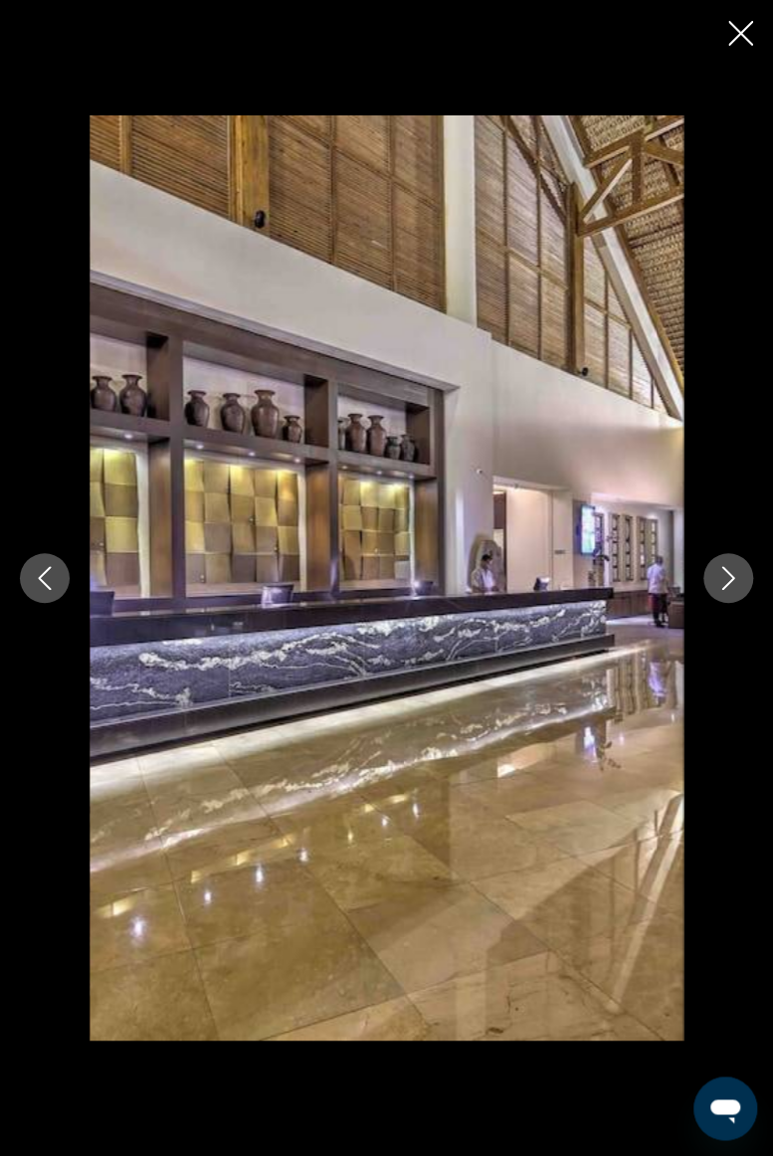
click at [732, 575] on icon "Next image" at bounding box center [728, 578] width 24 height 24
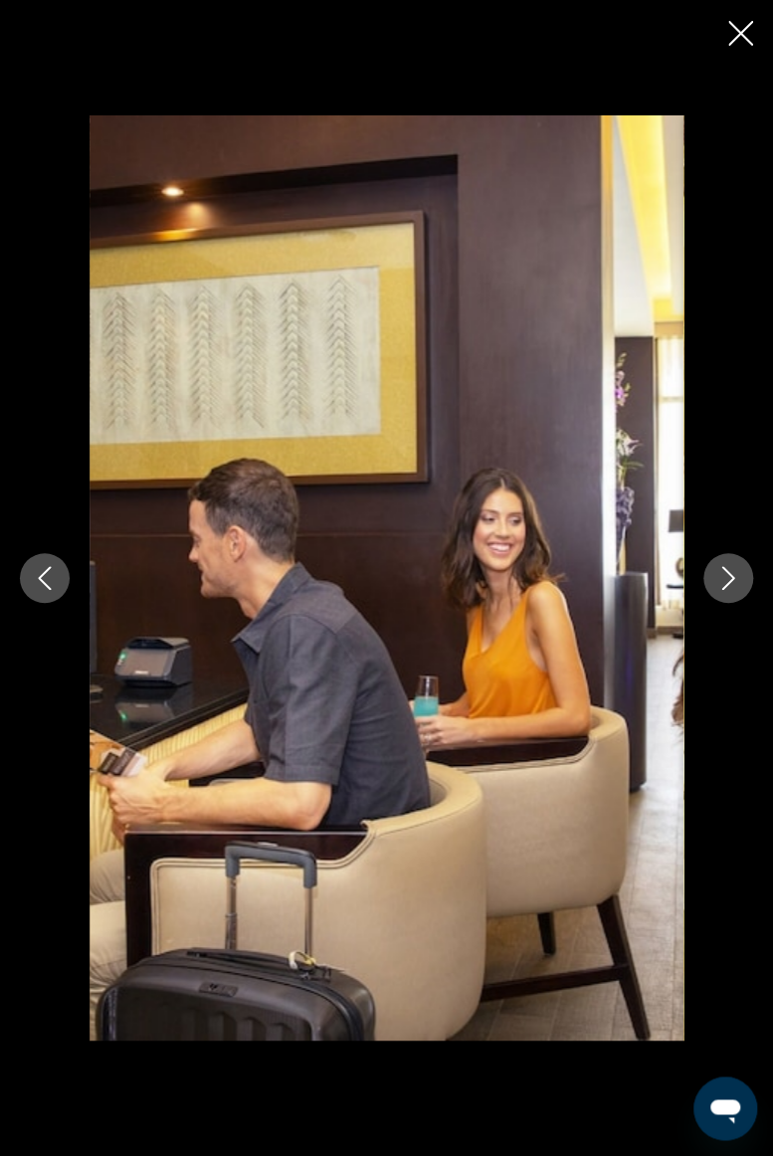
click at [732, 572] on icon "Next image" at bounding box center [728, 578] width 24 height 24
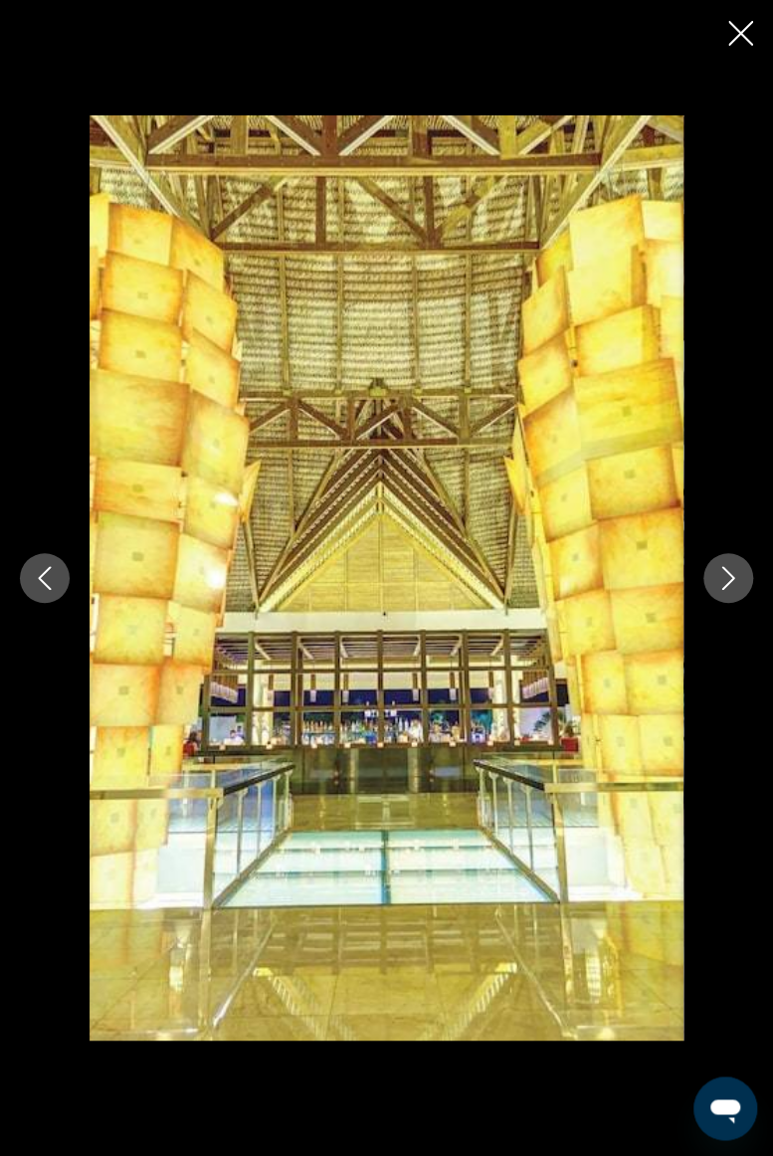
click at [737, 578] on icon "Next image" at bounding box center [728, 578] width 24 height 24
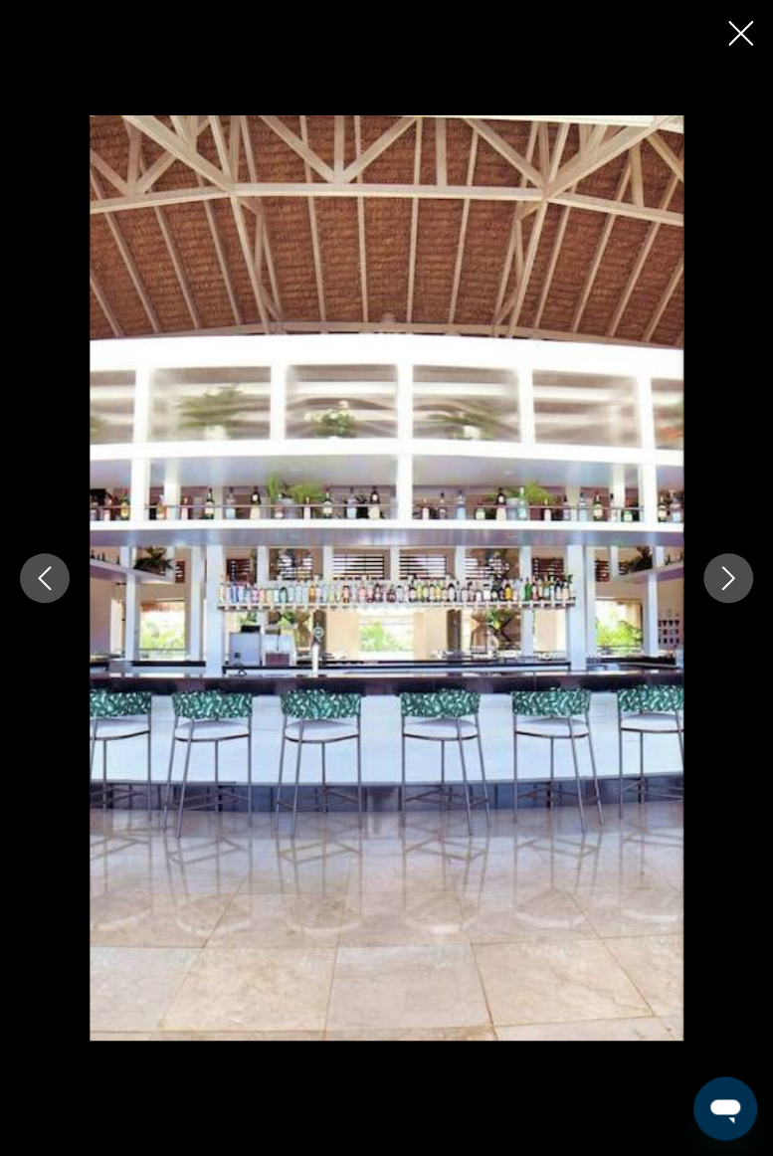
click at [736, 573] on icon "Next image" at bounding box center [728, 578] width 24 height 24
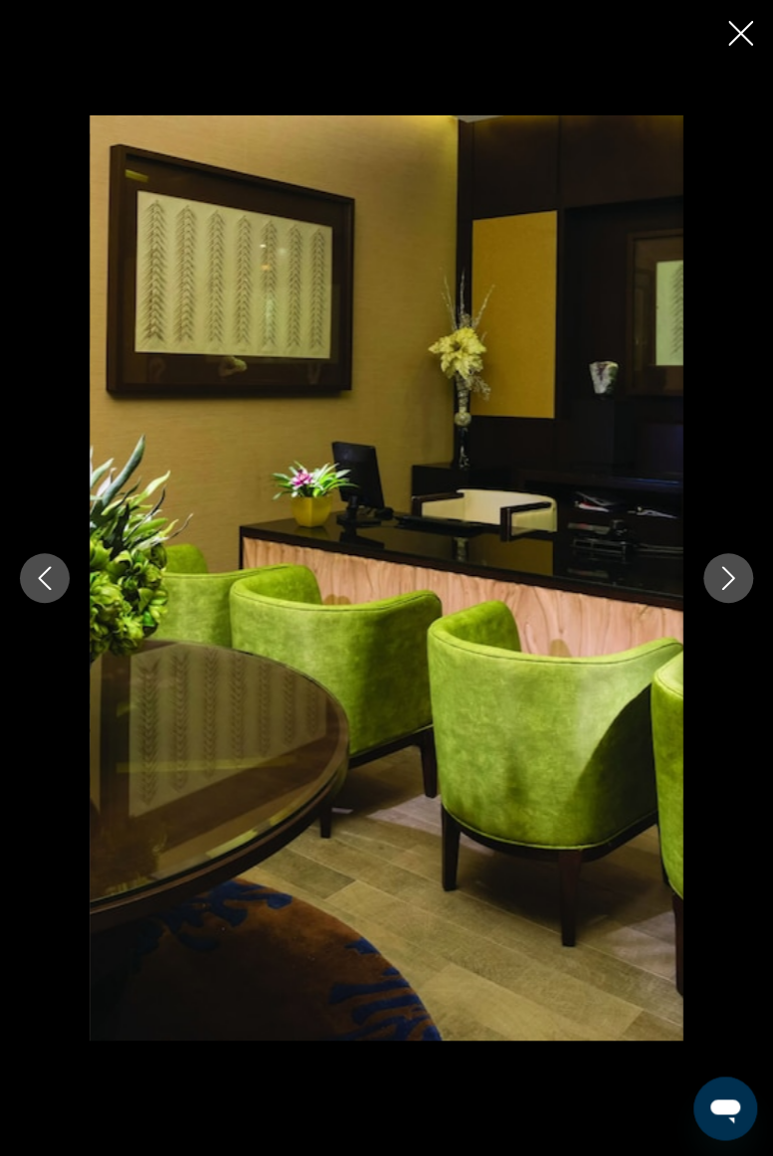
click at [737, 571] on icon "Next image" at bounding box center [728, 578] width 24 height 24
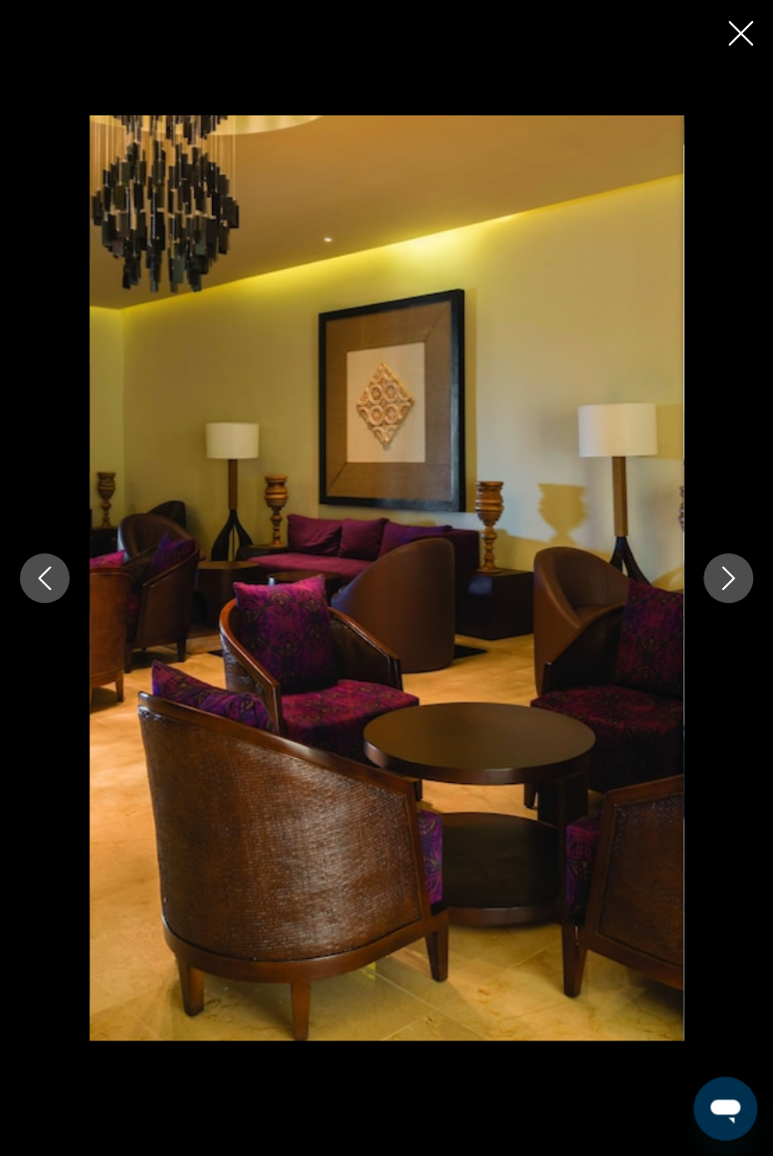
click at [734, 575] on icon "Next image" at bounding box center [728, 578] width 24 height 24
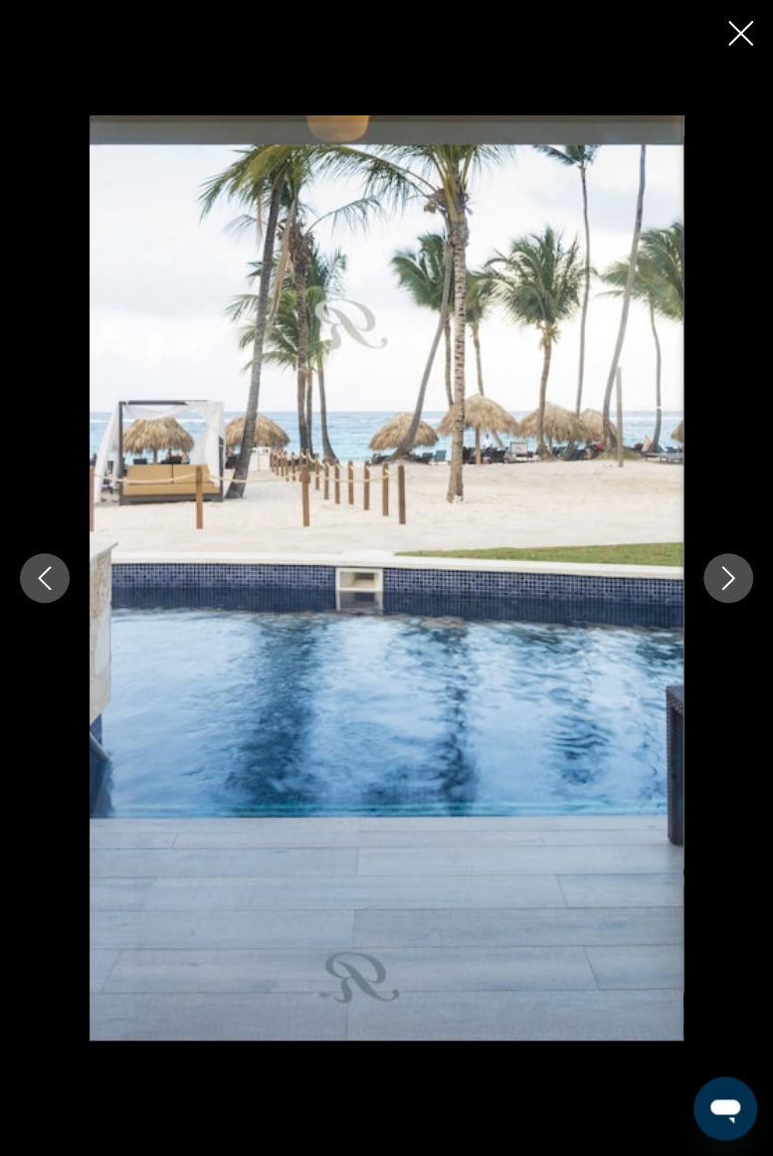
click at [742, 573] on button "Next image" at bounding box center [728, 578] width 50 height 50
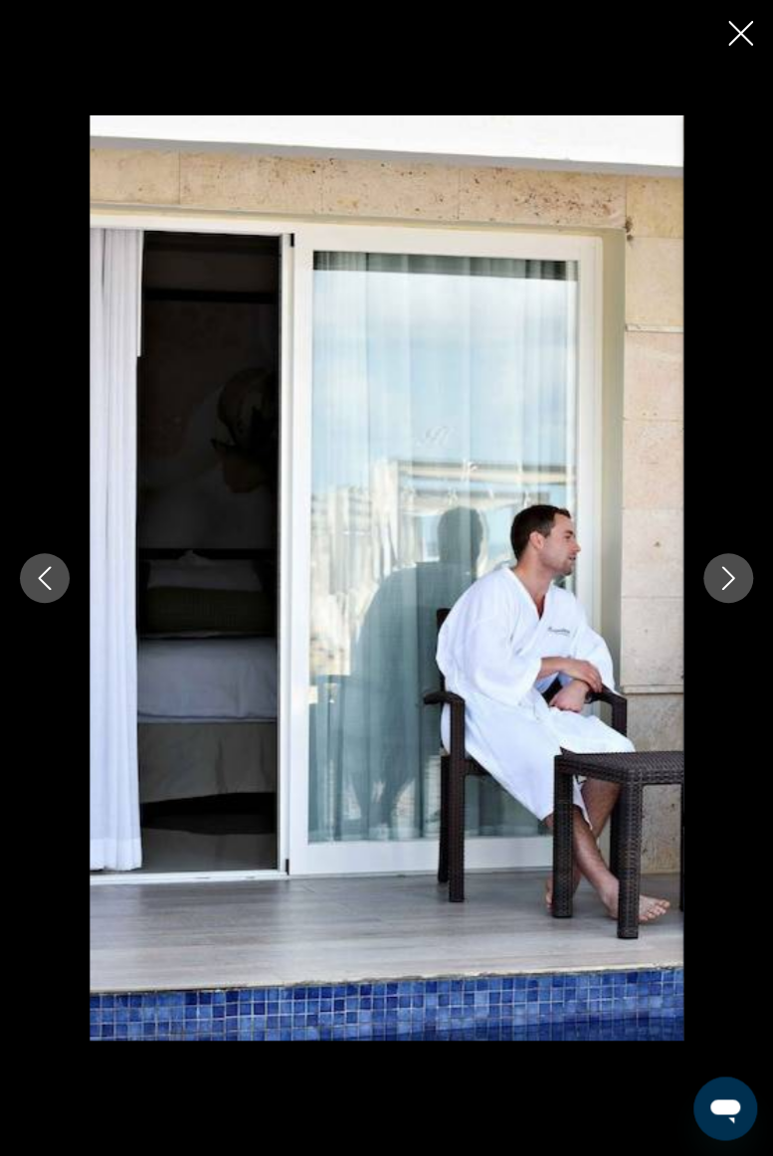
click at [730, 579] on icon "Next image" at bounding box center [728, 578] width 13 height 24
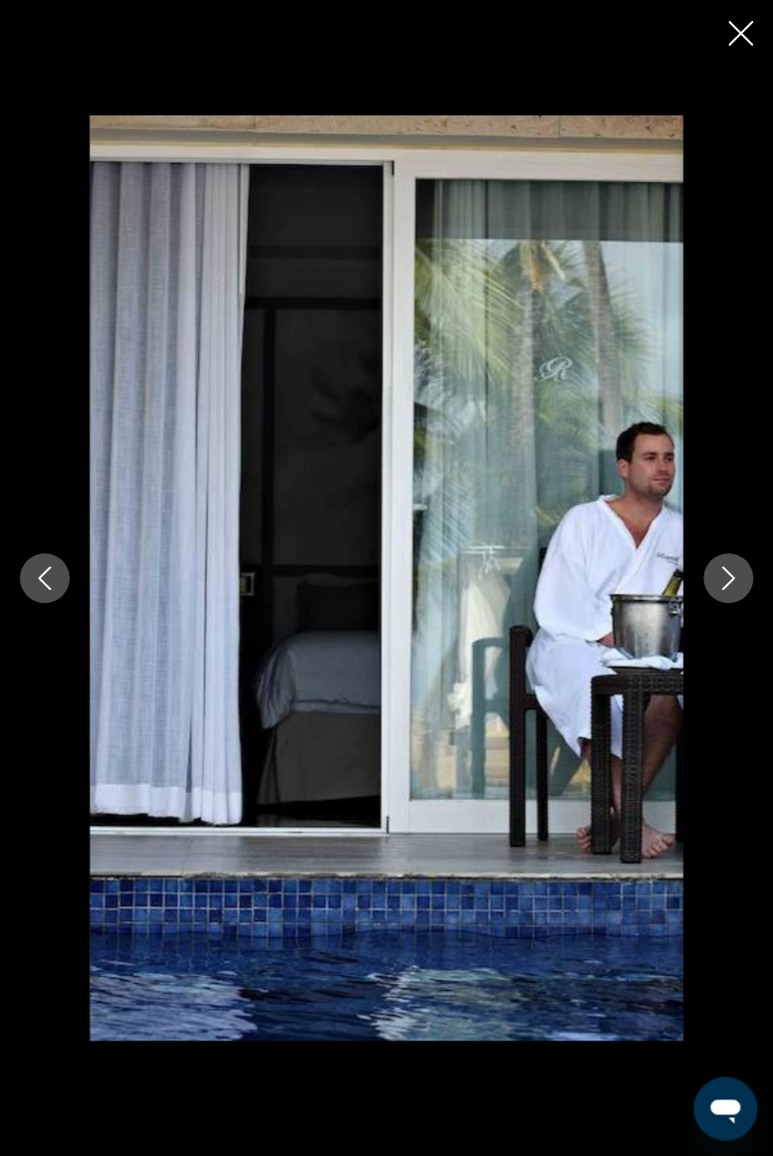
click at [732, 575] on icon "Next image" at bounding box center [728, 578] width 24 height 24
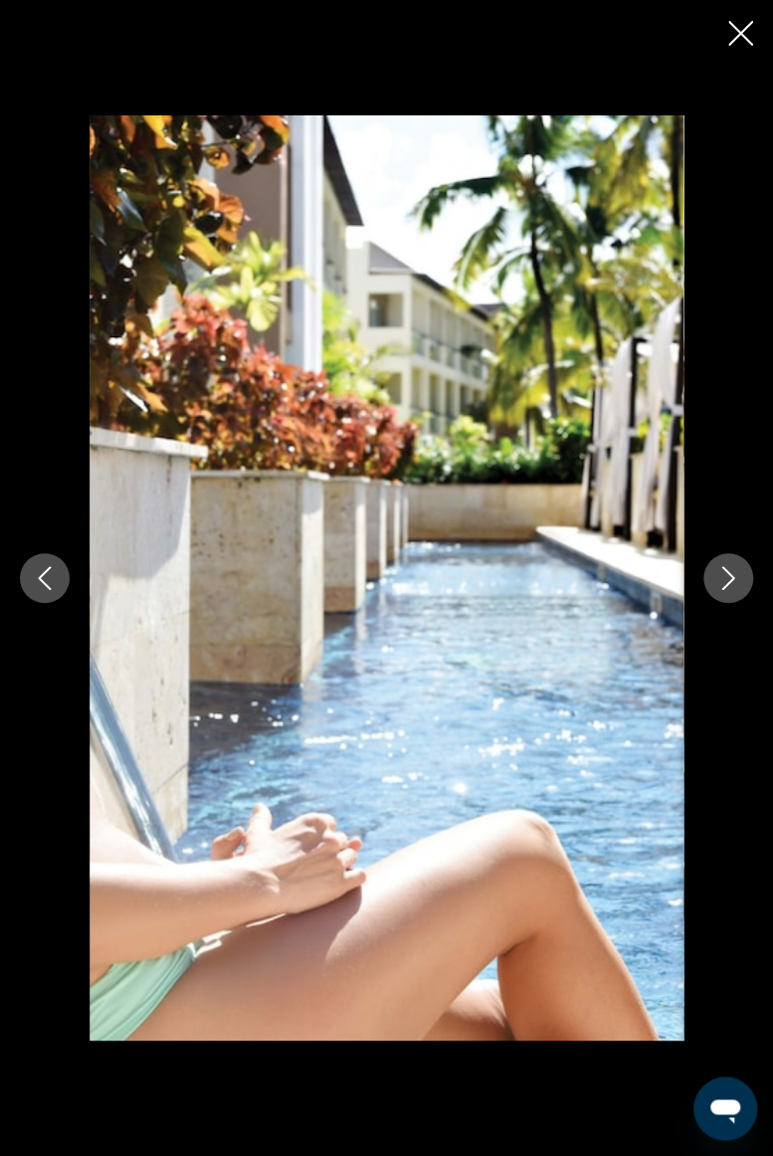
click at [742, 579] on button "Next image" at bounding box center [728, 578] width 50 height 50
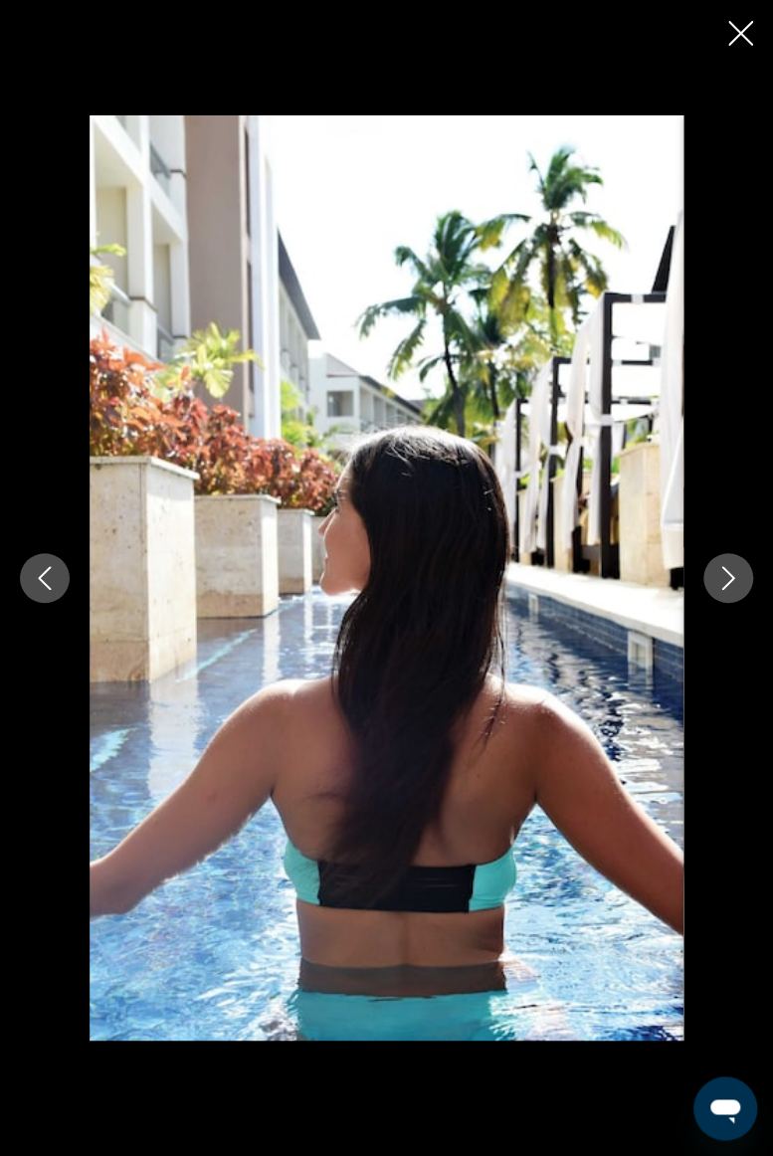
click at [728, 583] on icon "Next image" at bounding box center [728, 578] width 13 height 24
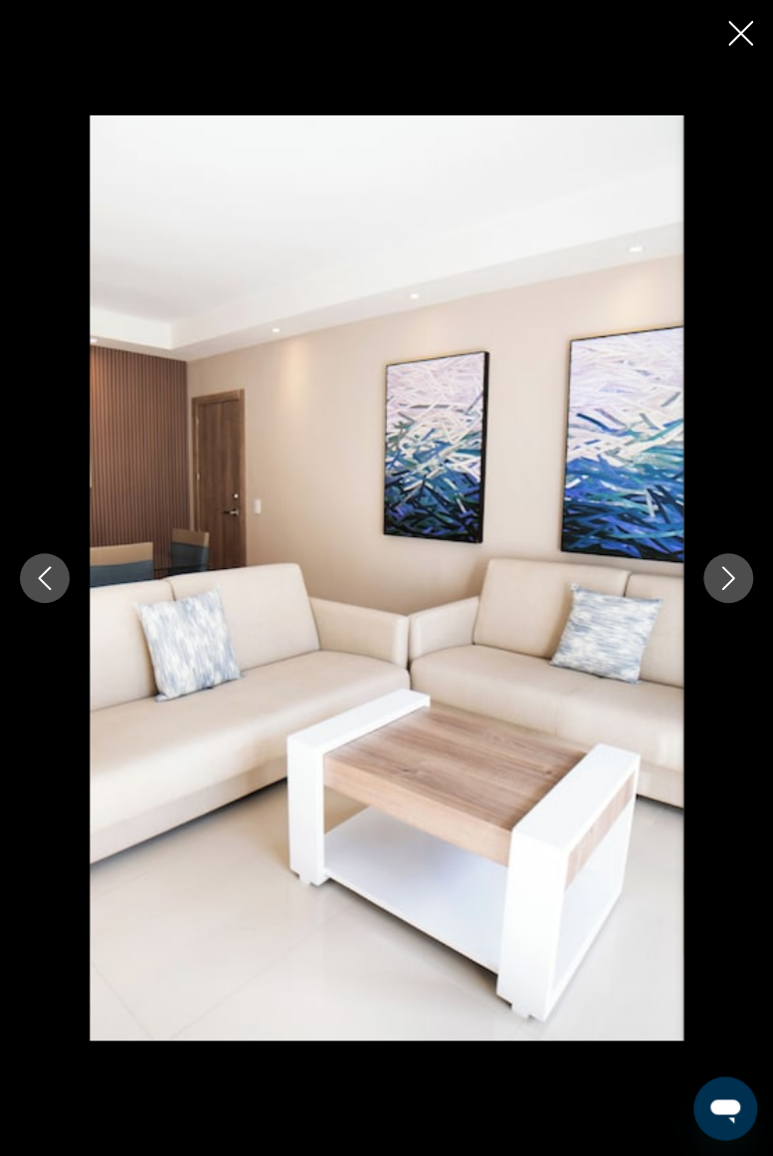
click at [743, 38] on icon "Close slideshow" at bounding box center [740, 33] width 25 height 25
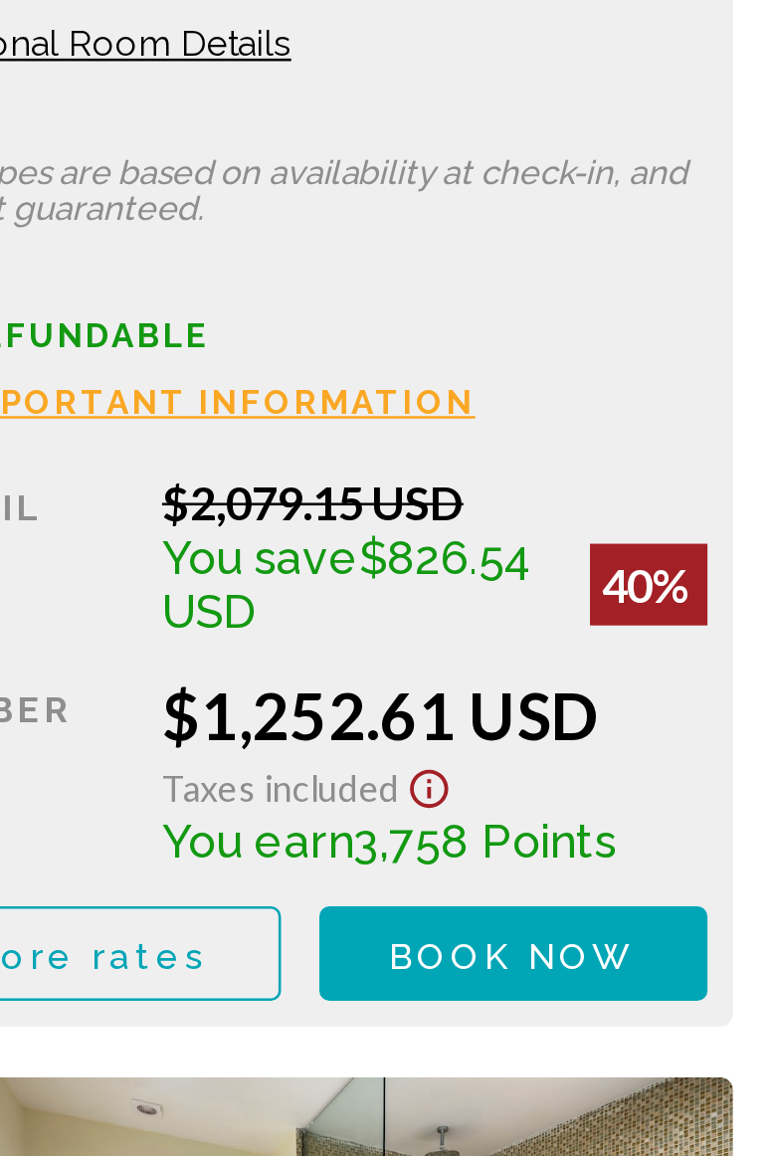
scroll to position [3363, 0]
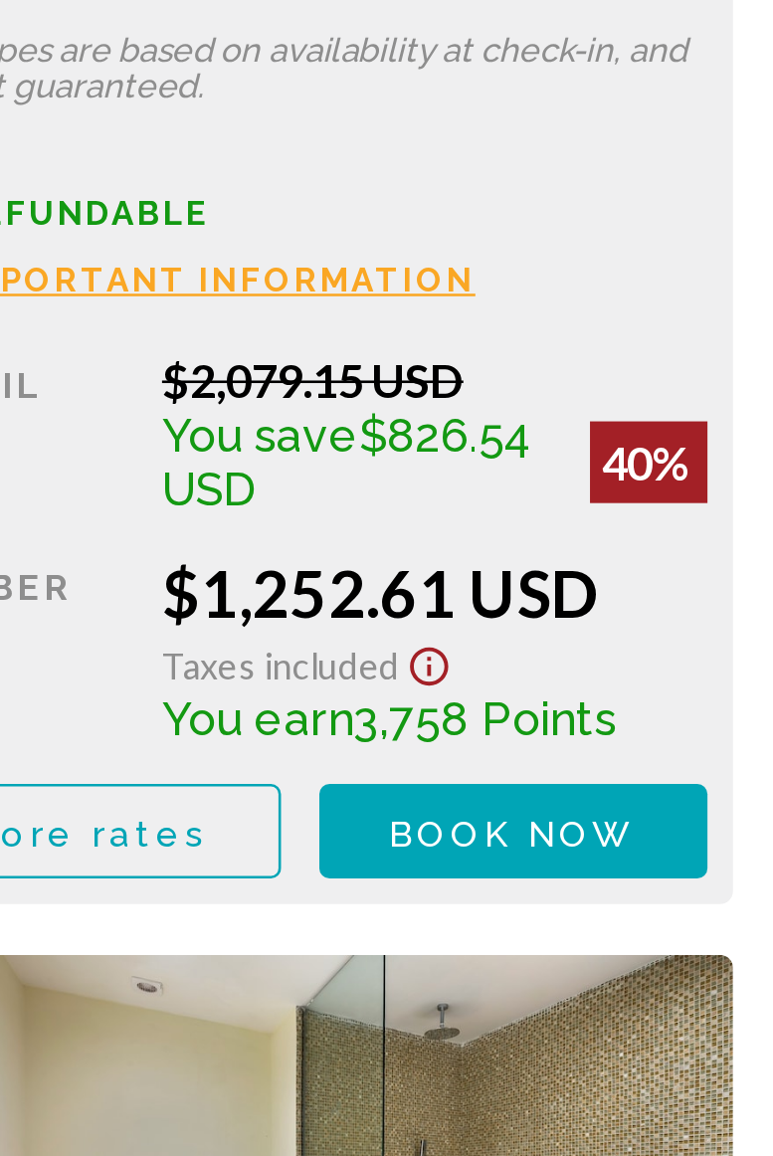
click at [252, 801] on div "Retail $2,079.15 USD You save $826.54 USD 40% when you redeem Member $1,252.61 …" at bounding box center [208, 771] width 317 height 205
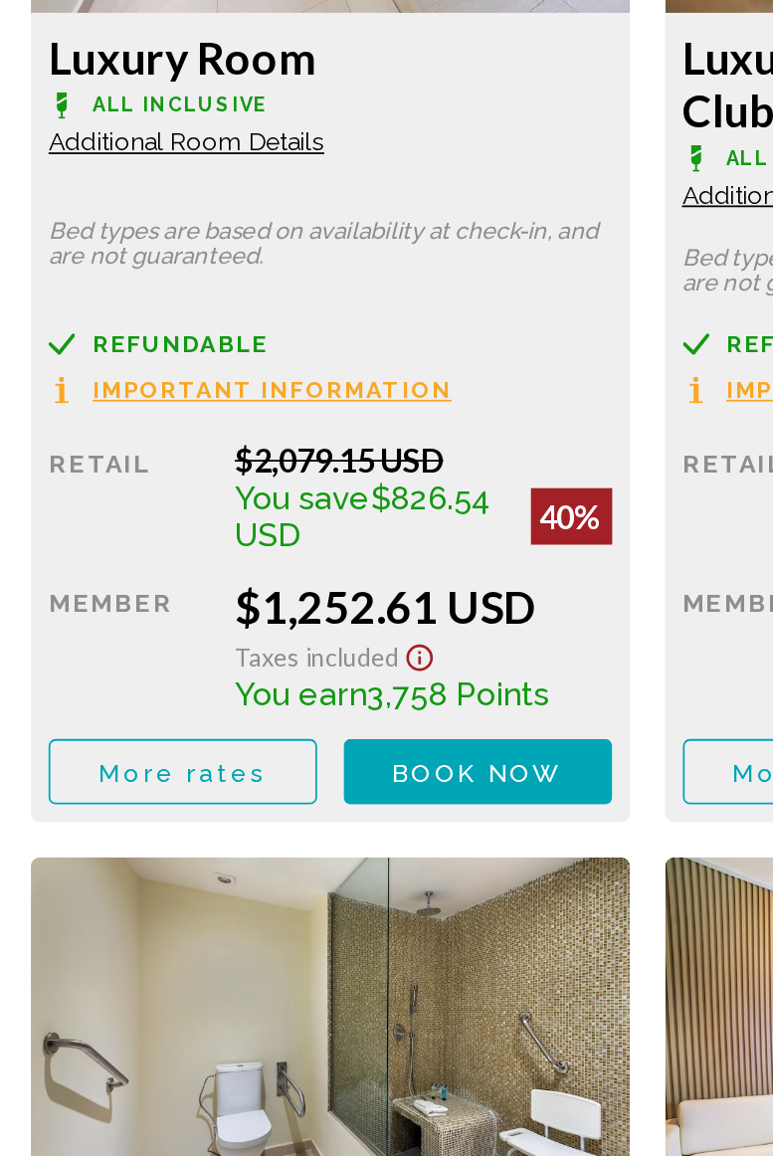
scroll to position [3365, 0]
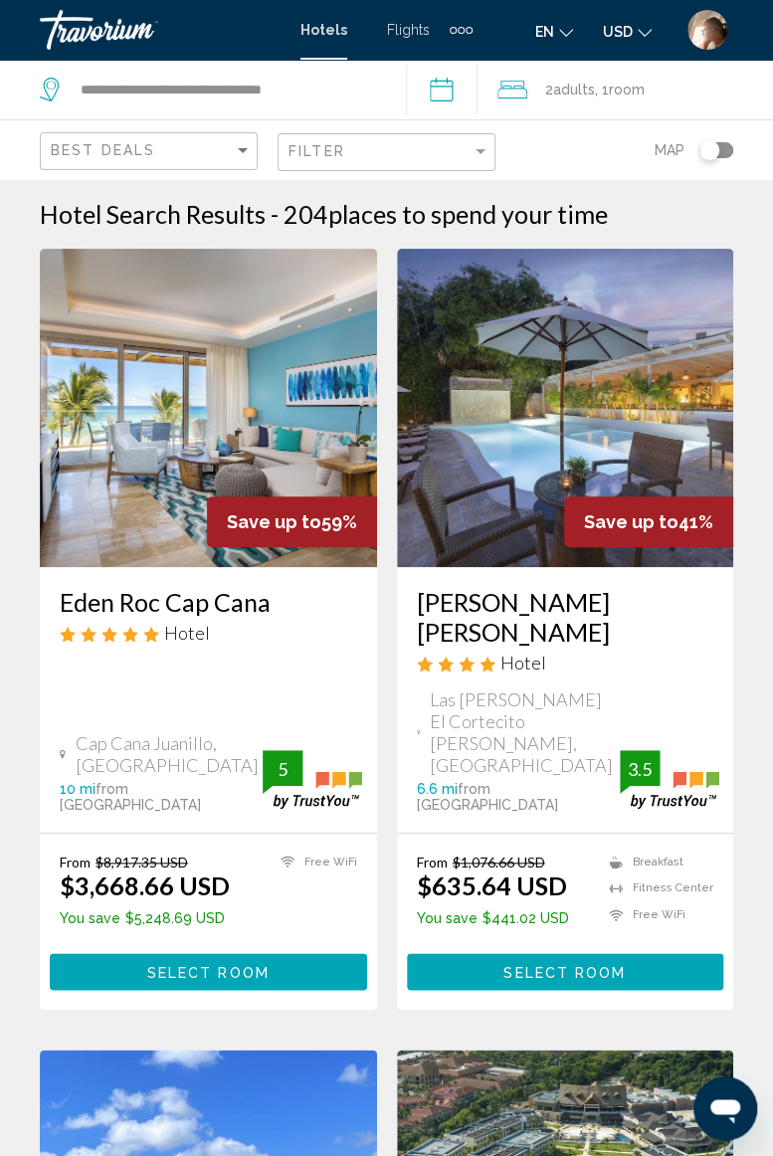
click at [116, 28] on div "Travorium" at bounding box center [139, 30] width 199 height 40
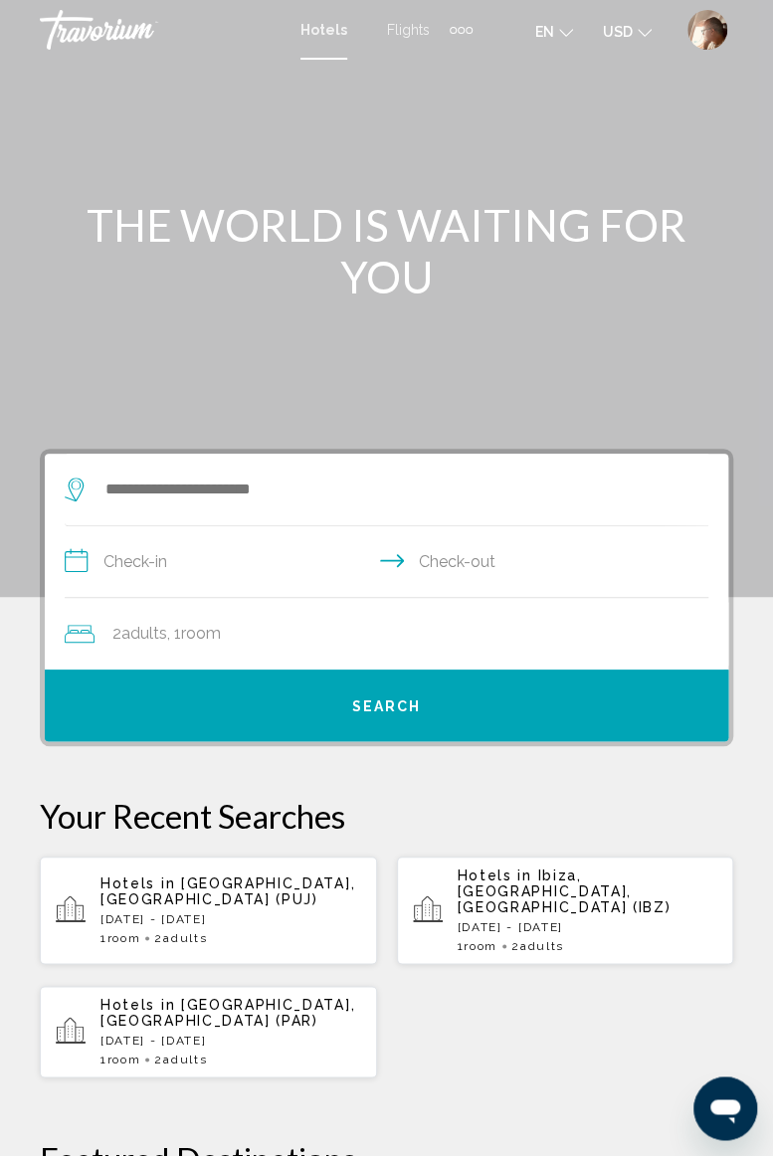
click at [452, 30] on div "Extra navigation items" at bounding box center [453, 30] width 7 height 7
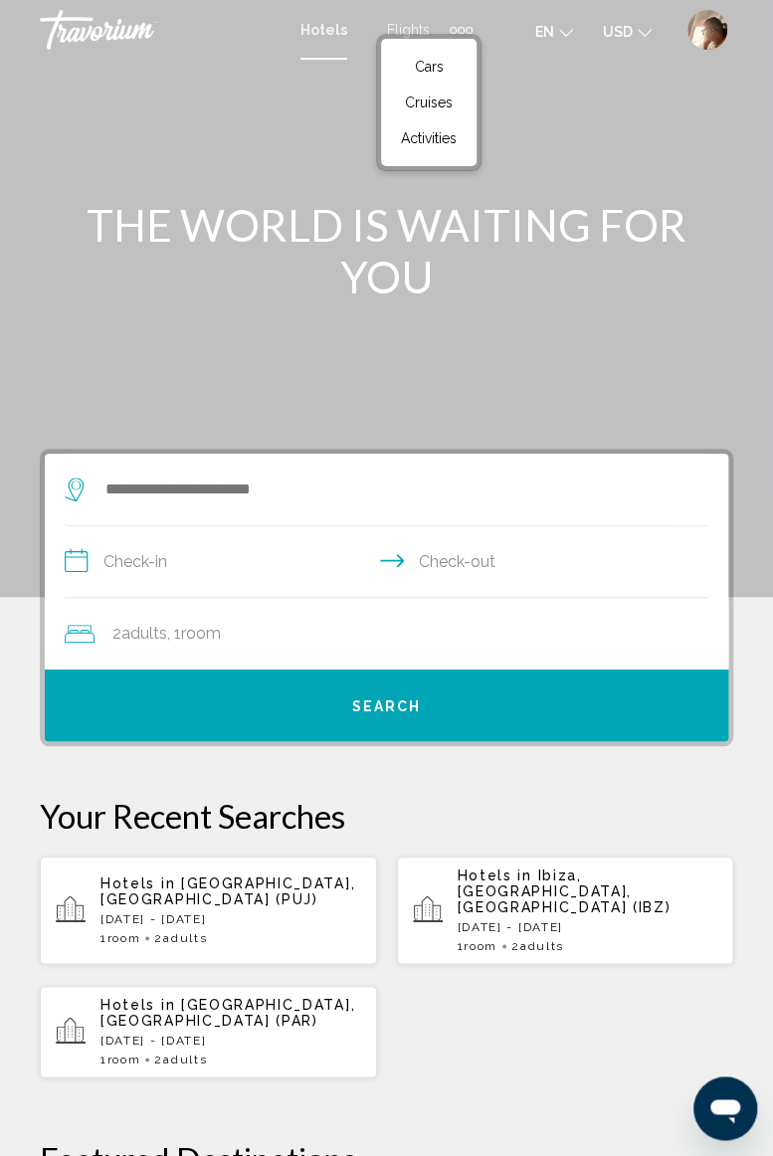
click at [424, 57] on link "Cars" at bounding box center [429, 67] width 76 height 36
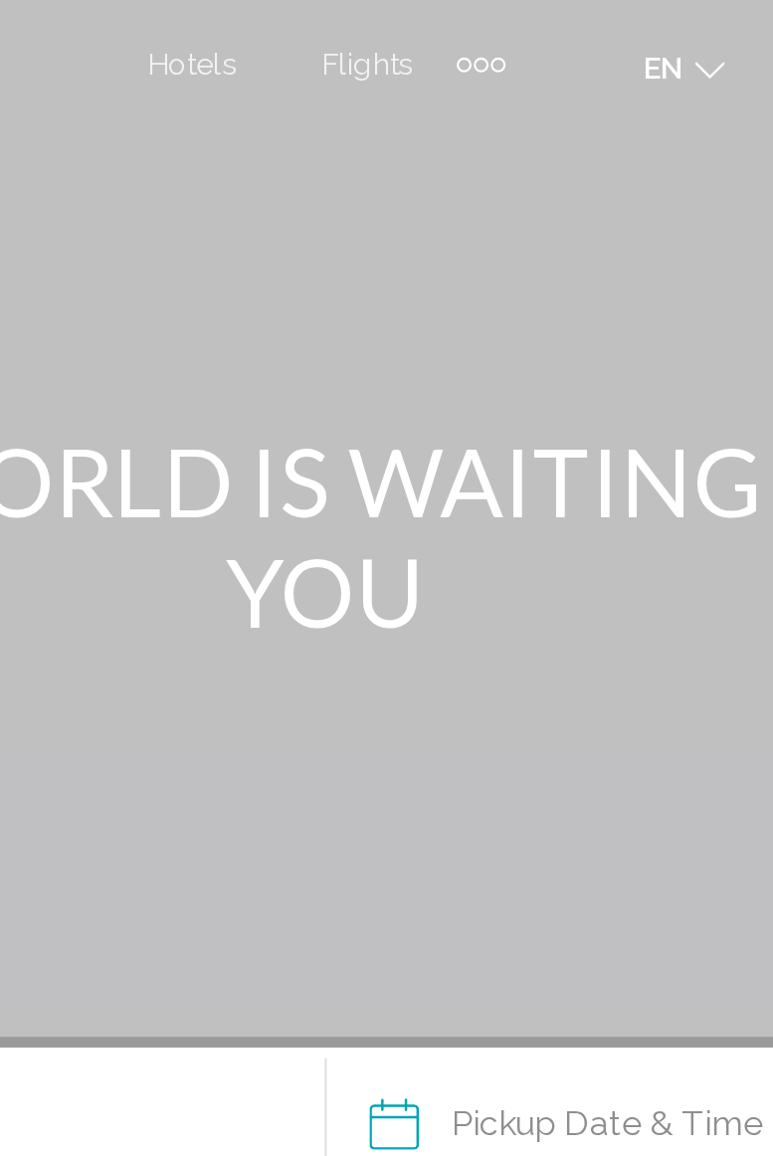
click at [460, 32] on div "Extra navigation items" at bounding box center [459, 30] width 7 height 7
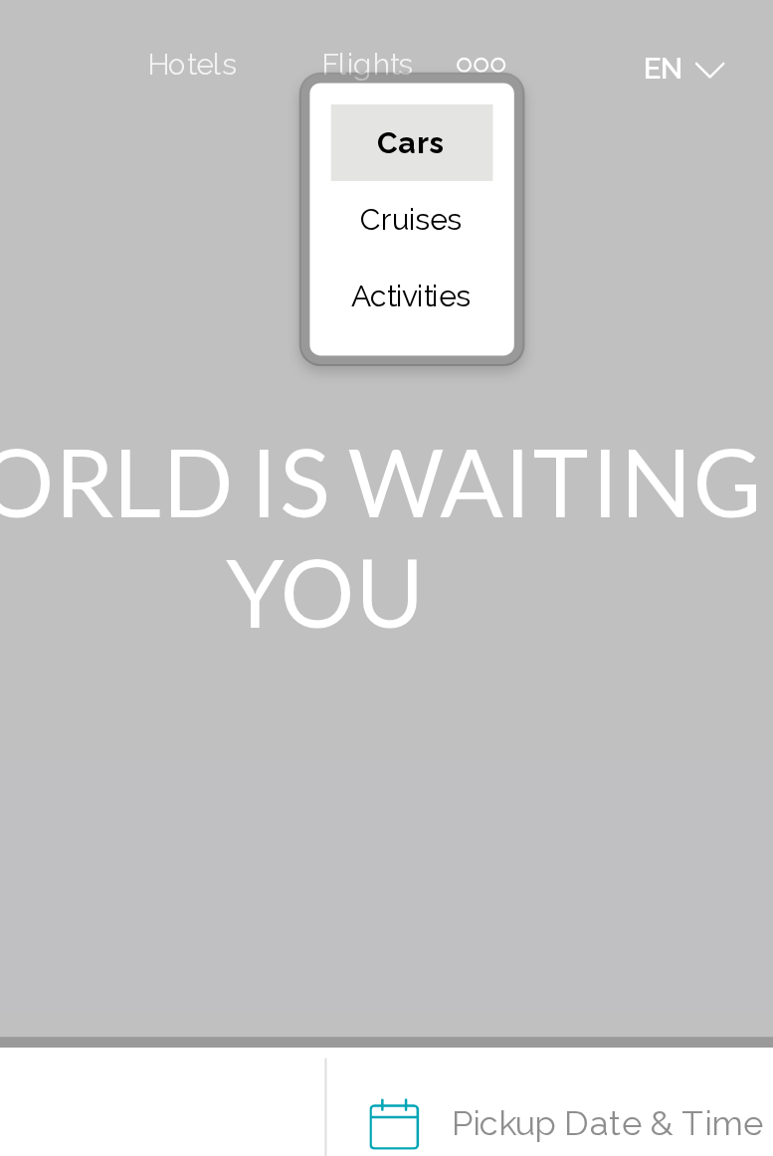
click at [428, 66] on span "Cars" at bounding box center [427, 67] width 32 height 16
